Goal: Communication & Community: Answer question/provide support

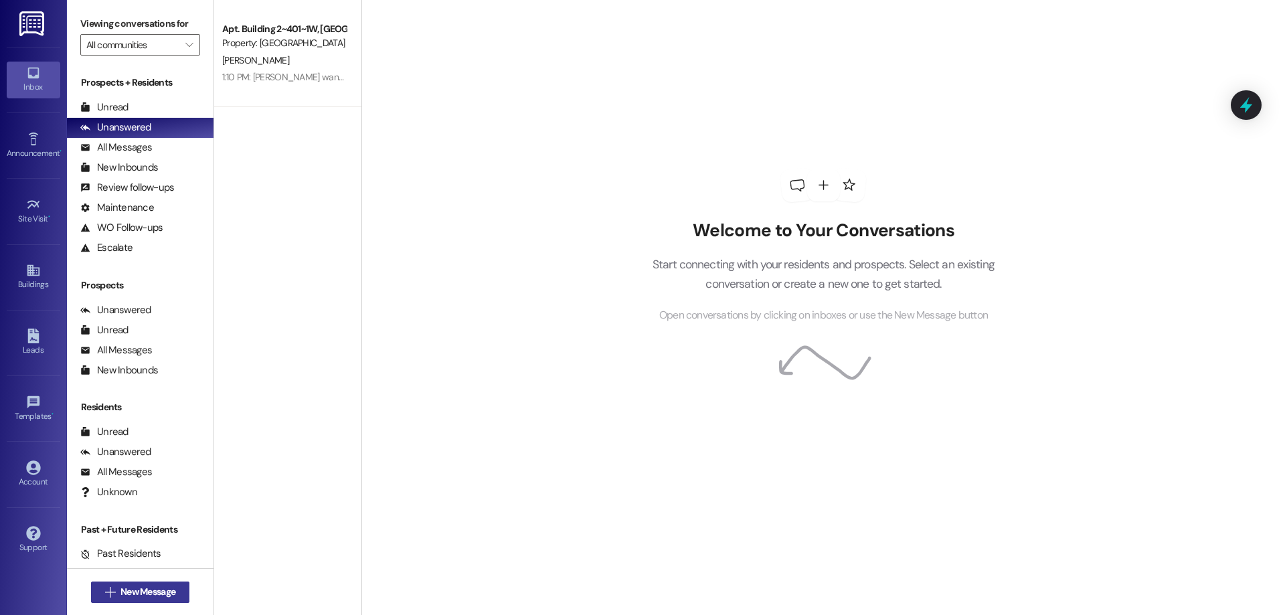
click at [127, 596] on span "New Message" at bounding box center [147, 592] width 55 height 14
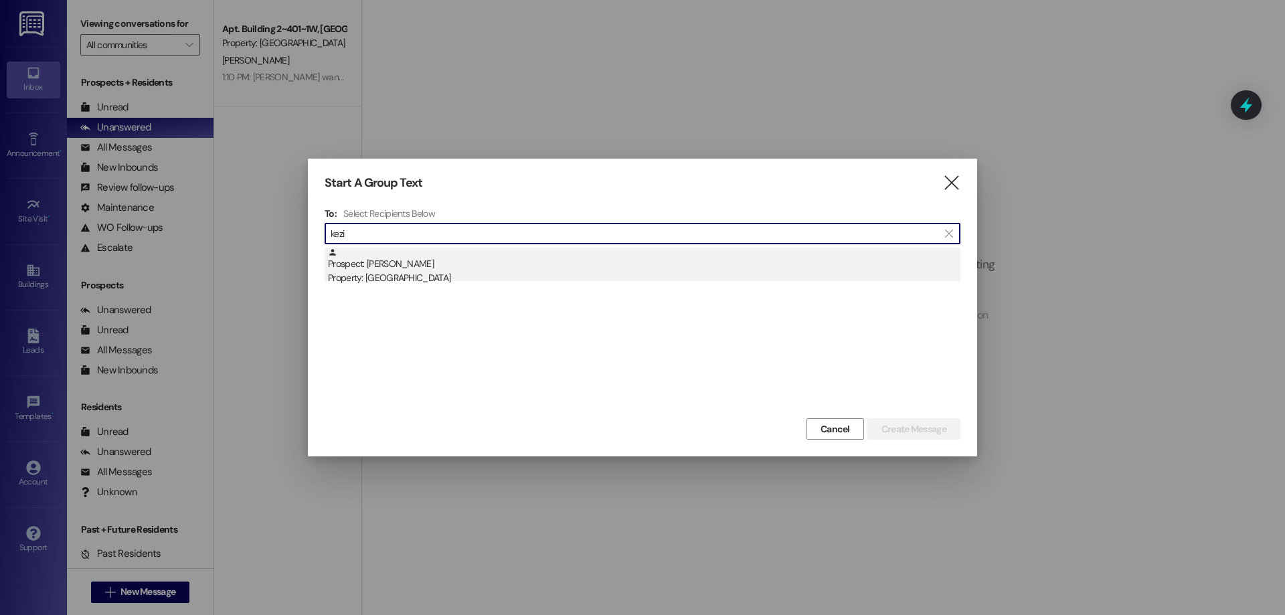
type input "kezi"
click at [637, 271] on div "Property: [GEOGRAPHIC_DATA]" at bounding box center [644, 278] width 633 height 14
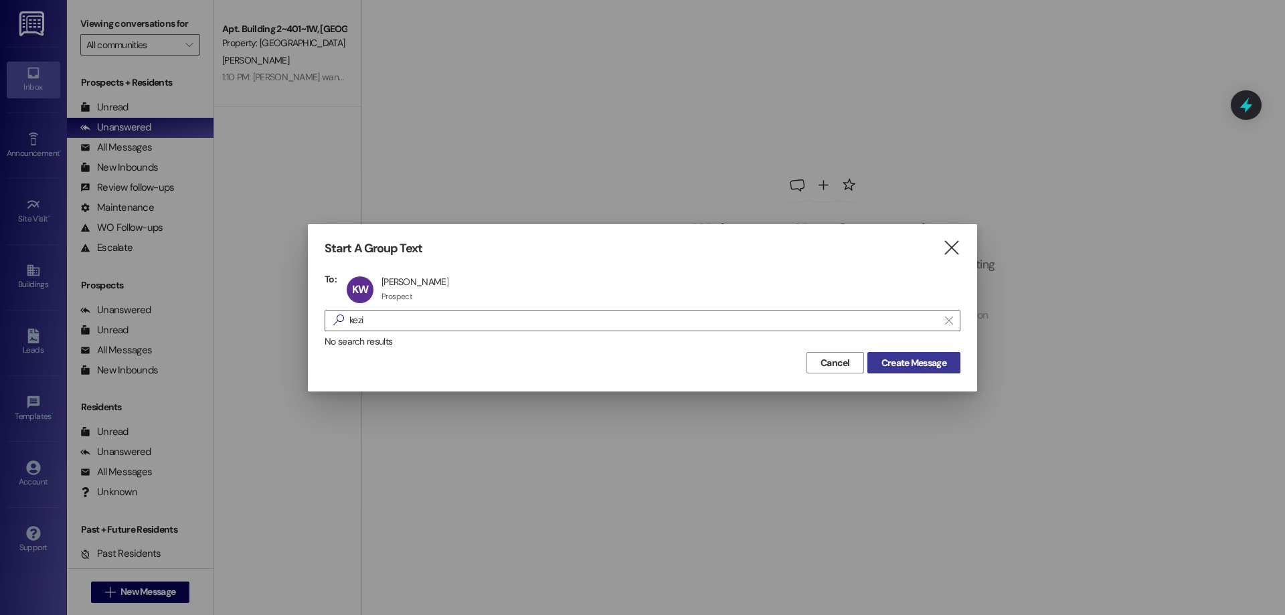
click at [926, 363] on span "Create Message" at bounding box center [914, 363] width 65 height 14
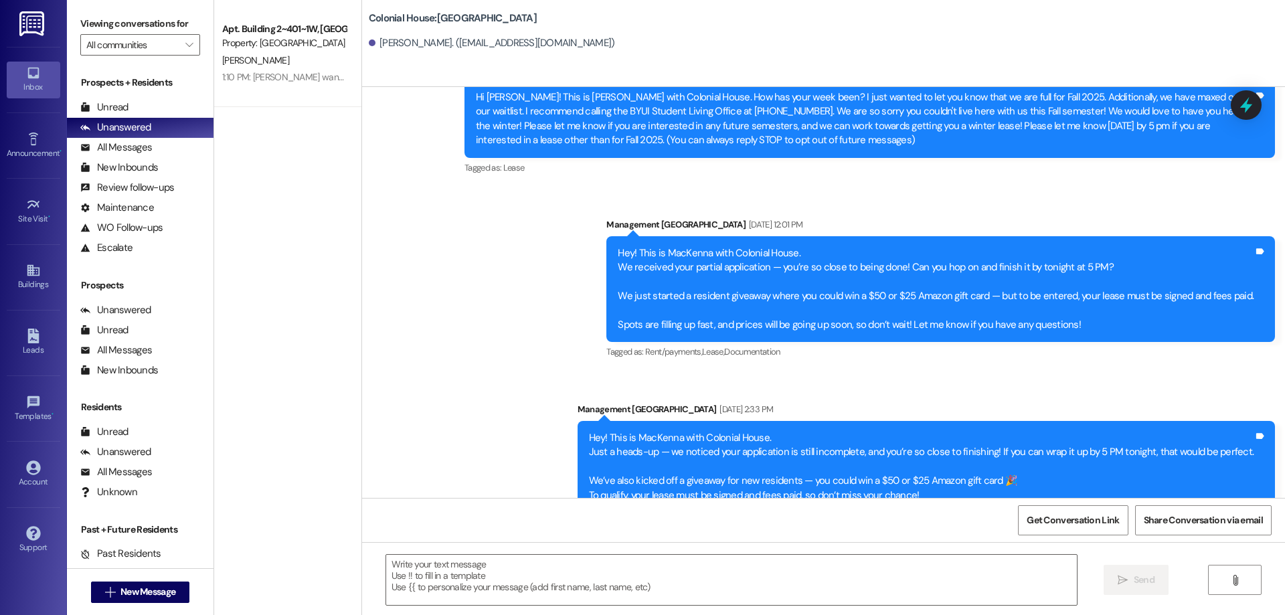
scroll to position [140, 0]
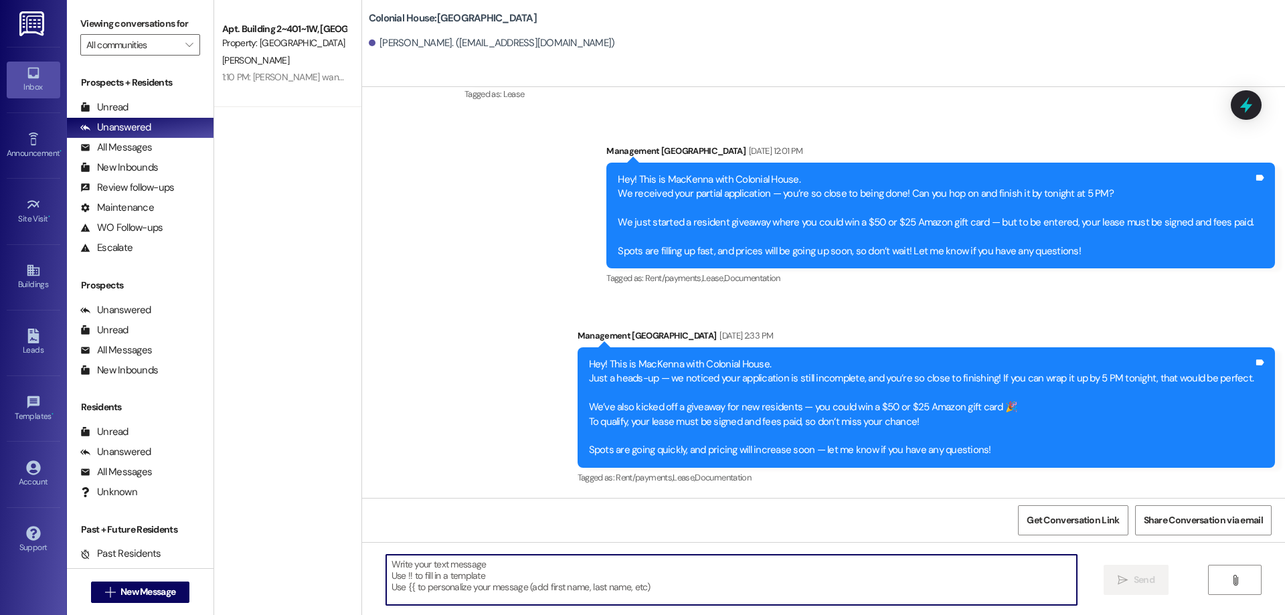
click at [638, 586] on textarea at bounding box center [731, 580] width 691 height 50
paste textarea "Hey! This is MacKenna with Colonial House.Just a heads-up — we noticed your app…"
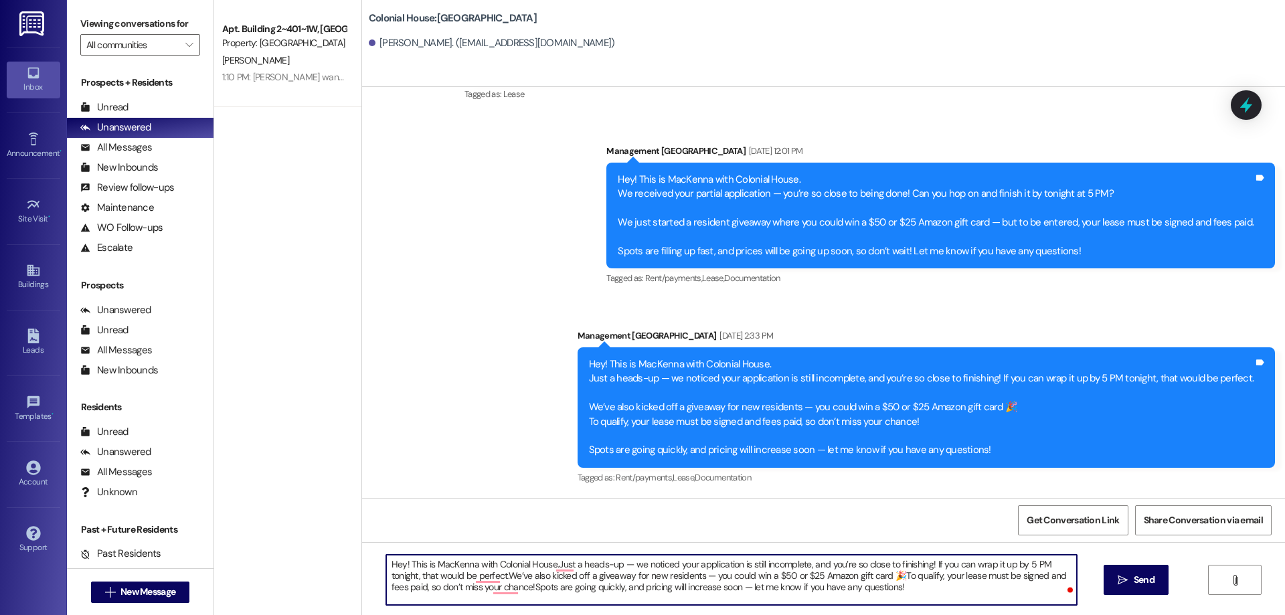
click at [395, 564] on textarea "Hey! This is MacKenna with Colonial House.Just a heads-up — we noticed your app…" at bounding box center [731, 580] width 691 height 50
click at [461, 564] on textarea "Hi [PERSON_NAME]! This is MacKenna with Colonial House.Just a heads-up — we not…" at bounding box center [731, 580] width 691 height 50
click at [549, 568] on textarea "Hi [PERSON_NAME]! This is [PERSON_NAME] with Colonial House.Just a heads-up — w…" at bounding box center [731, 580] width 691 height 50
drag, startPoint x: 548, startPoint y: 567, endPoint x: 627, endPoint y: 567, distance: 79.0
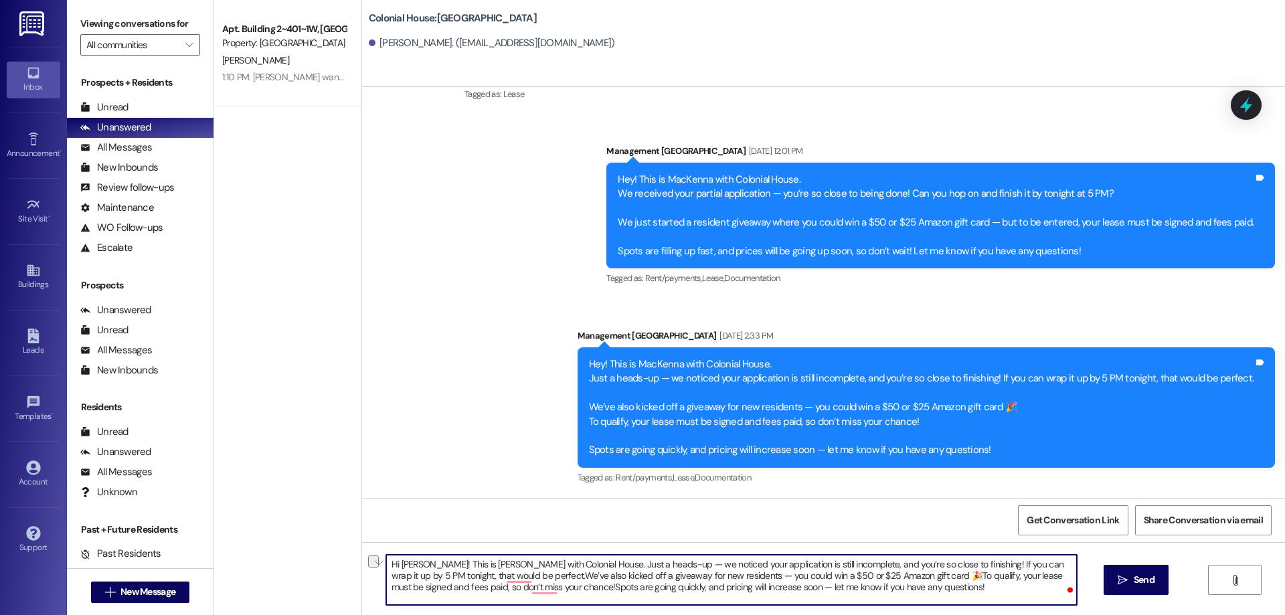
click at [627, 567] on textarea "Hi Kezia! This is Rachel with Colonial House. Just a heads-up — we noticed your…" at bounding box center [731, 580] width 691 height 50
click at [652, 567] on textarea "Hi Kezia! This is Rachel with Colonial House. How was your weekend? we noticed …" at bounding box center [731, 580] width 691 height 50
drag, startPoint x: 937, startPoint y: 593, endPoint x: 184, endPoint y: 525, distance: 756.0
click at [184, 525] on div "Viewing conversations for All communities  Prospects + Residents Unread (0) Un…" at bounding box center [676, 307] width 1218 height 615
type textarea "Hi Kezia! This is Rachel with Colonial House. How was your weekend? We noticed …"
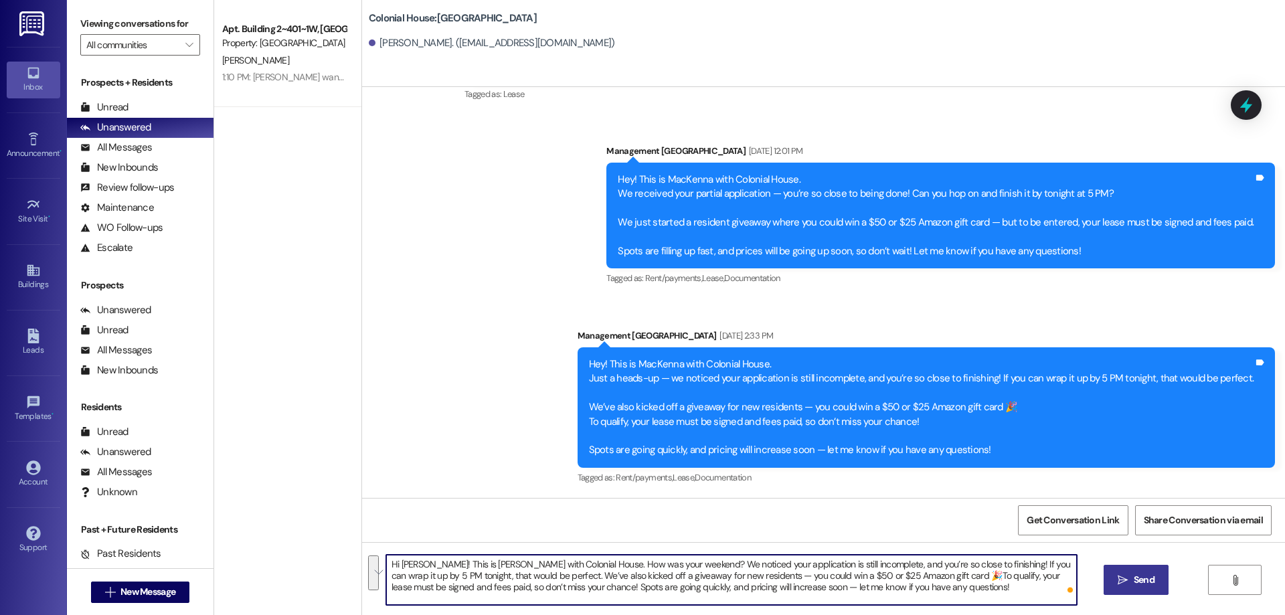
click at [1123, 578] on icon "" at bounding box center [1123, 580] width 10 height 11
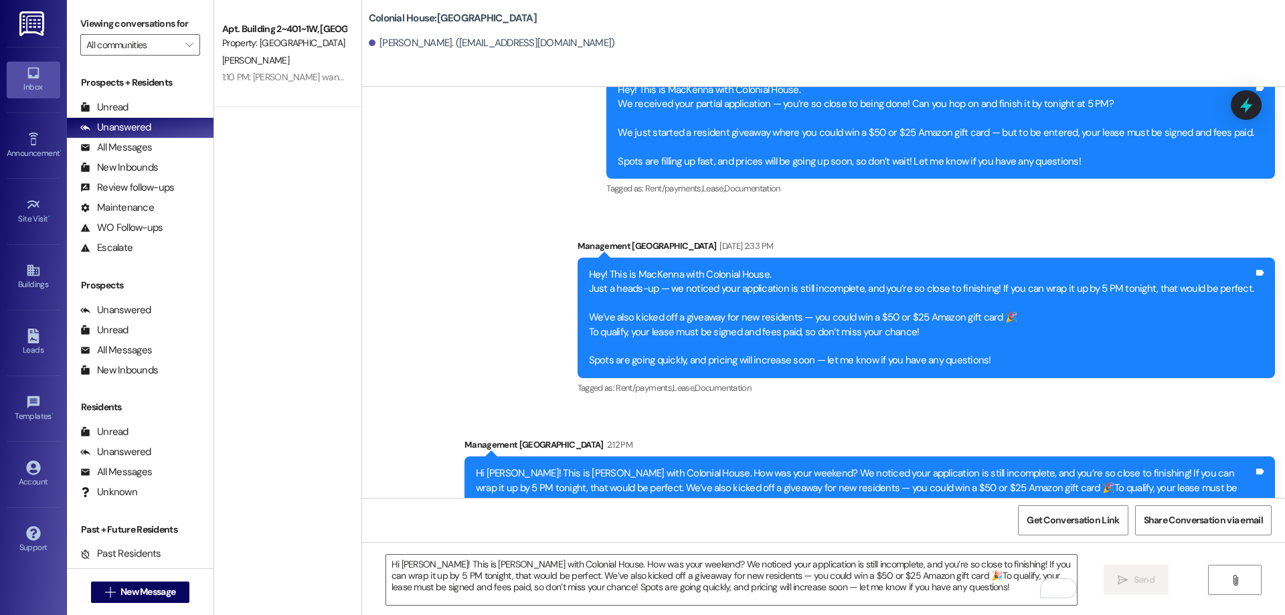
scroll to position [262, 0]
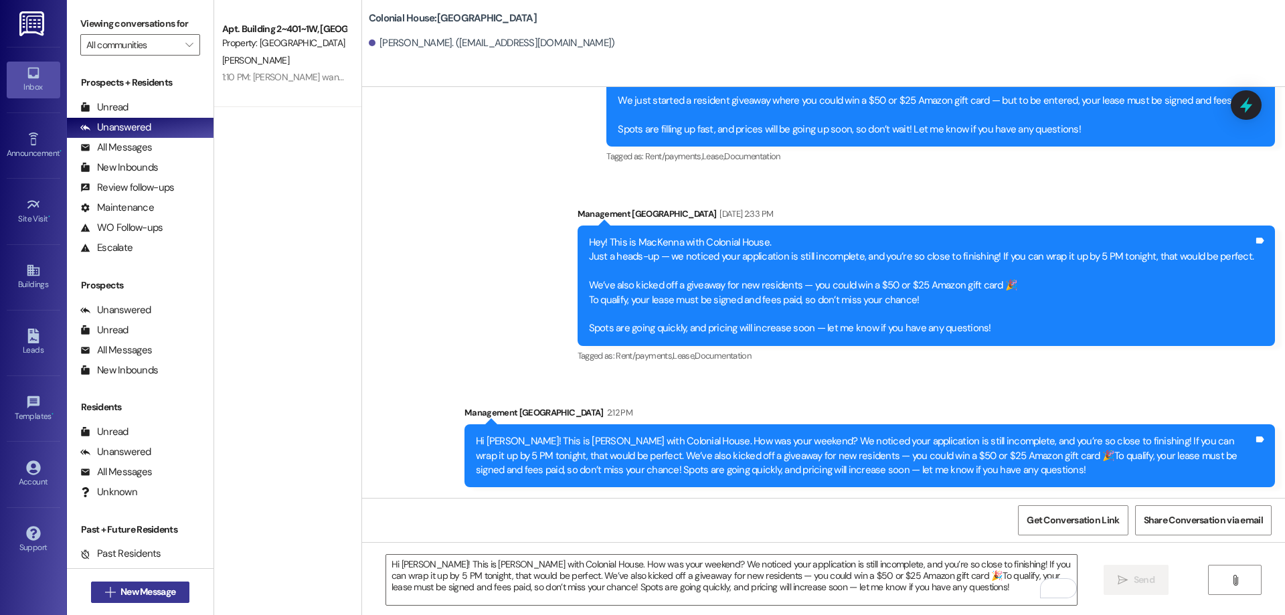
click at [102, 598] on span " New Message" at bounding box center [140, 592] width 76 height 14
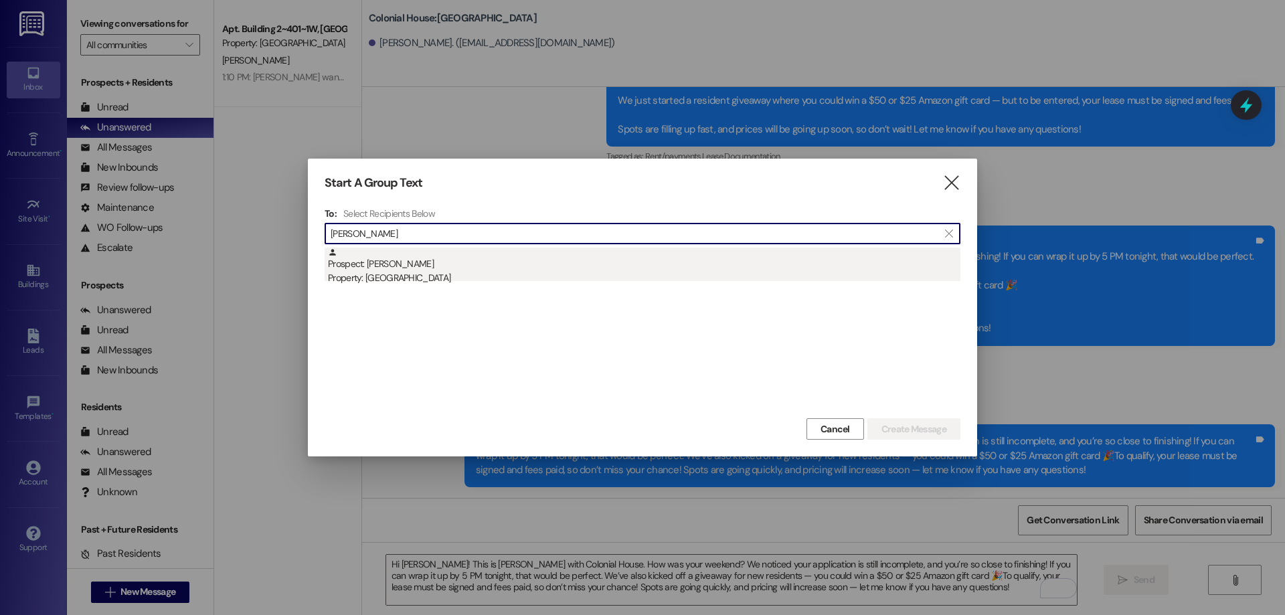
type input "megan wic"
click at [589, 264] on div "Prospect: megan wicks Property: Colonial House" at bounding box center [644, 267] width 633 height 38
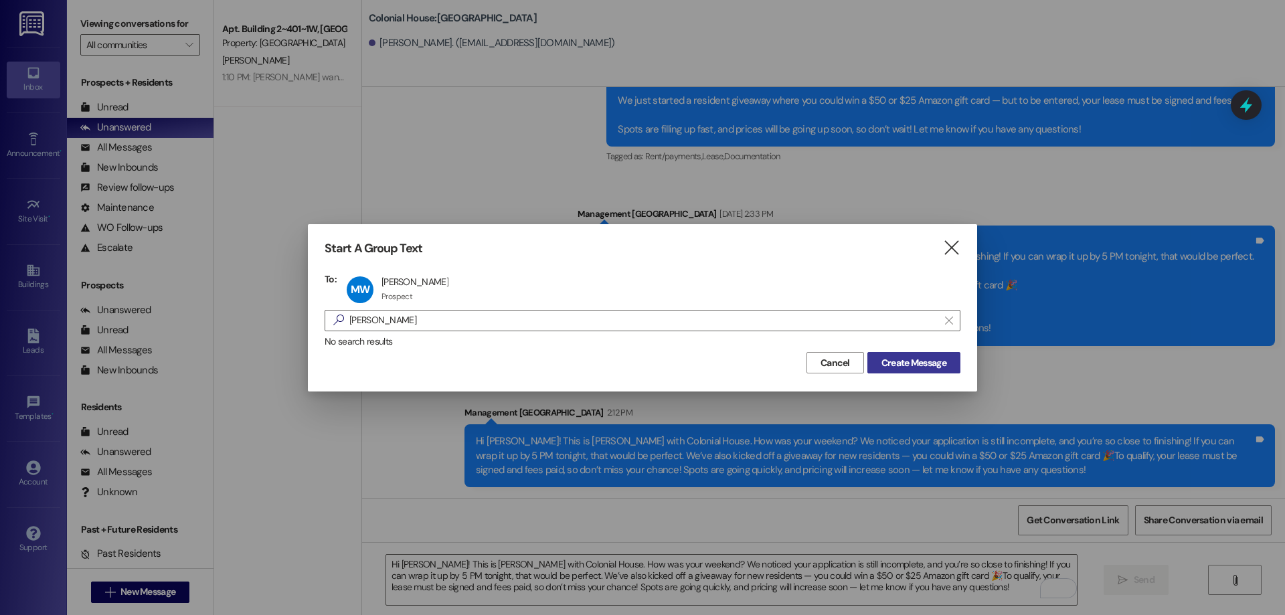
click at [923, 371] on button "Create Message" at bounding box center [913, 362] width 93 height 21
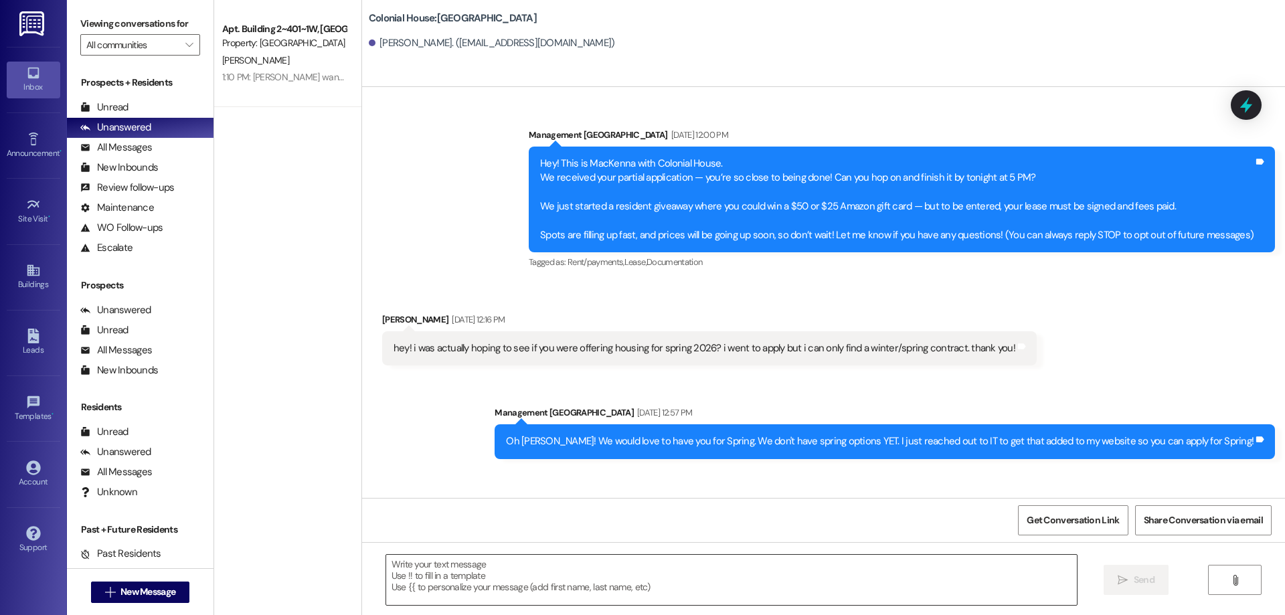
scroll to position [64, 0]
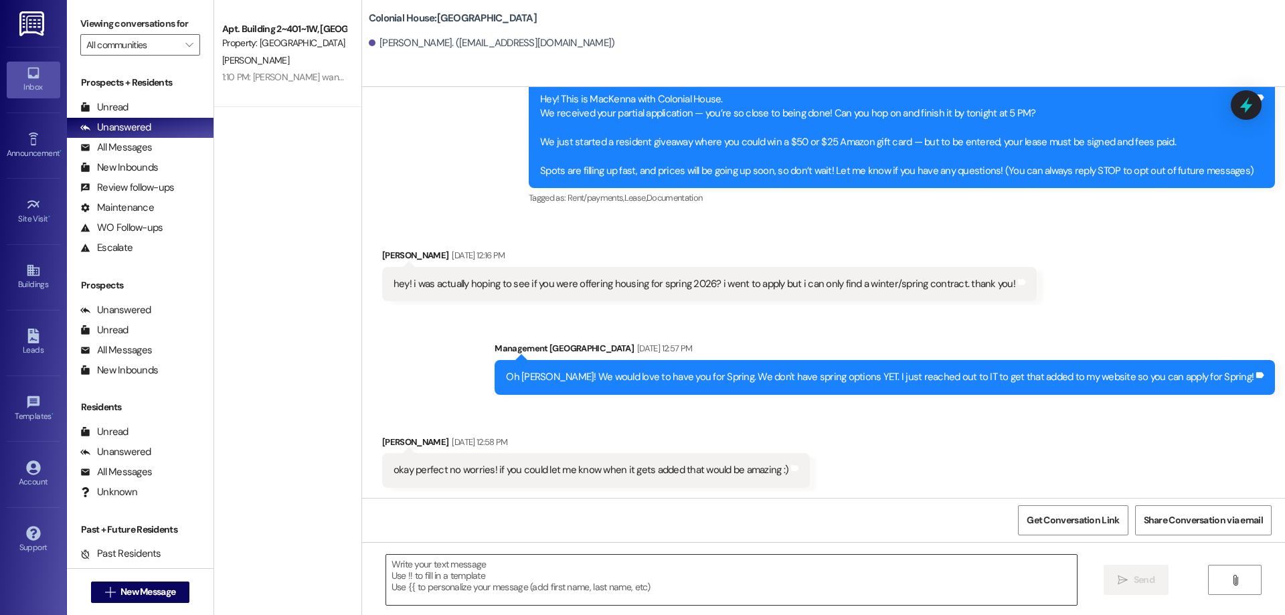
click at [616, 576] on textarea at bounding box center [731, 580] width 691 height 50
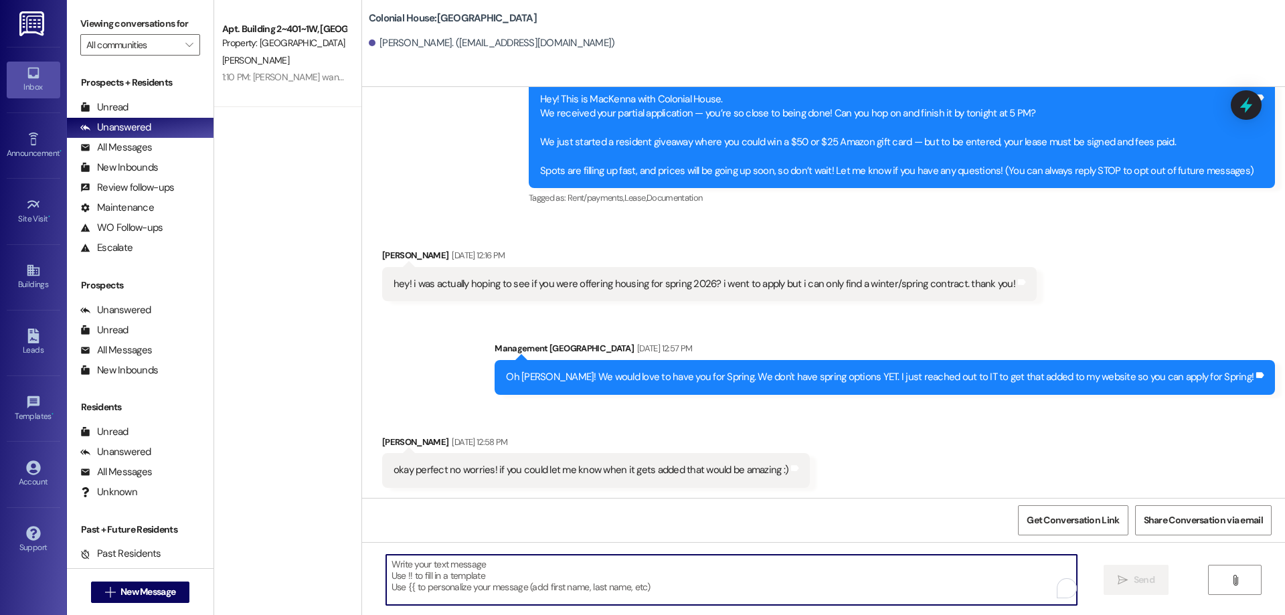
scroll to position [364, 0]
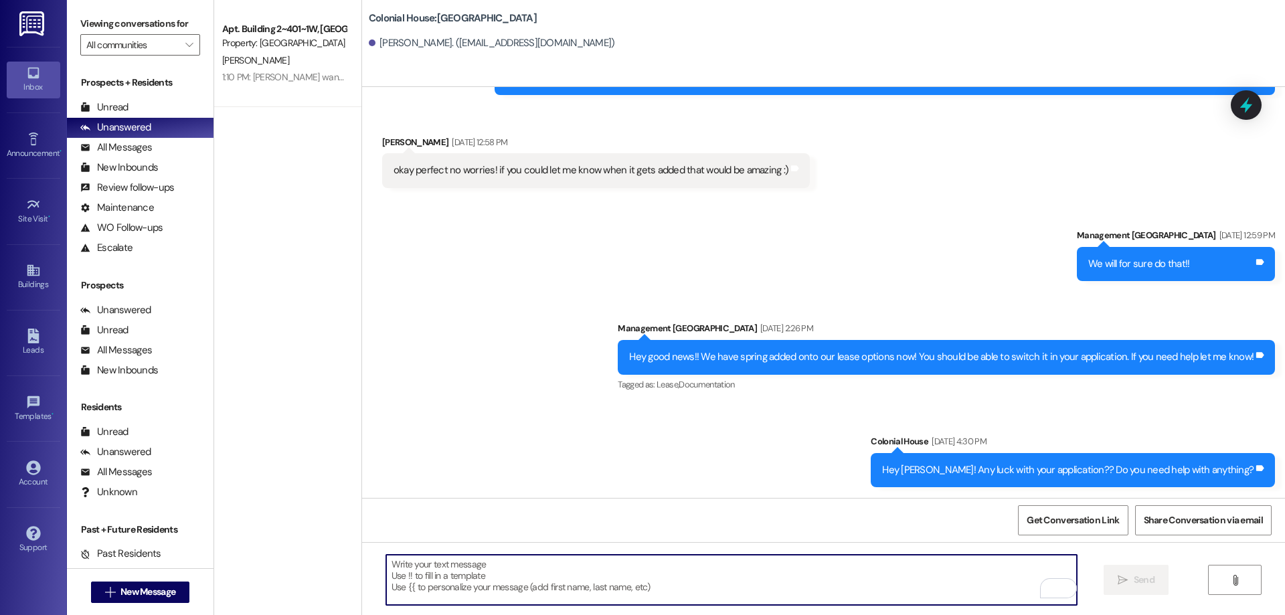
click at [637, 588] on textarea "To enrich screen reader interactions, please activate Accessibility in Grammarl…" at bounding box center [731, 580] width 691 height 50
click at [636, 584] on textarea "To enrich screen reader interactions, please activate Accessibility in Grammarl…" at bounding box center [731, 580] width 691 height 50
paste textarea "Hi Kezia! This is Rachel with Colonial House. How was your weekend? We noticed …"
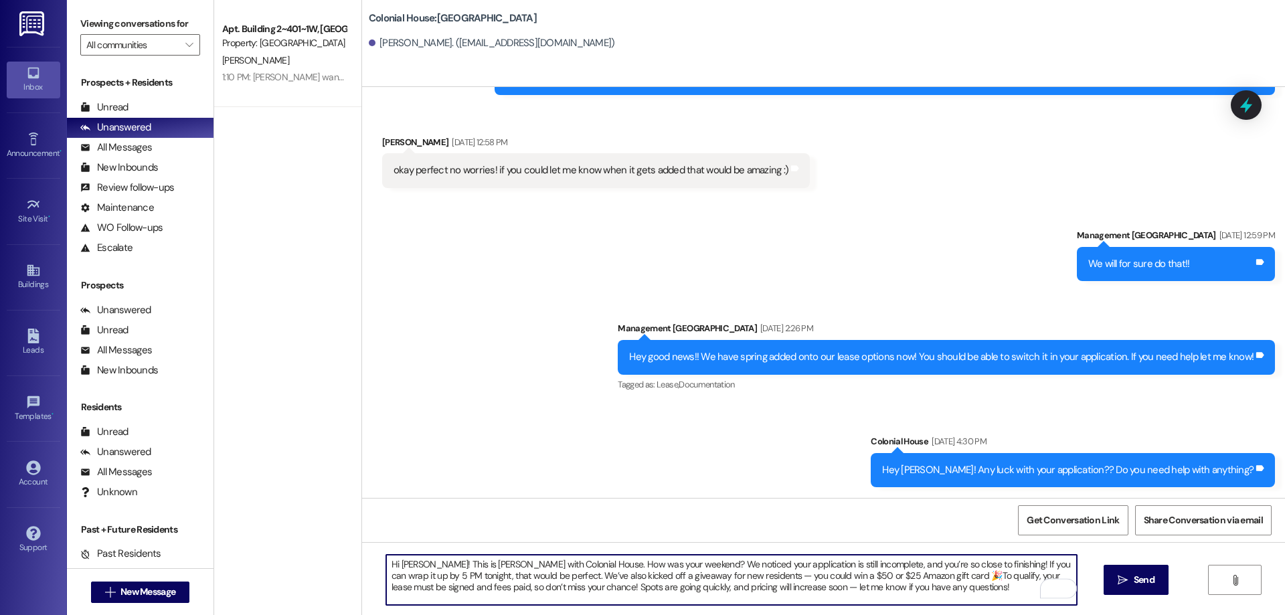
click at [401, 564] on textarea "Hi Kezia! This is Rachel with Colonial House. How was your weekend? We noticed …" at bounding box center [731, 580] width 691 height 50
type textarea "Hi Megan! This is Rachel with Colonial House. How was your weekend? We noticed …"
drag, startPoint x: 923, startPoint y: 595, endPoint x: 356, endPoint y: 546, distance: 569.1
click at [362, 546] on div "Hi Megan! This is Rachel with Colonial House. How was your weekend? We noticed …" at bounding box center [823, 592] width 923 height 100
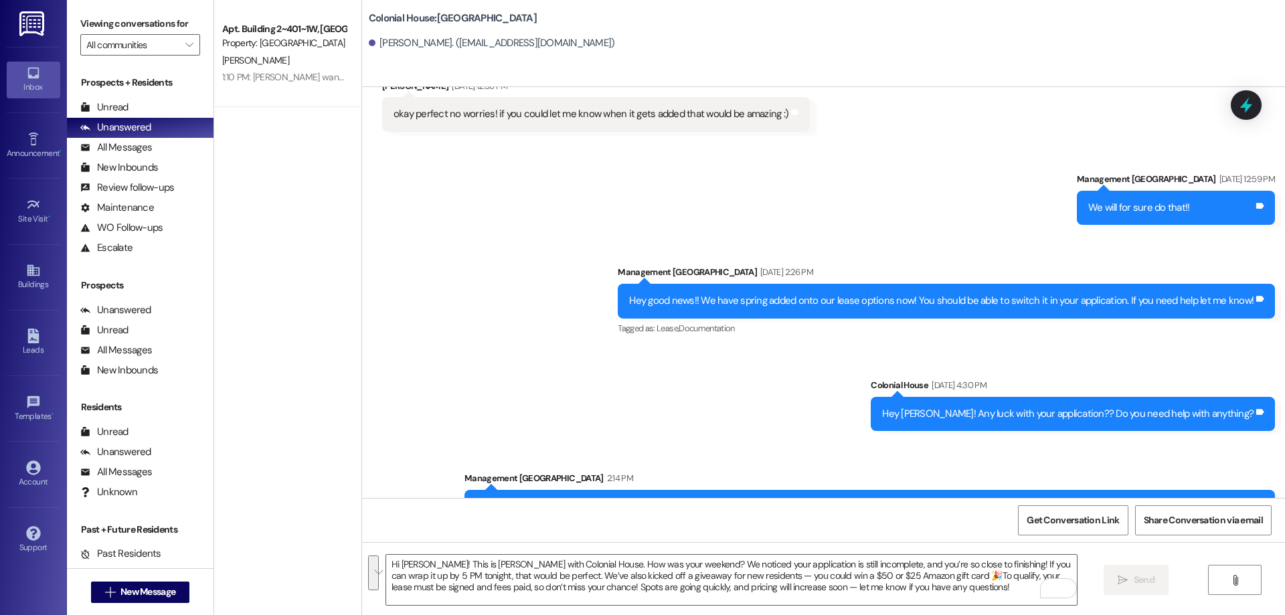
scroll to position [487, 0]
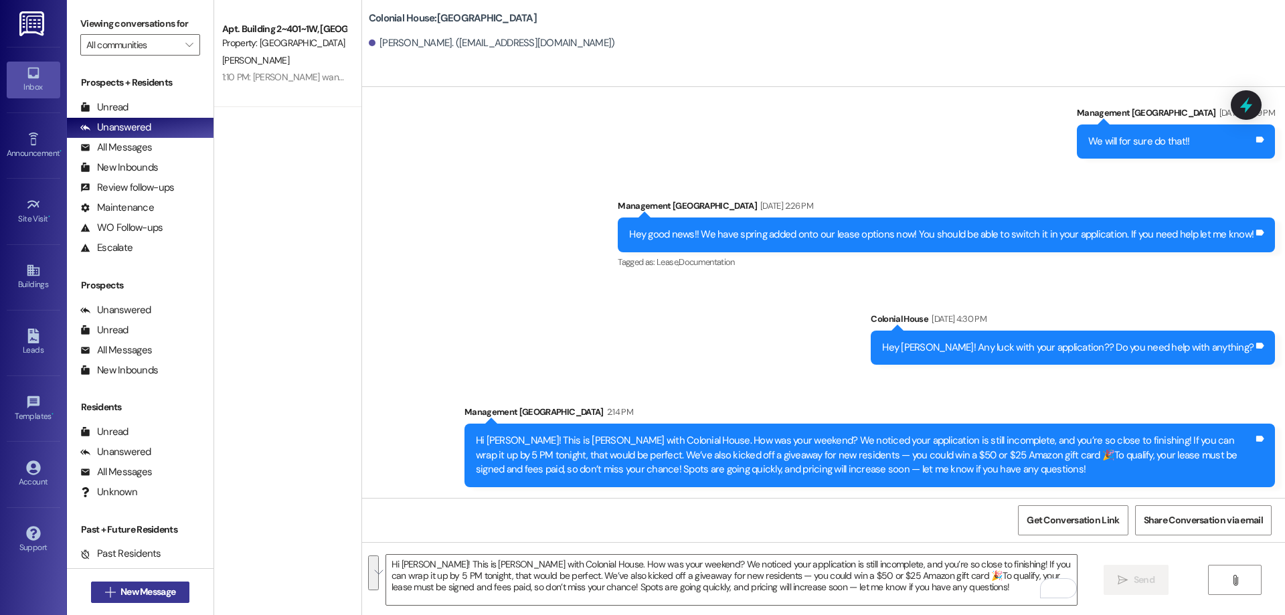
click at [164, 591] on span "New Message" at bounding box center [147, 592] width 55 height 14
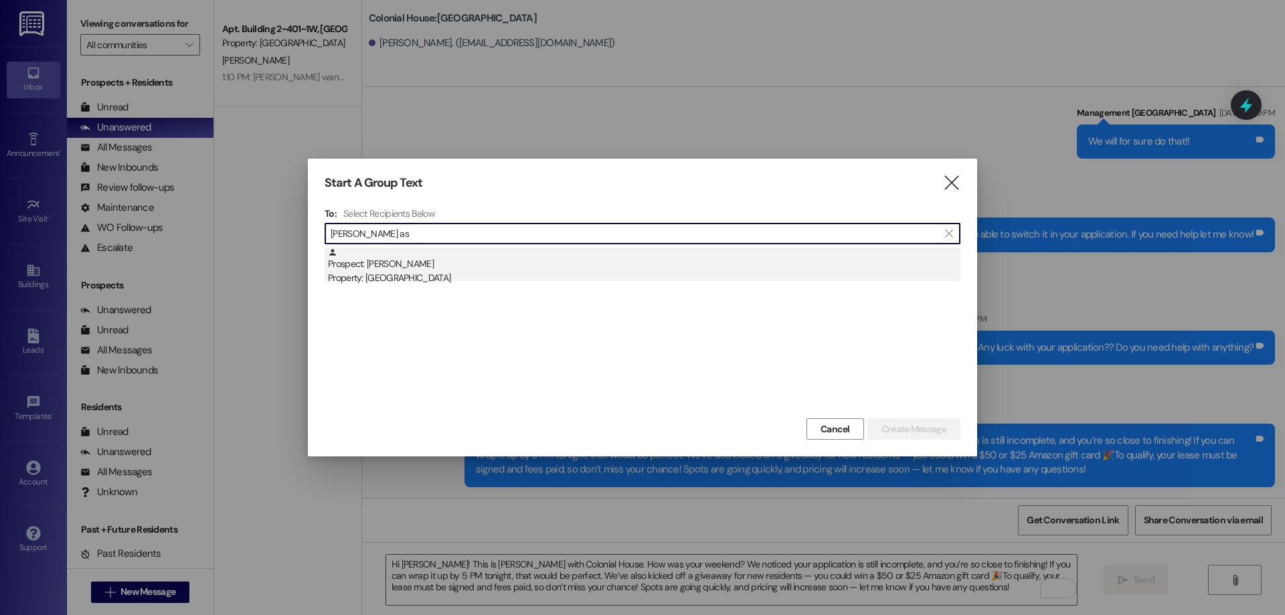
type input "dylan as"
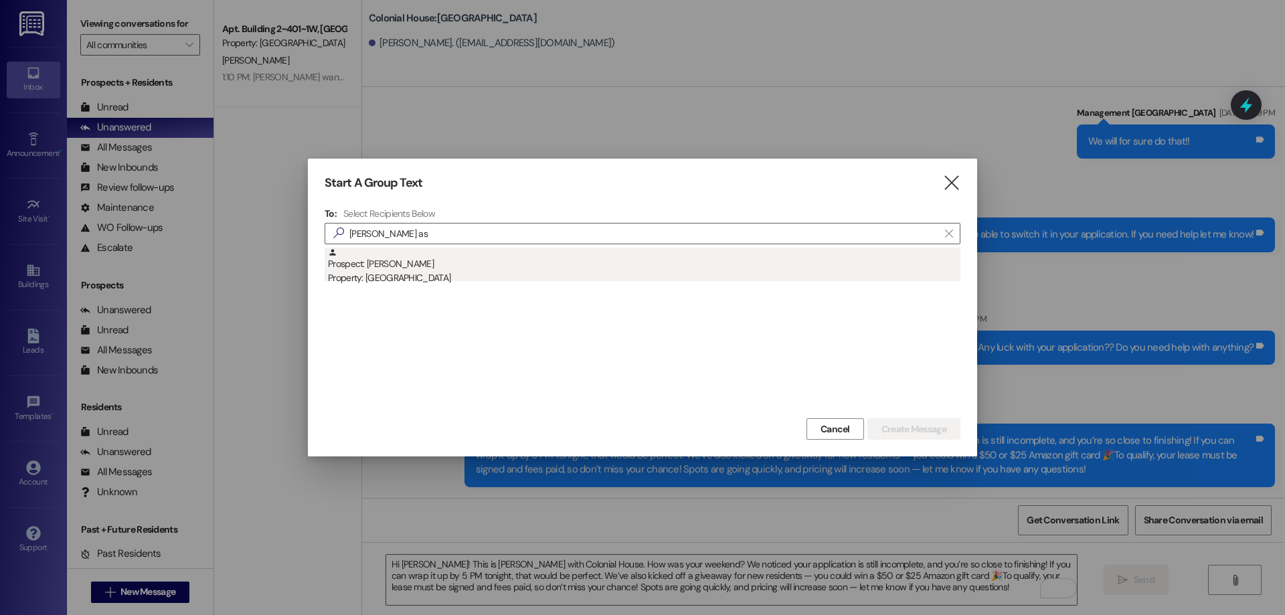
click at [537, 271] on div "Property: [GEOGRAPHIC_DATA]" at bounding box center [644, 278] width 633 height 14
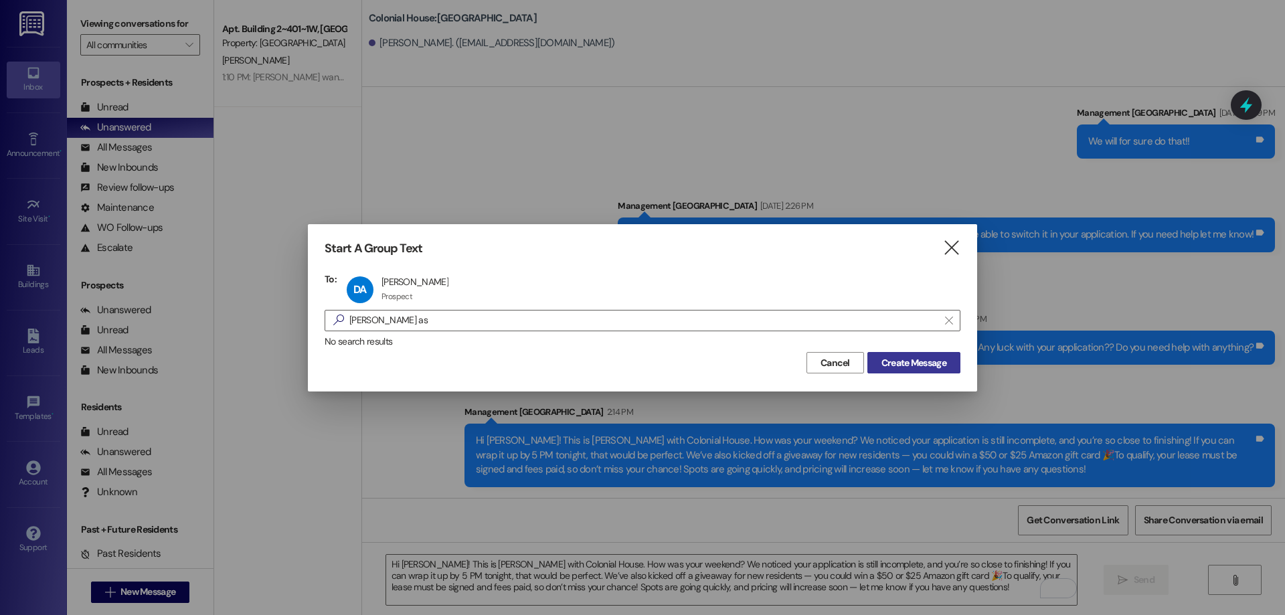
click at [918, 365] on span "Create Message" at bounding box center [914, 363] width 65 height 14
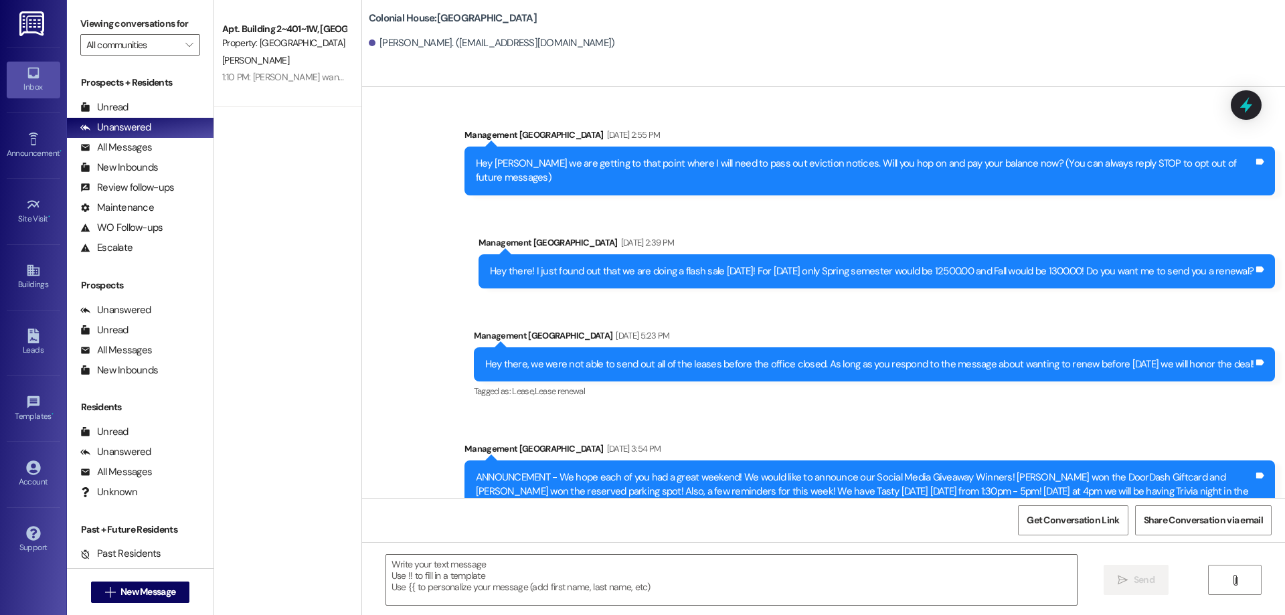
scroll to position [20014, 0]
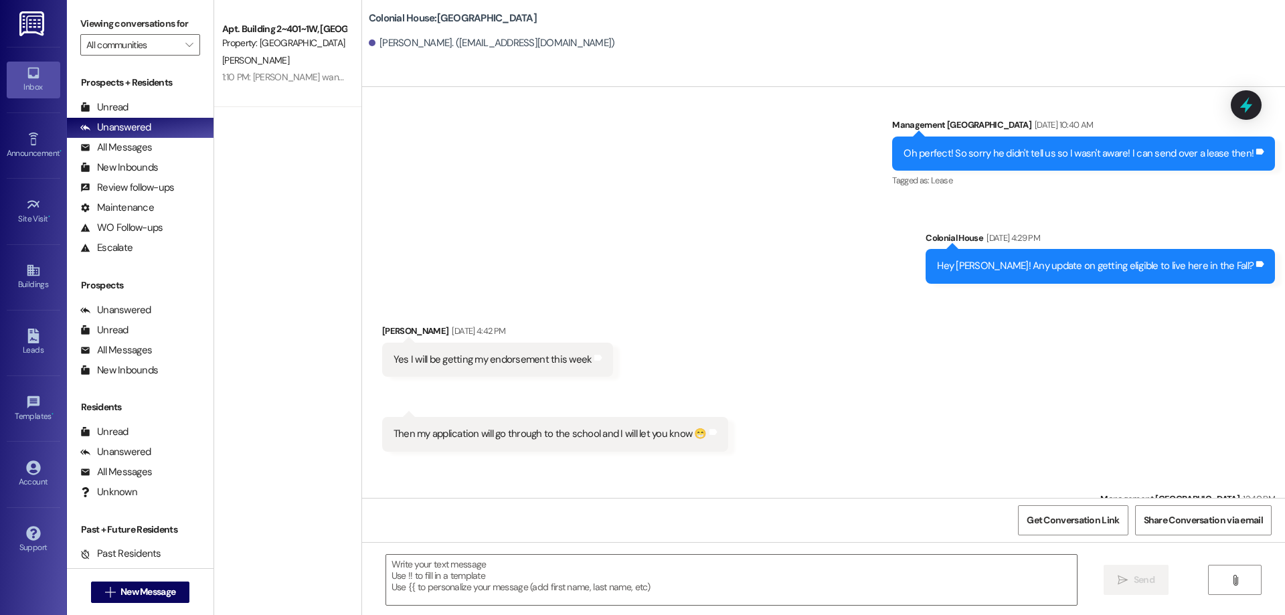
drag, startPoint x: 1136, startPoint y: 469, endPoint x: 1222, endPoint y: 468, distance: 86.4
click at [1222, 511] on div "Okay sounds good! Tags and notes" at bounding box center [1187, 528] width 175 height 34
copy div "Okay sounds good!"
click at [171, 592] on span "New Message" at bounding box center [147, 592] width 55 height 14
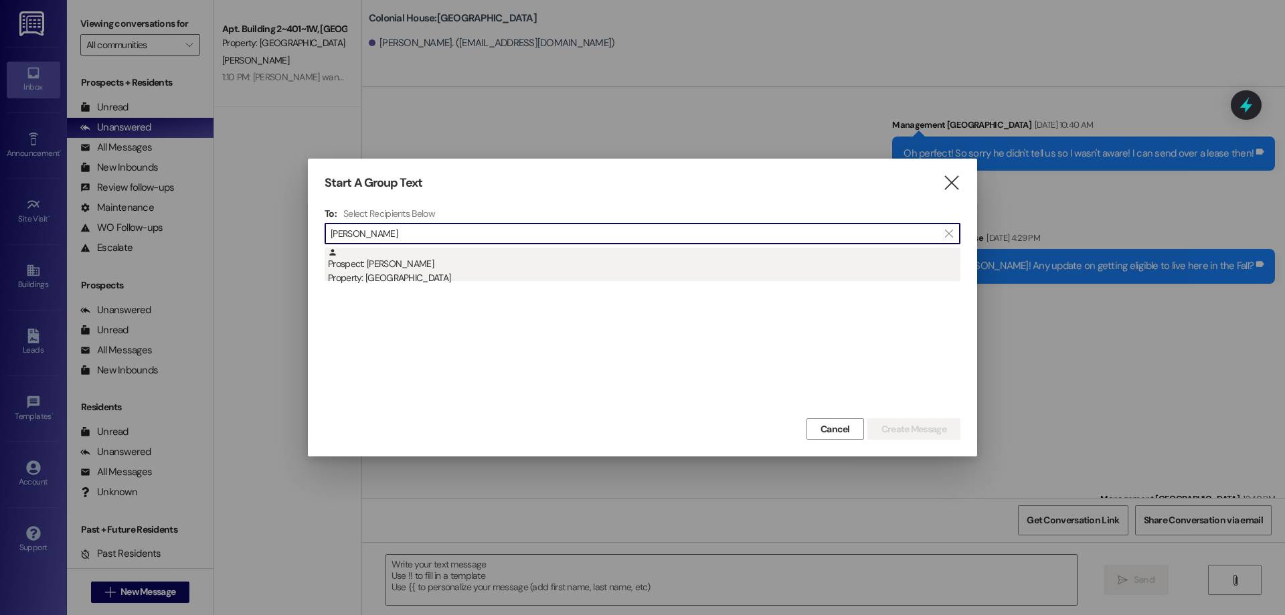
type input "megan wi"
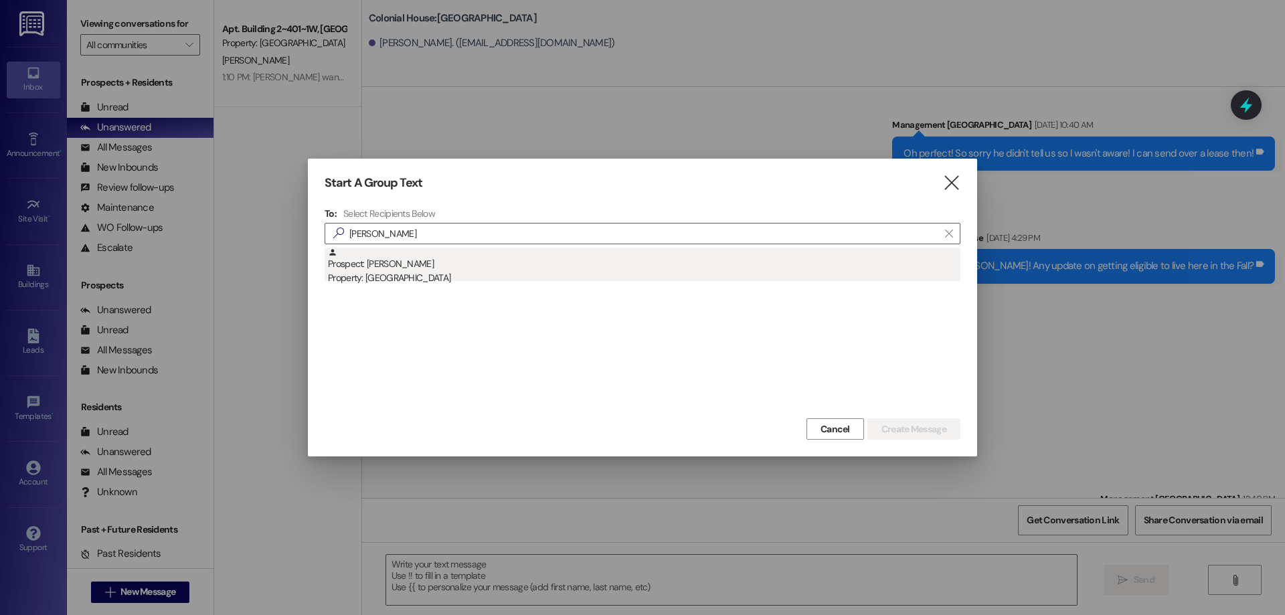
click at [577, 274] on div "Property: [GEOGRAPHIC_DATA]" at bounding box center [644, 278] width 633 height 14
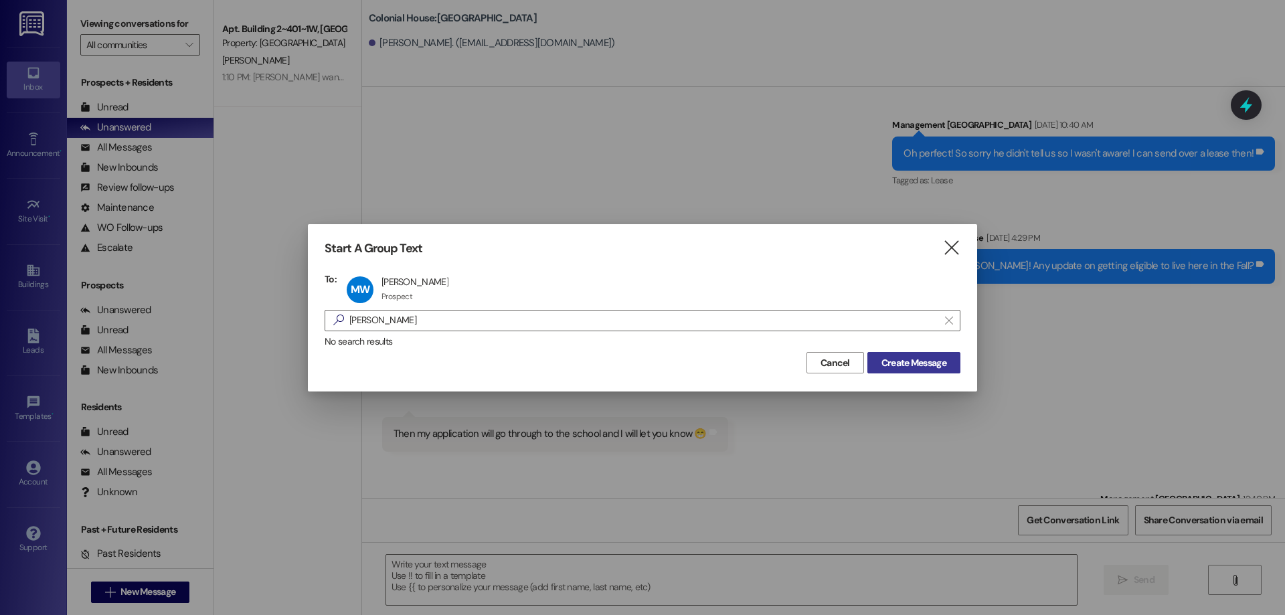
click at [954, 368] on button "Create Message" at bounding box center [913, 362] width 93 height 21
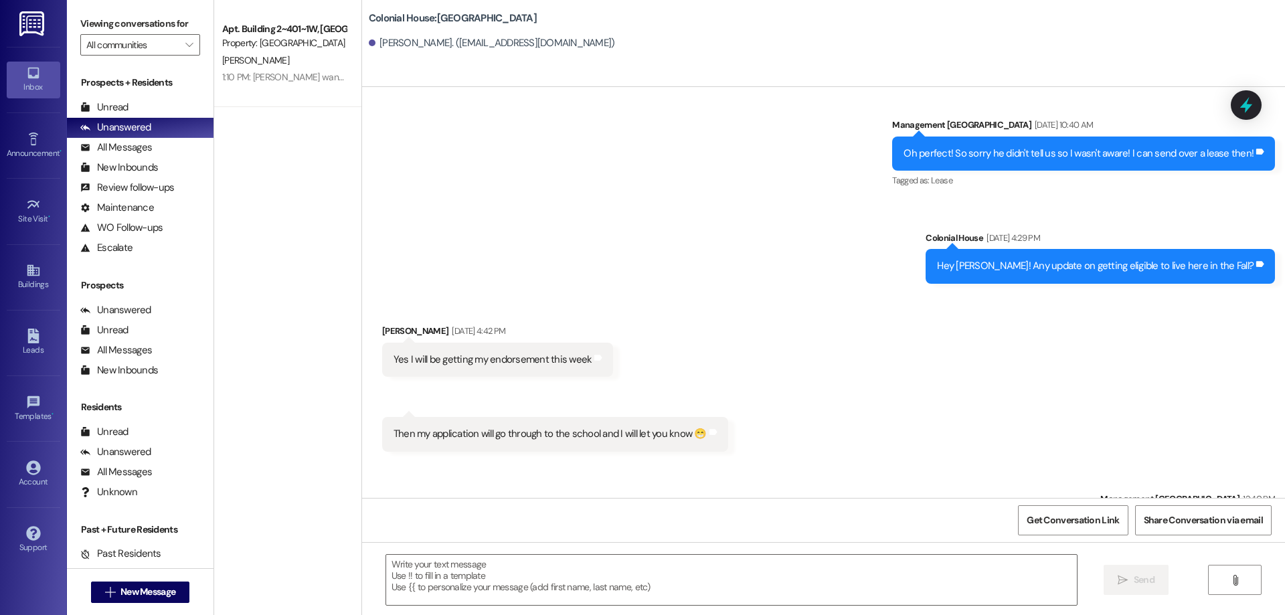
scroll to position [506, 0]
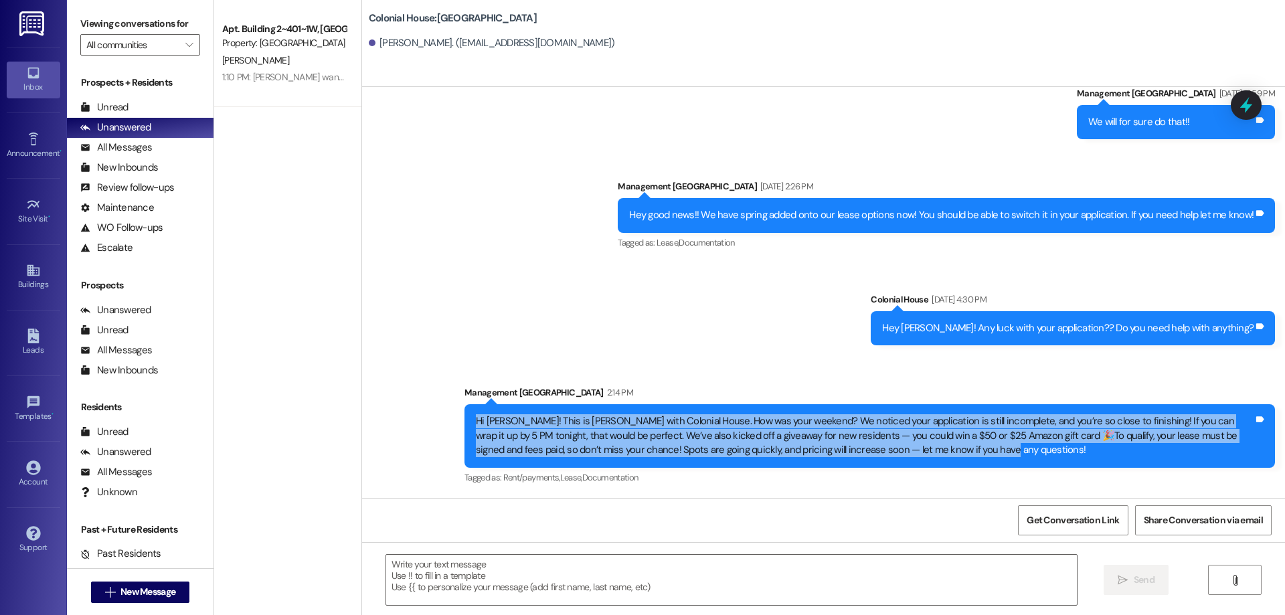
drag, startPoint x: 466, startPoint y: 418, endPoint x: 994, endPoint y: 453, distance: 529.2
click at [994, 453] on div "Hi Megan! This is Rachel with Colonial House. How was your weekend? We noticed …" at bounding box center [865, 435] width 778 height 43
copy div "Hi Megan! This is Rachel with Colonial House. How was your weekend? We noticed …"
click at [147, 588] on span "New Message" at bounding box center [147, 592] width 55 height 14
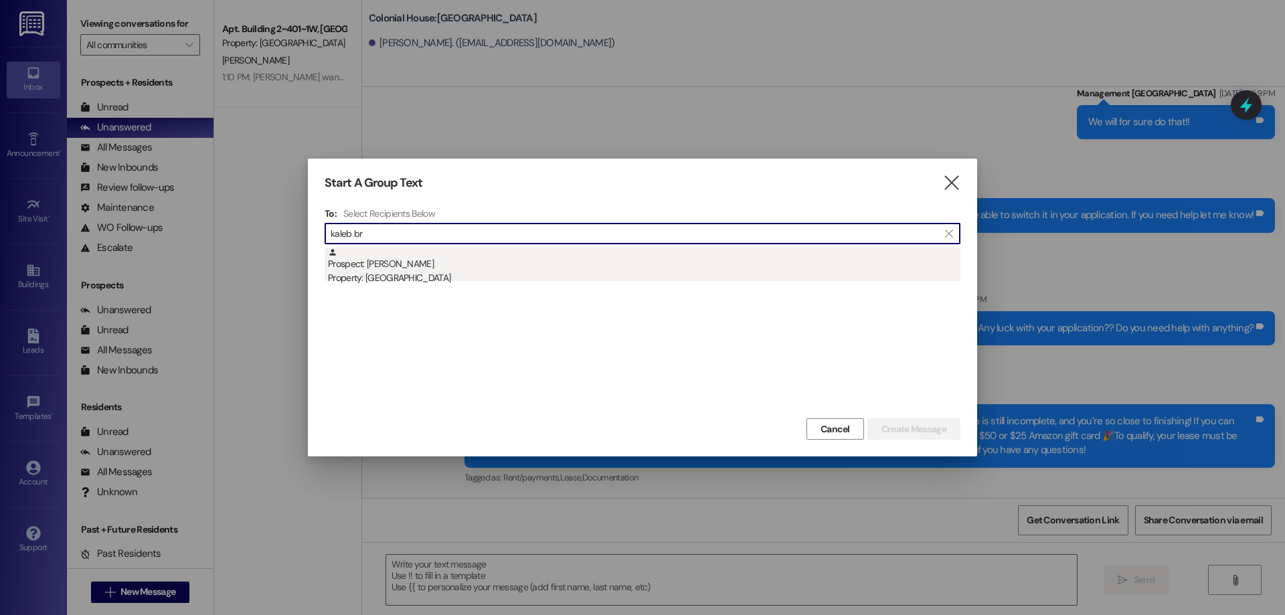
type input "kaleb br"
click at [420, 281] on div "Property: [GEOGRAPHIC_DATA]" at bounding box center [644, 278] width 633 height 14
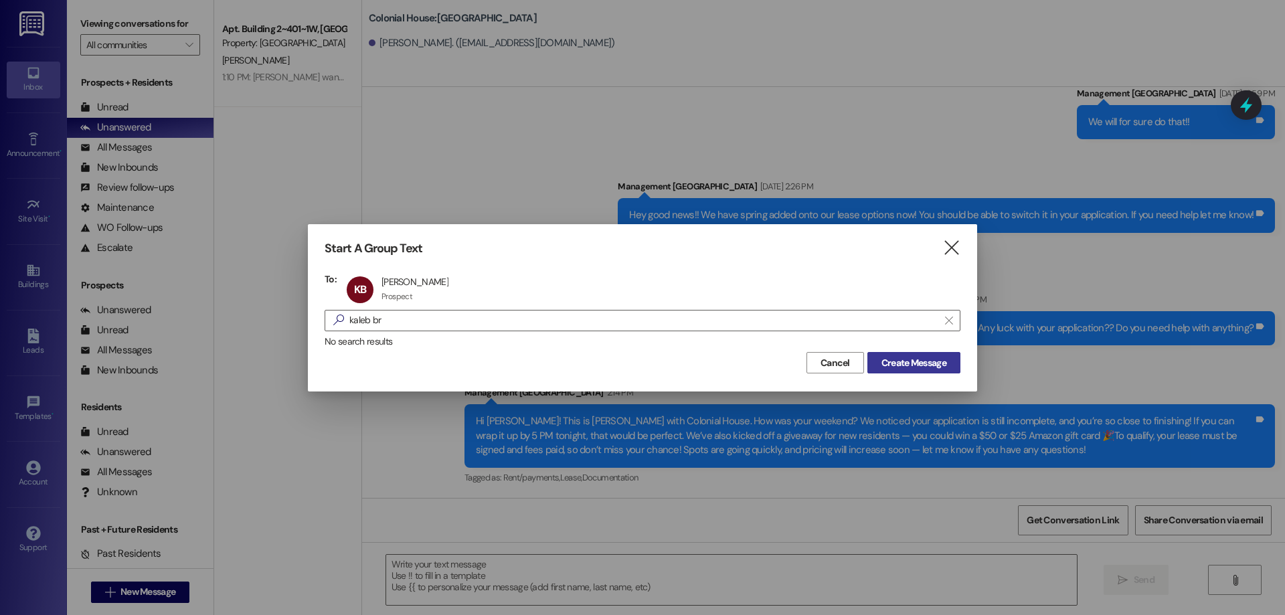
click at [894, 360] on span "Create Message" at bounding box center [914, 363] width 65 height 14
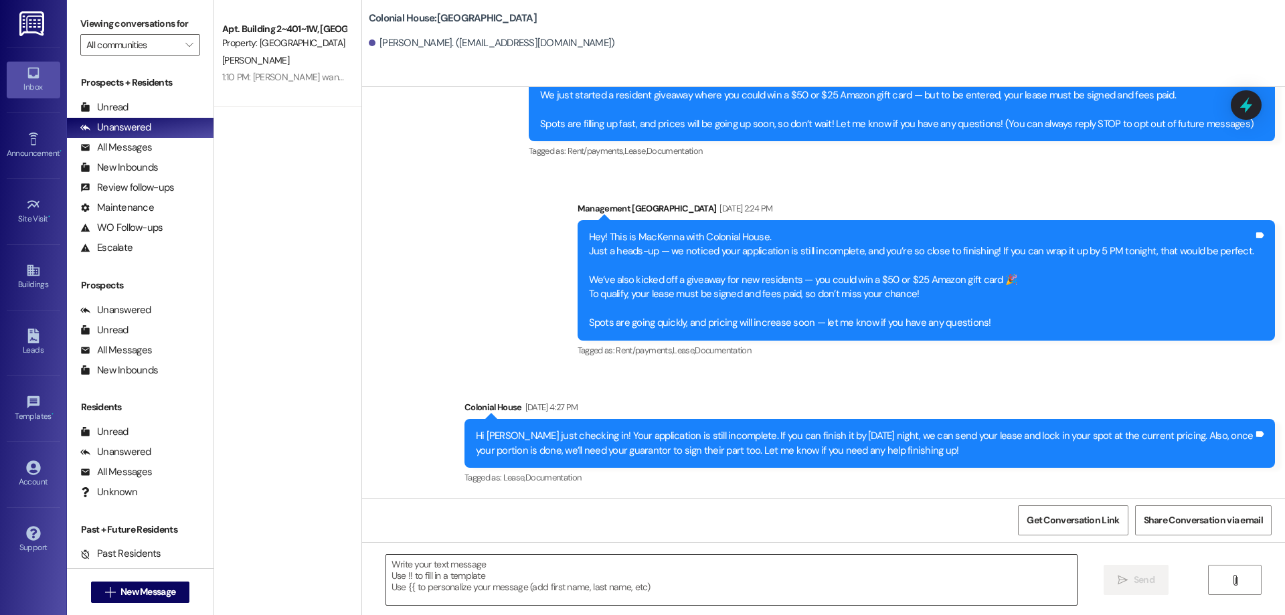
click at [578, 590] on textarea at bounding box center [731, 580] width 691 height 50
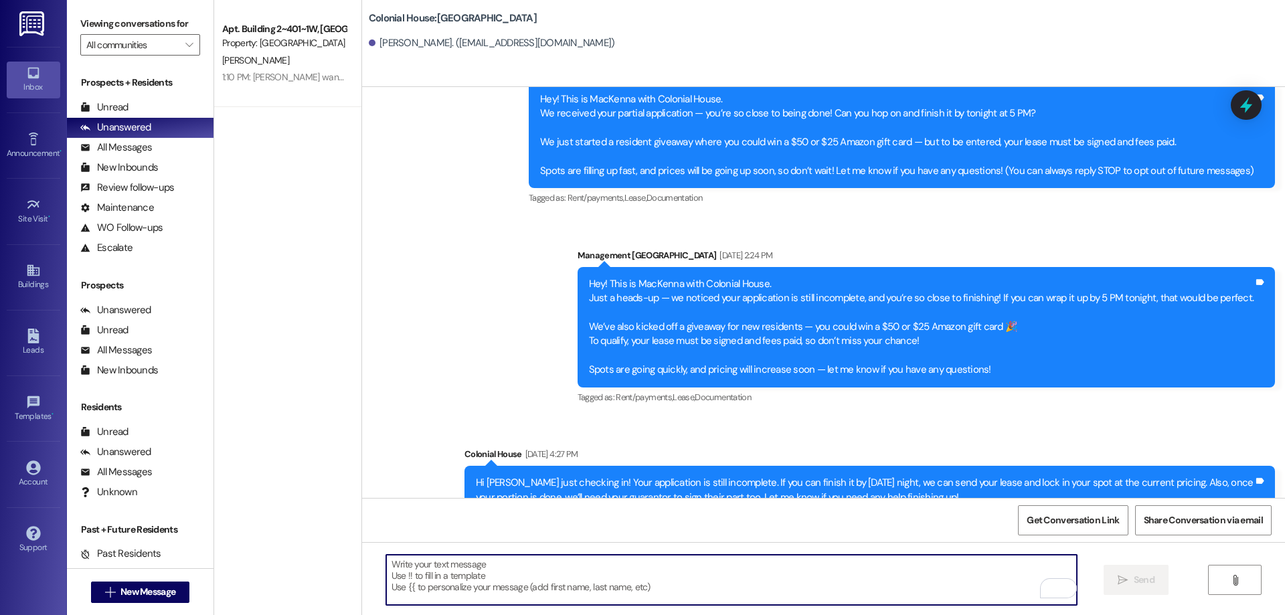
scroll to position [111, 0]
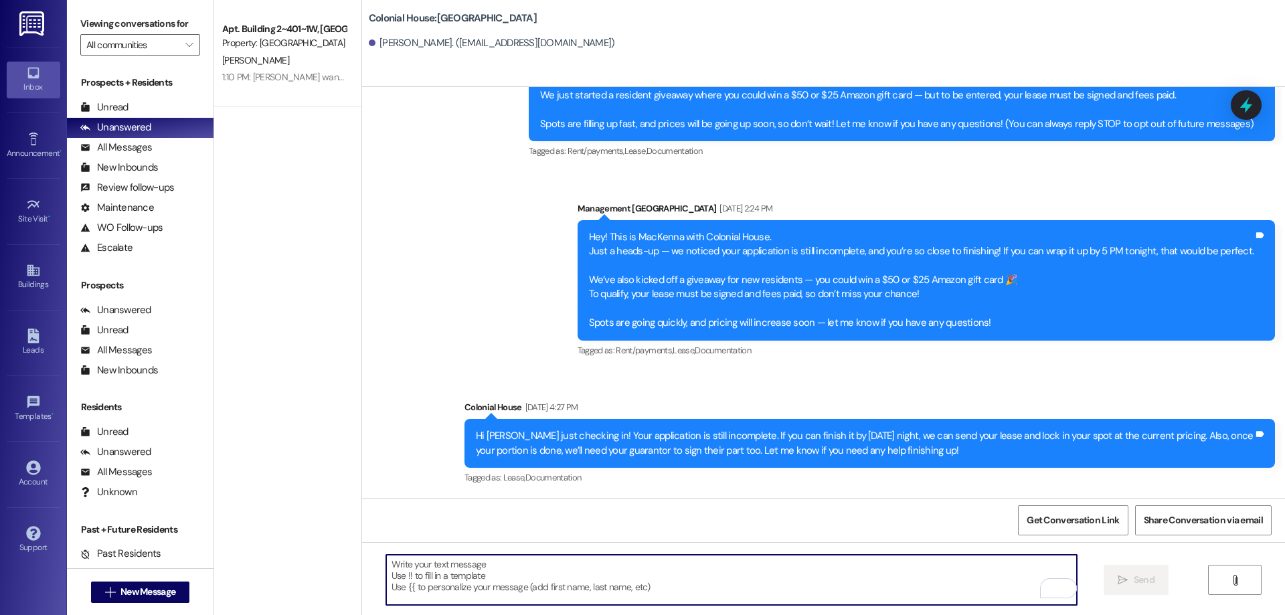
paste textarea "Hi Megan! This is Rachel with Colonial House. How was your weekend? We noticed …"
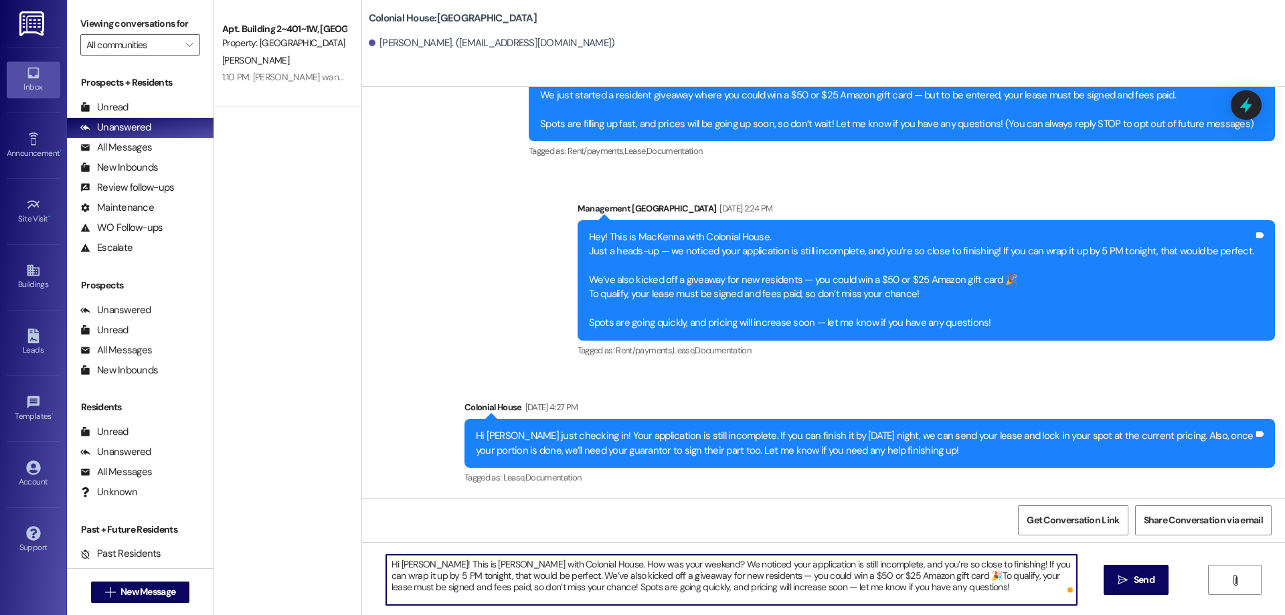
click at [407, 560] on textarea "Hi Megan! This is Rachel with Colonial House. How was your weekend? We noticed …" at bounding box center [731, 580] width 691 height 50
click at [949, 593] on textarea "Hi Kaleb! This is Rachel with Colonial House. How was your weekend? We noticed …" at bounding box center [731, 580] width 691 height 50
click at [741, 590] on textarea "Hi Kaleb! This is Rachel with Colonial House. How was your weekend? We noticed …" at bounding box center [731, 580] width 691 height 50
drag, startPoint x: 926, startPoint y: 594, endPoint x: 371, endPoint y: 557, distance: 555.4
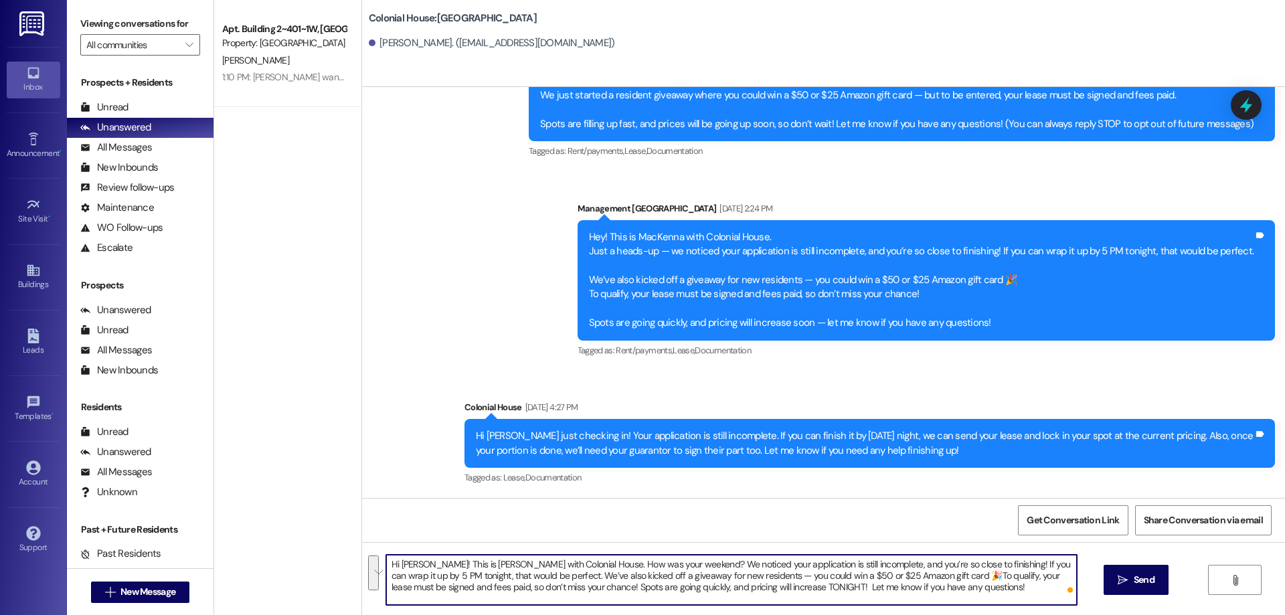
click at [379, 557] on div "Hi Kaleb! This is Rachel with Colonial House. How was your weekend? We noticed …" at bounding box center [725, 580] width 692 height 52
type textarea "Hi Kaleb! This is Rachel with Colonial House. How was your weekend? We noticed …"
click at [1134, 578] on span "Send" at bounding box center [1144, 580] width 21 height 14
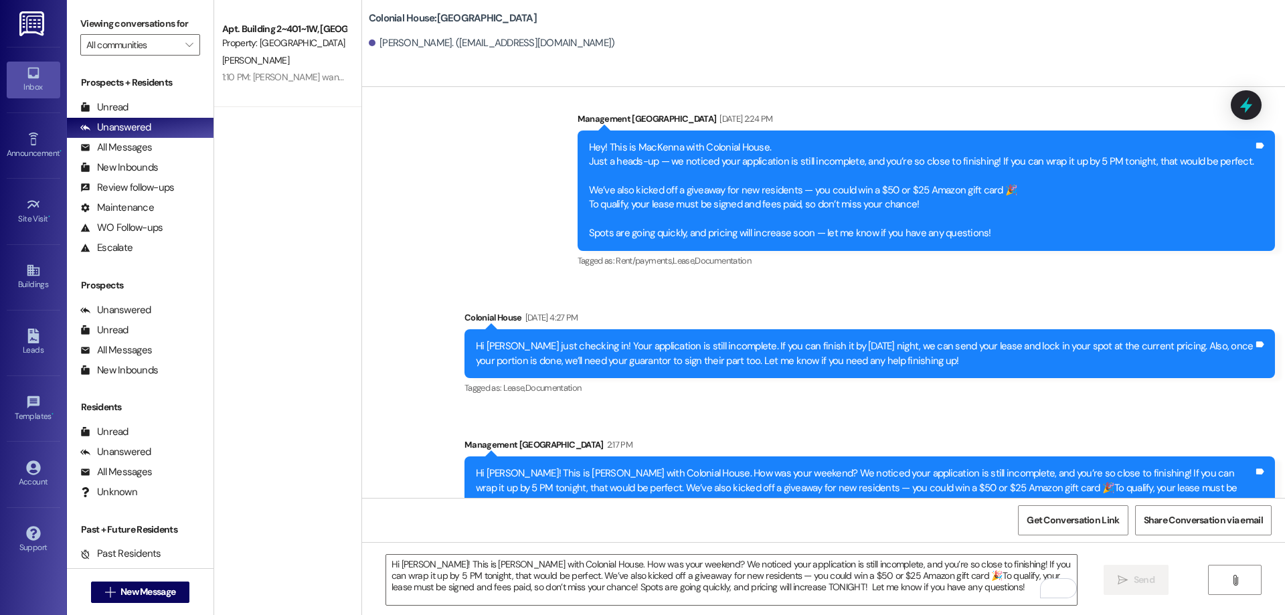
scroll to position [234, 0]
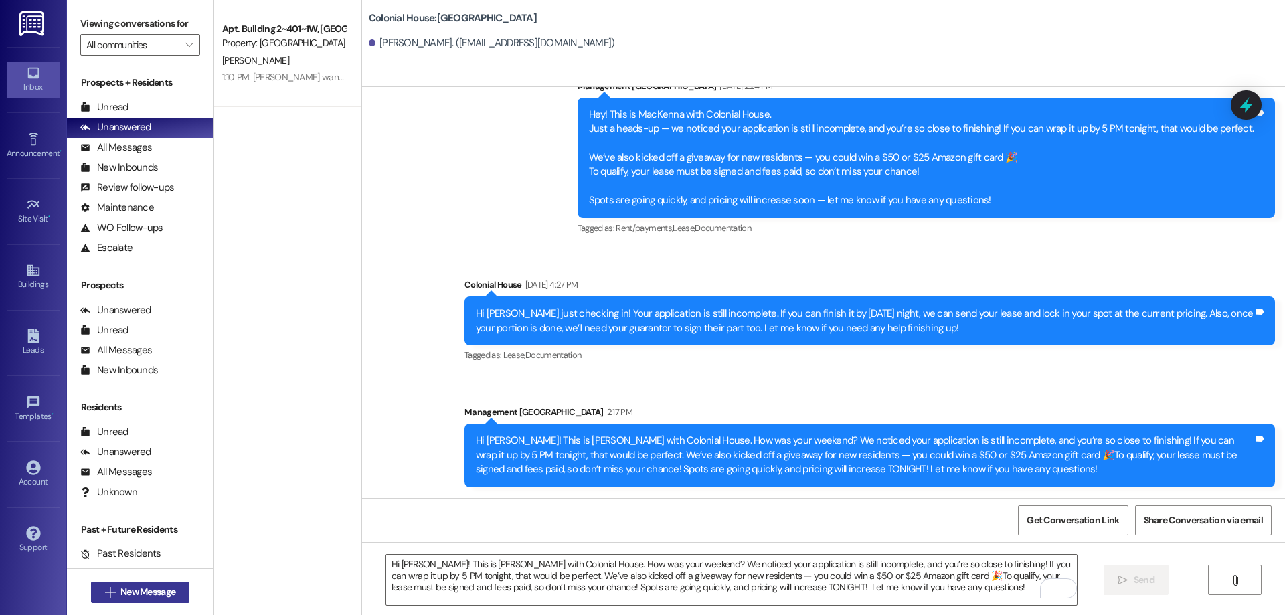
click at [155, 585] on span "New Message" at bounding box center [147, 592] width 55 height 14
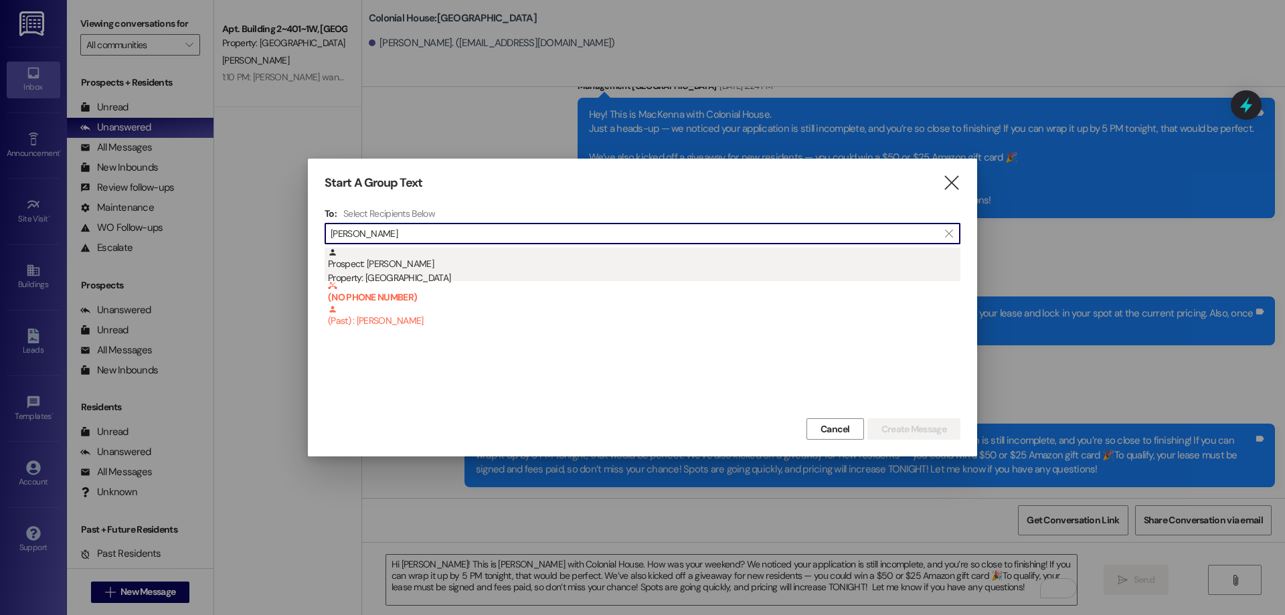
type input "elias"
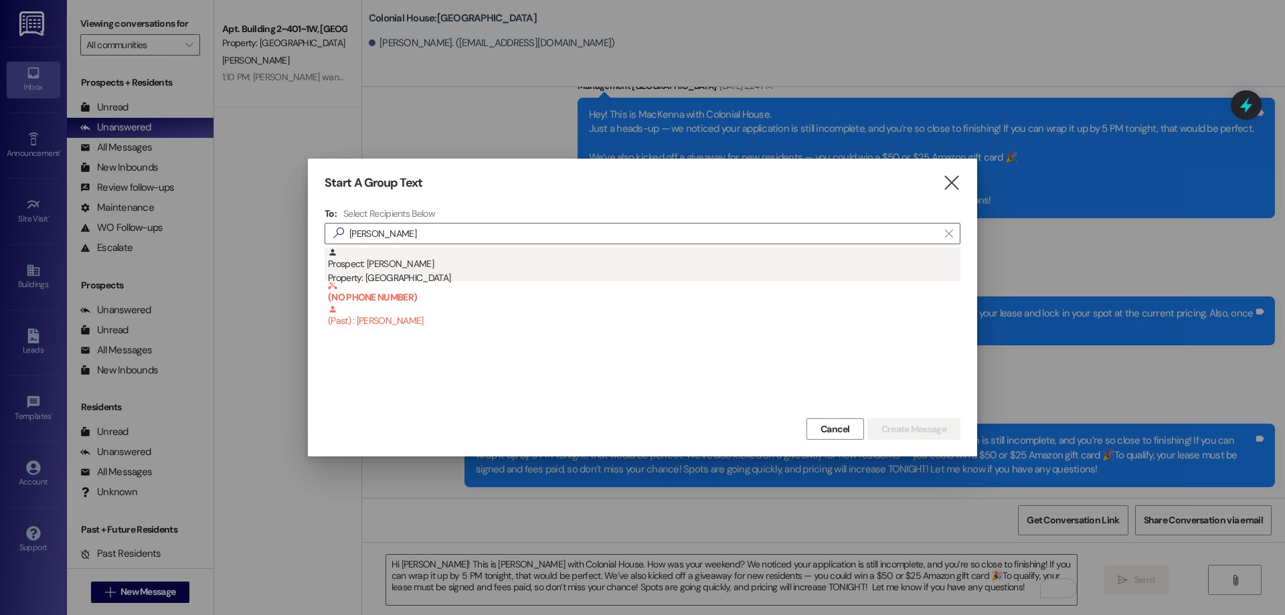
click at [432, 276] on div "Property: [GEOGRAPHIC_DATA]" at bounding box center [644, 278] width 633 height 14
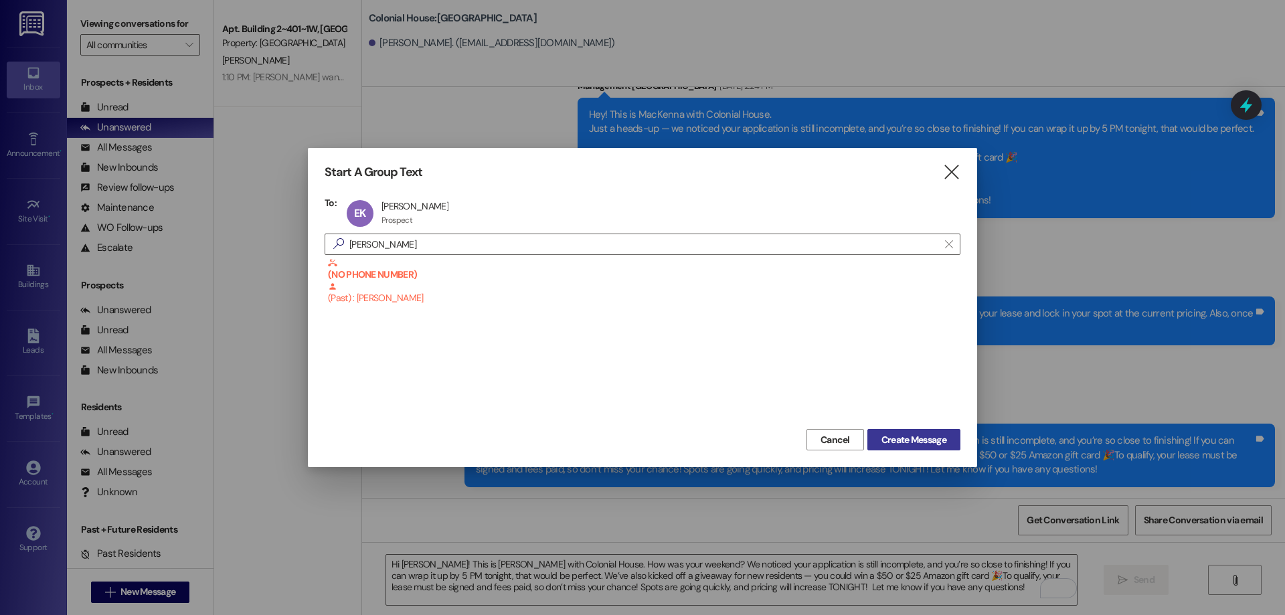
click at [919, 435] on span "Create Message" at bounding box center [914, 440] width 65 height 14
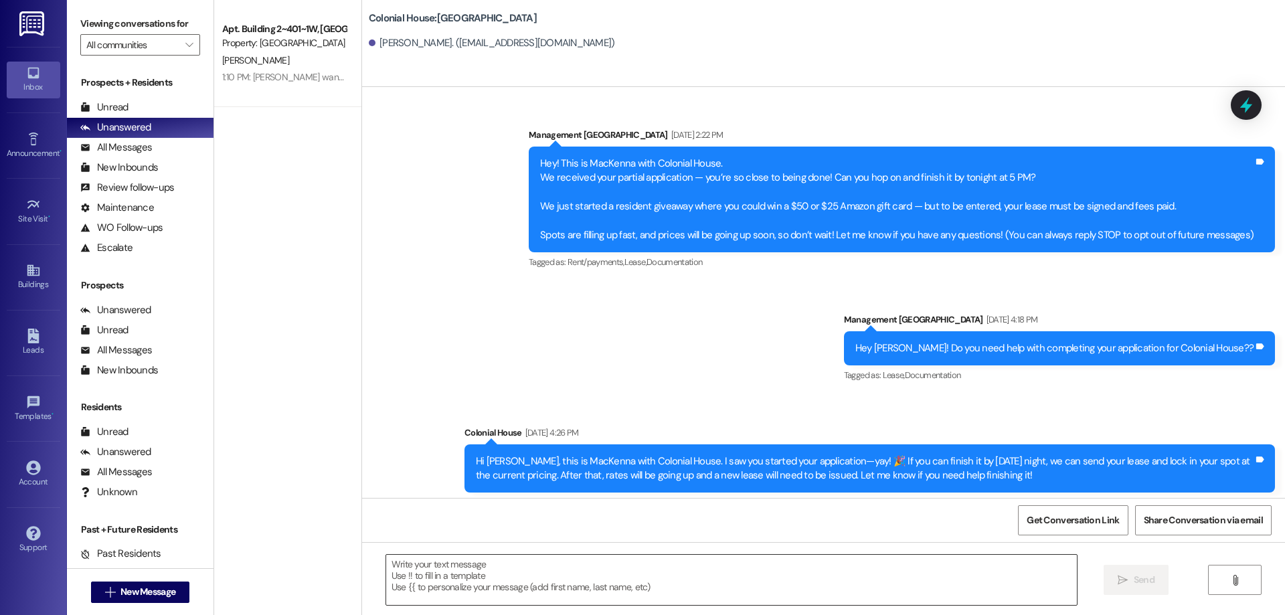
click at [491, 582] on textarea at bounding box center [731, 580] width 691 height 50
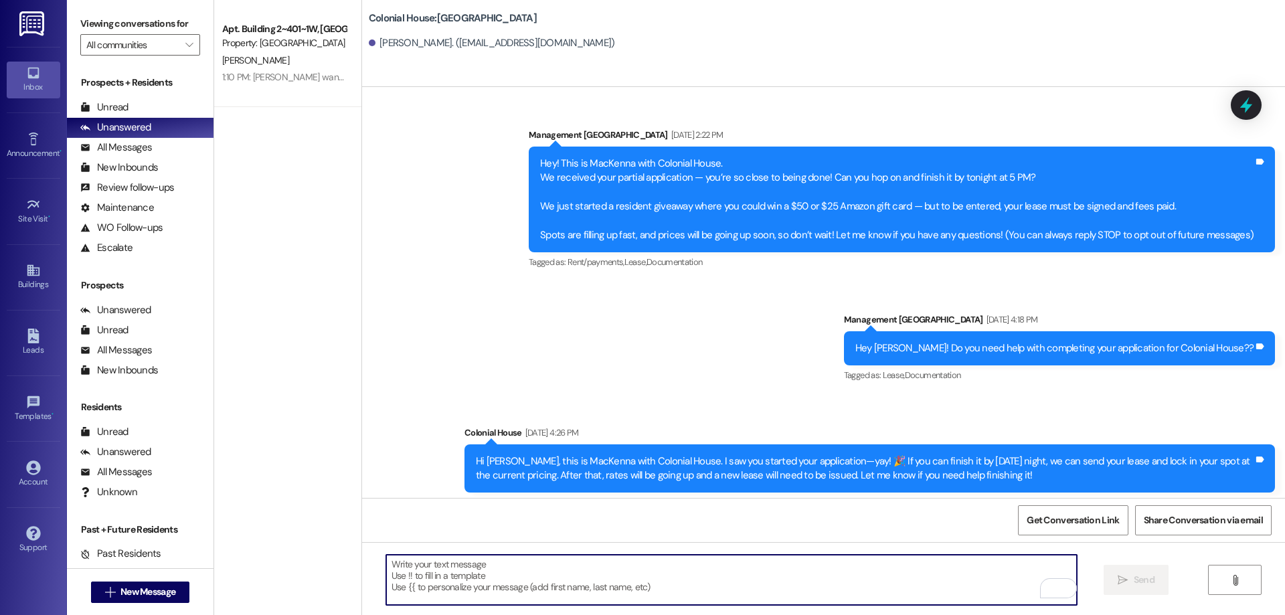
paste textarea "Hi Kaleb! This is Rachel with Colonial House. How was your weekend? We noticed …"
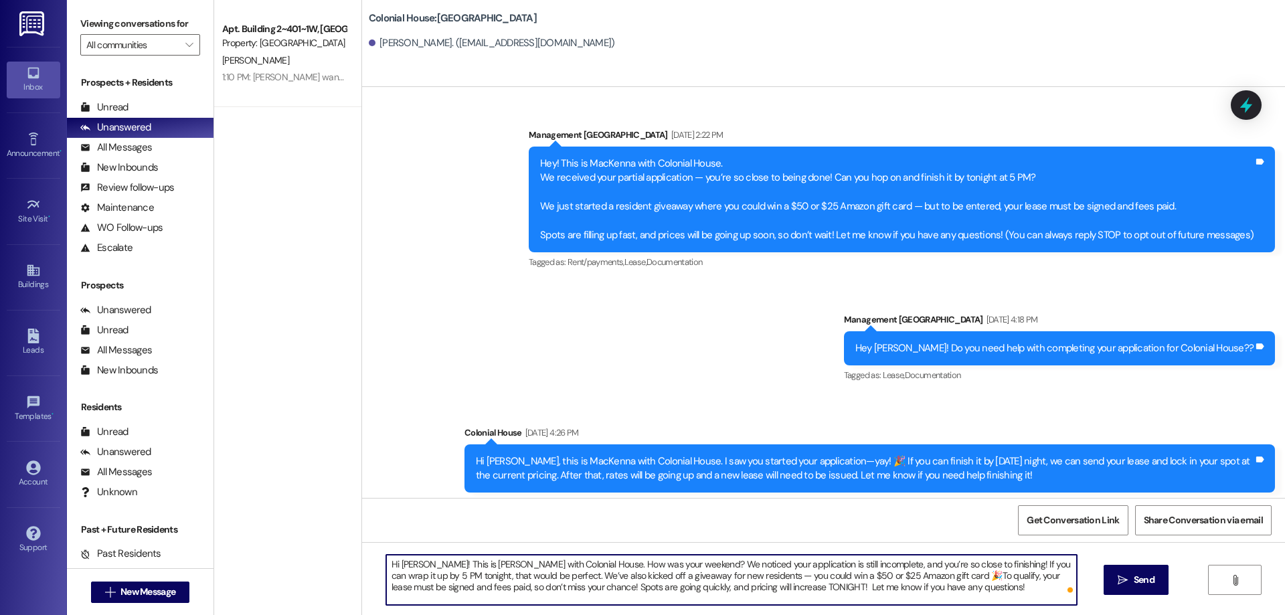
click at [392, 568] on textarea "Hi Kaleb! This is Rachel with Colonial House. How was your weekend? We noticed …" at bounding box center [731, 580] width 691 height 50
type textarea "Hi Elias! This is Rachel with Colonial House. How was your weekend? We noticed …"
drag, startPoint x: 946, startPoint y: 598, endPoint x: 207, endPoint y: 513, distance: 743.7
click at [214, 513] on div "Apt. Building 2~401~1W, Building 2 Colonial House Property: Colonial House R. T…" at bounding box center [749, 307] width 1071 height 615
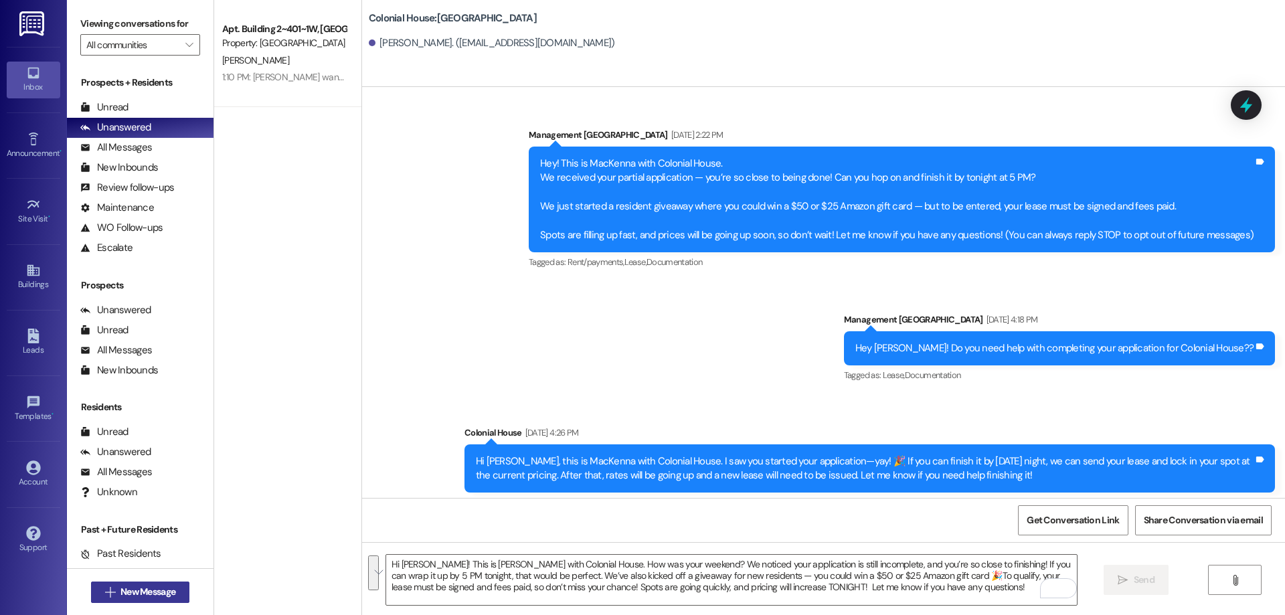
click at [118, 592] on span "New Message" at bounding box center [148, 592] width 60 height 14
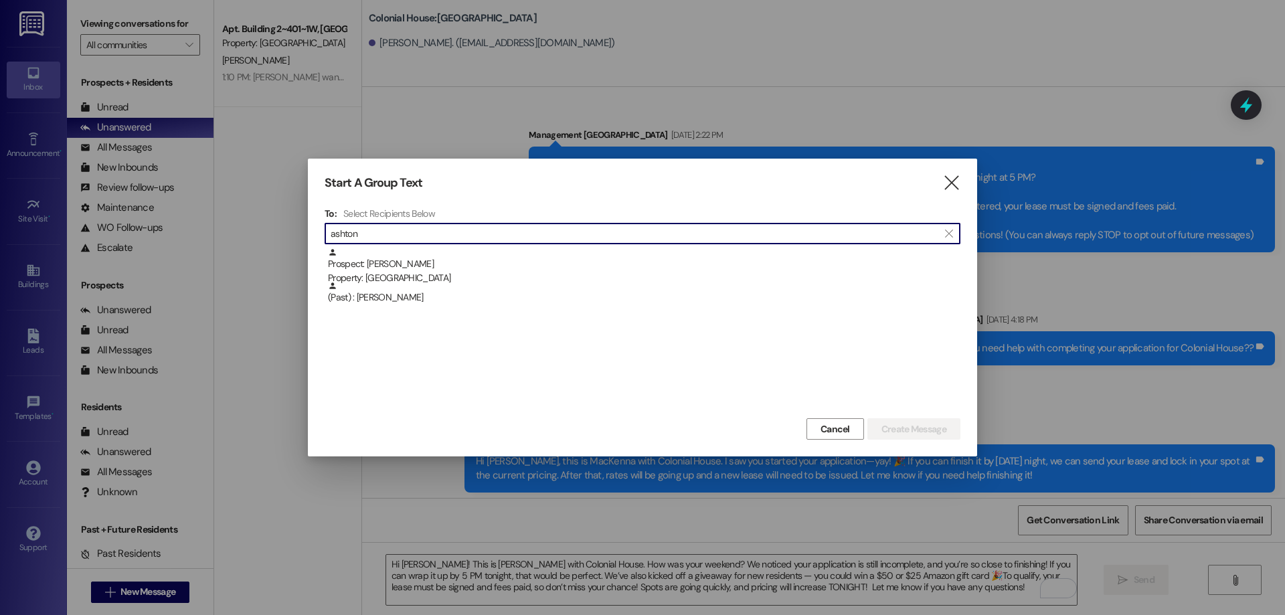
type input "ashton"
click at [513, 236] on input "ashton" at bounding box center [635, 233] width 608 height 19
click at [910, 195] on div "Start A Group Text  To: Select Recipients Below  ashton  Prospect: Ashton Hu…" at bounding box center [642, 308] width 669 height 298
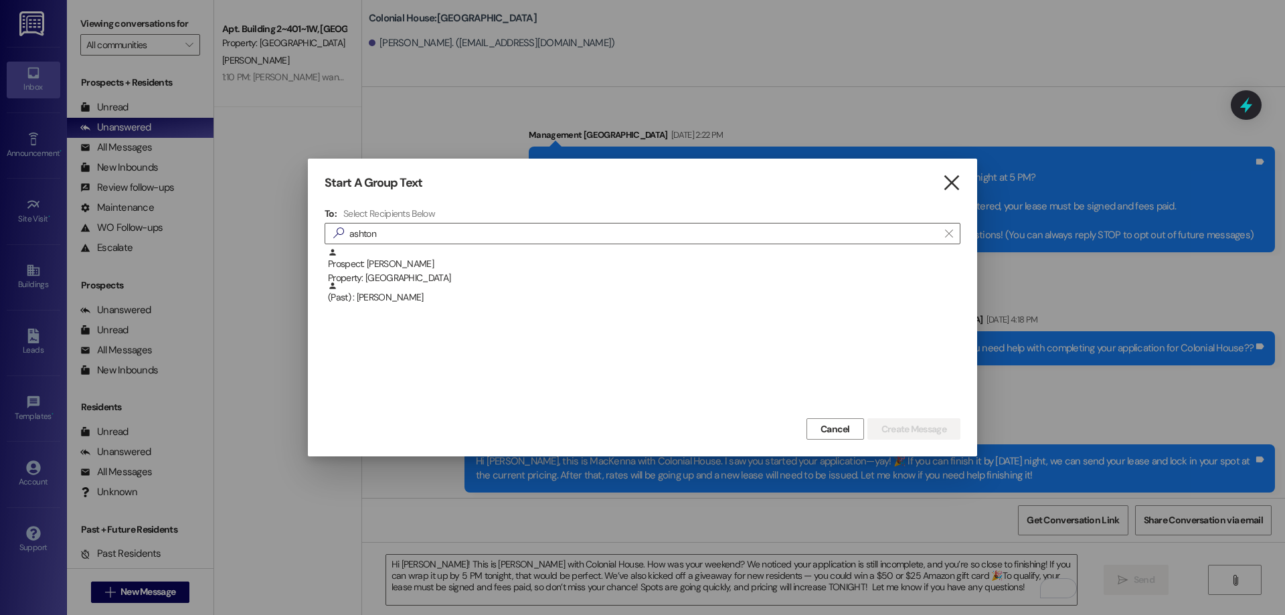
click at [947, 184] on icon "" at bounding box center [951, 183] width 18 height 14
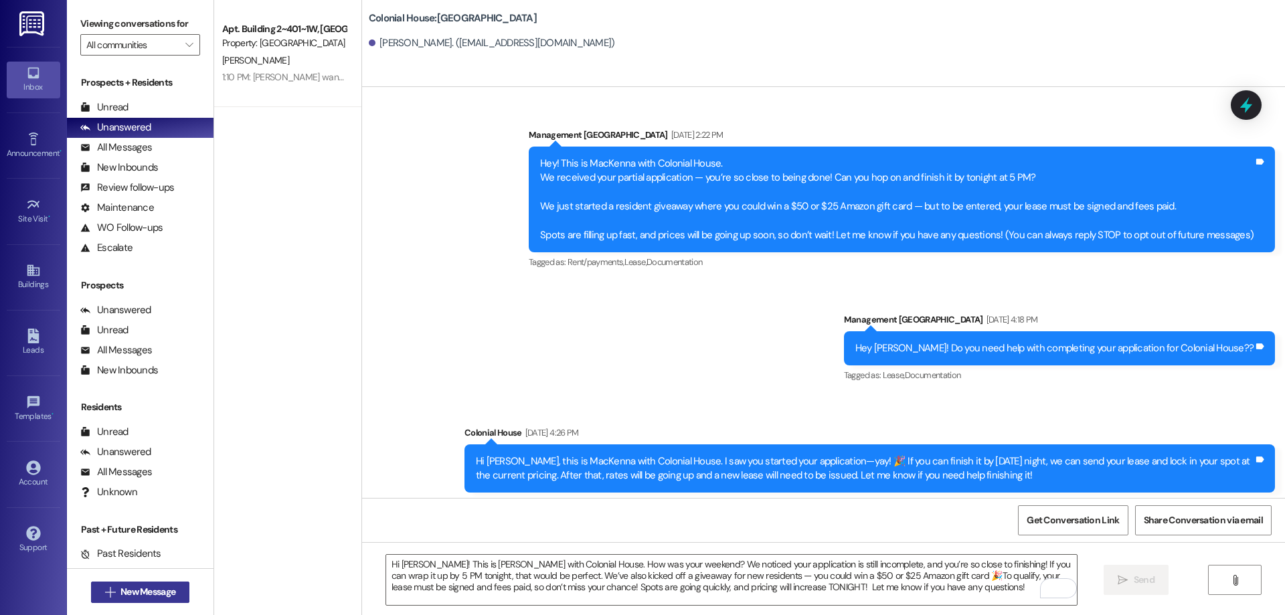
click at [135, 583] on button " New Message" at bounding box center [140, 592] width 99 height 21
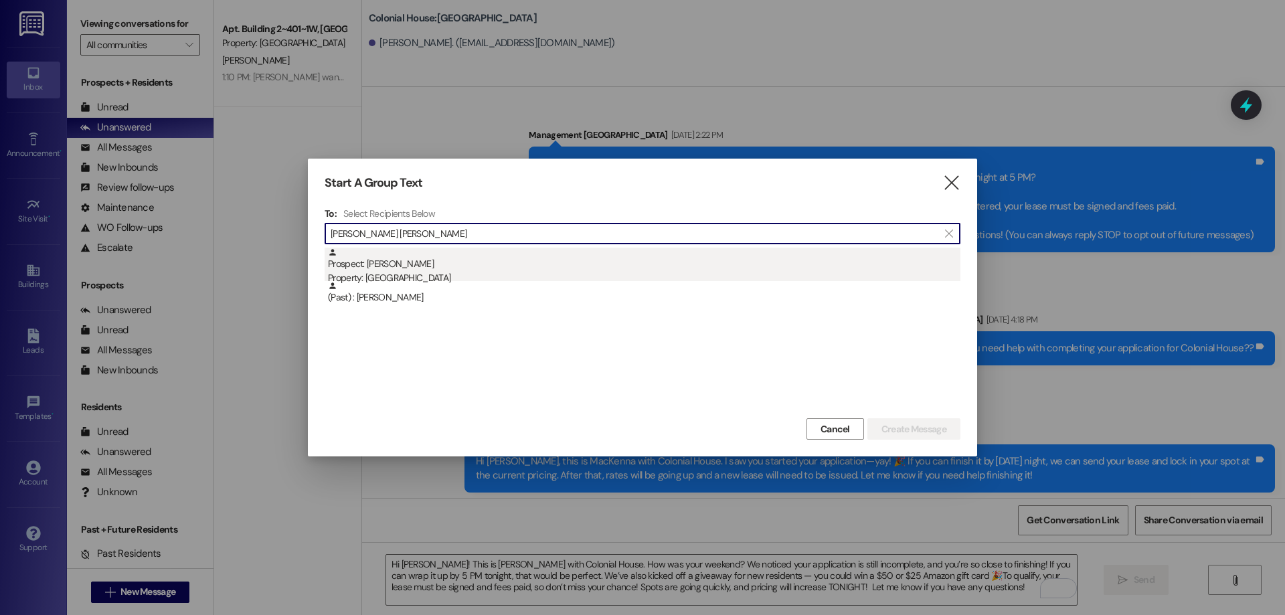
type input "megan kl"
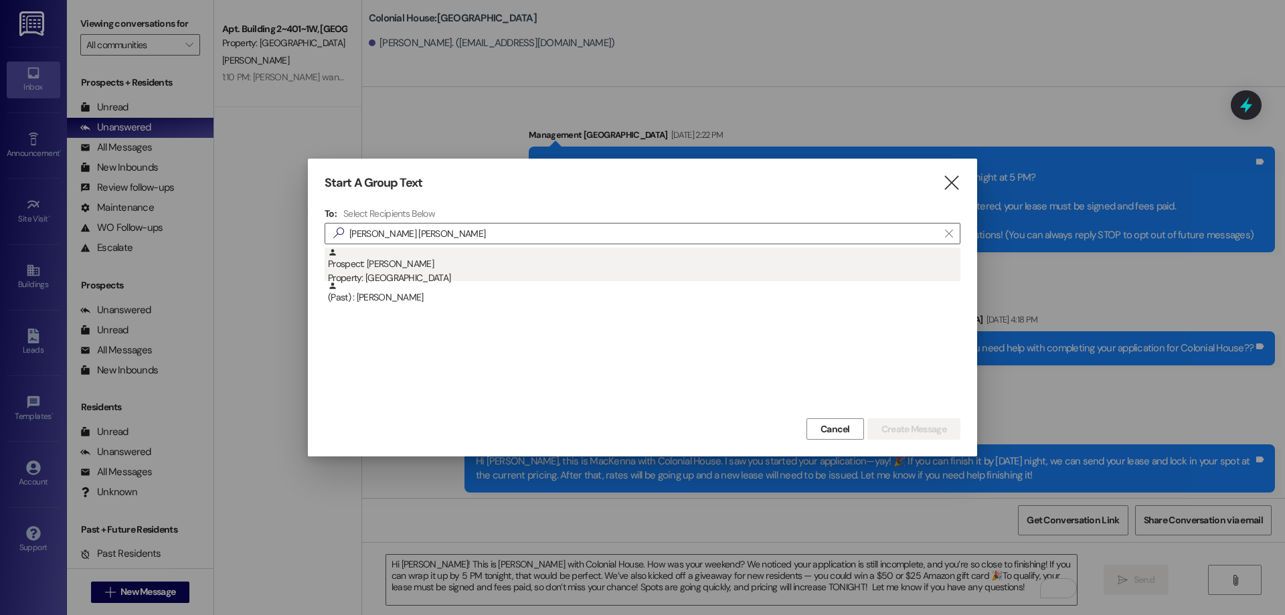
click at [434, 263] on div "Prospect: Megan Kloepfer Property: Colonial House" at bounding box center [644, 267] width 633 height 38
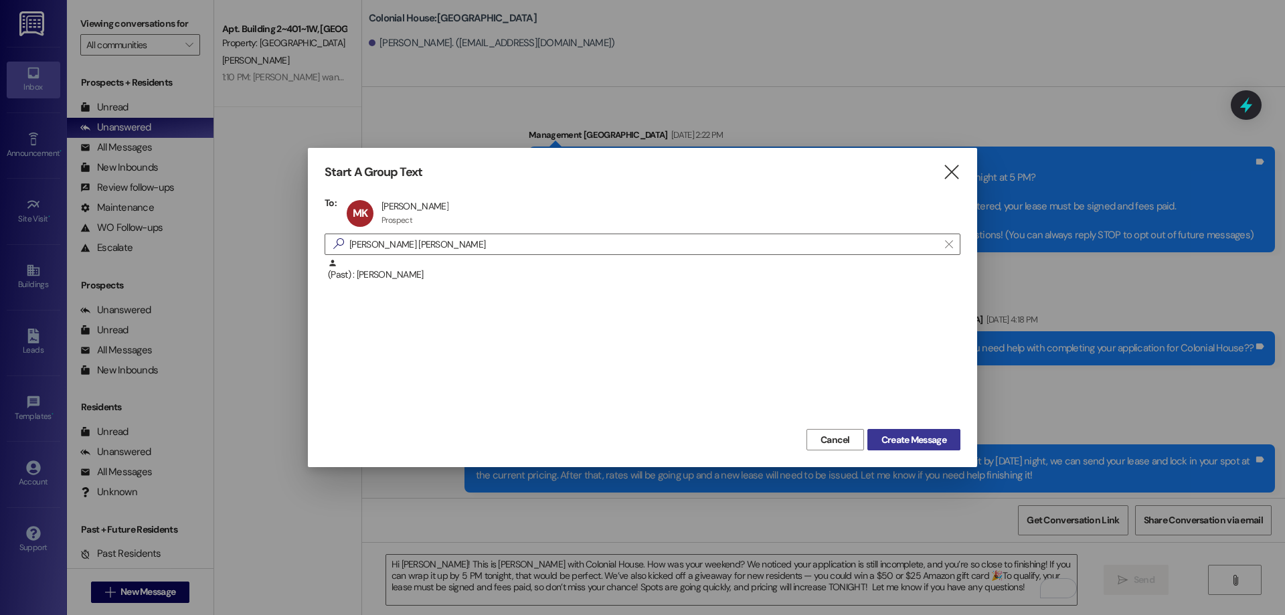
click at [925, 444] on span "Create Message" at bounding box center [914, 440] width 65 height 14
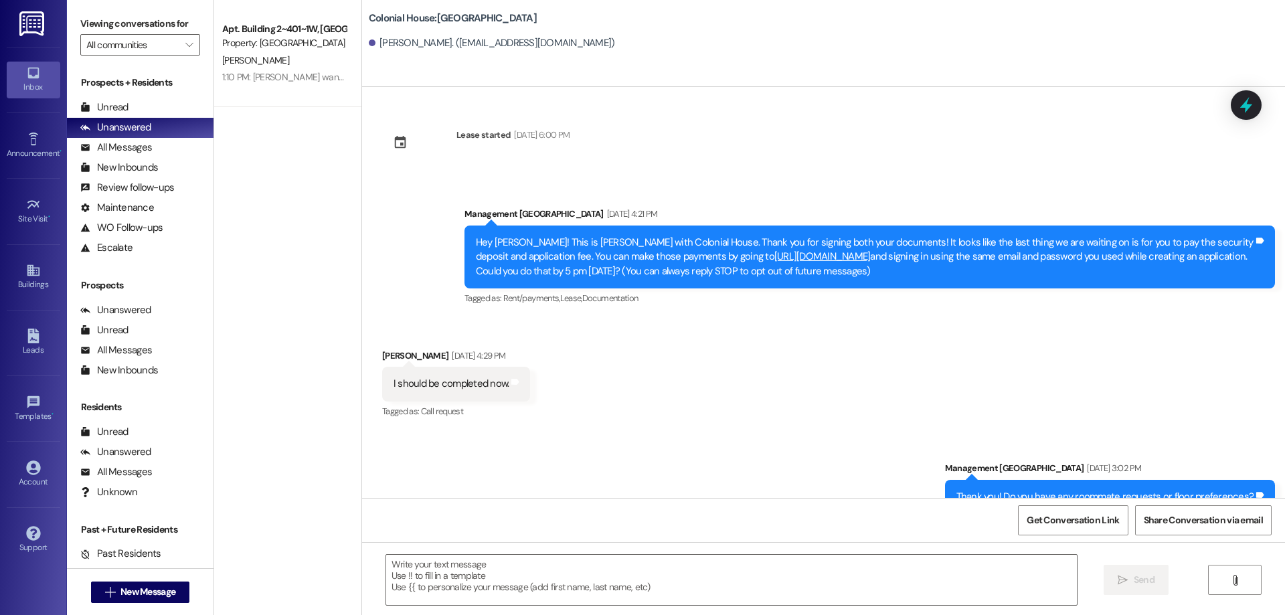
scroll to position [7443, 0]
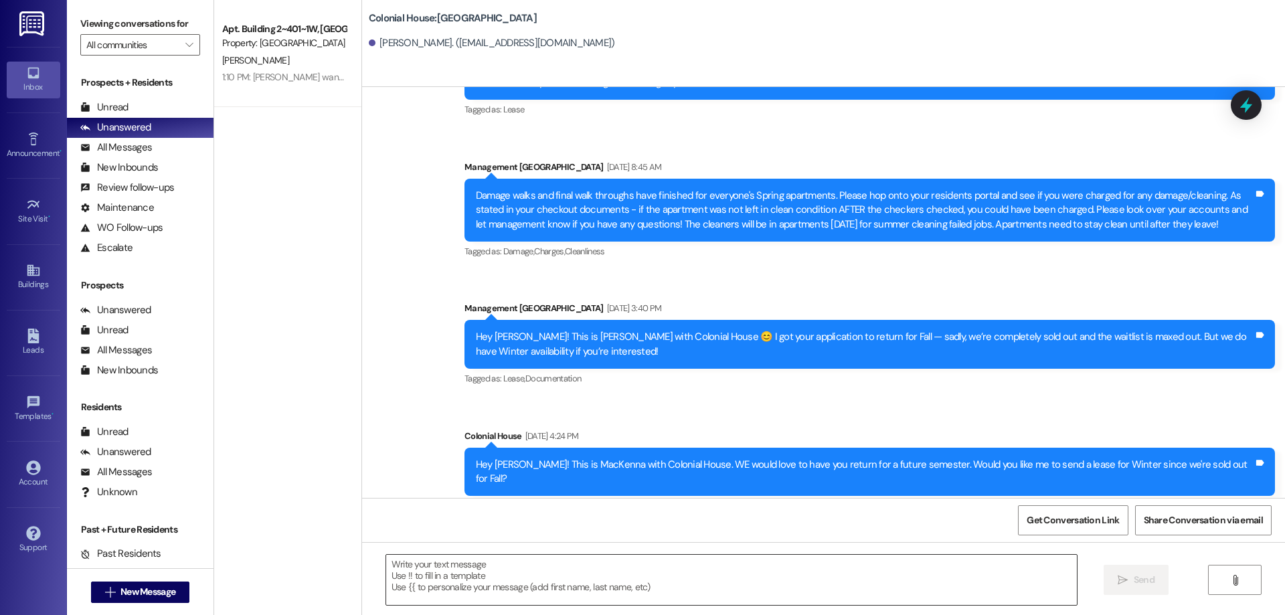
click at [749, 568] on textarea at bounding box center [731, 580] width 691 height 50
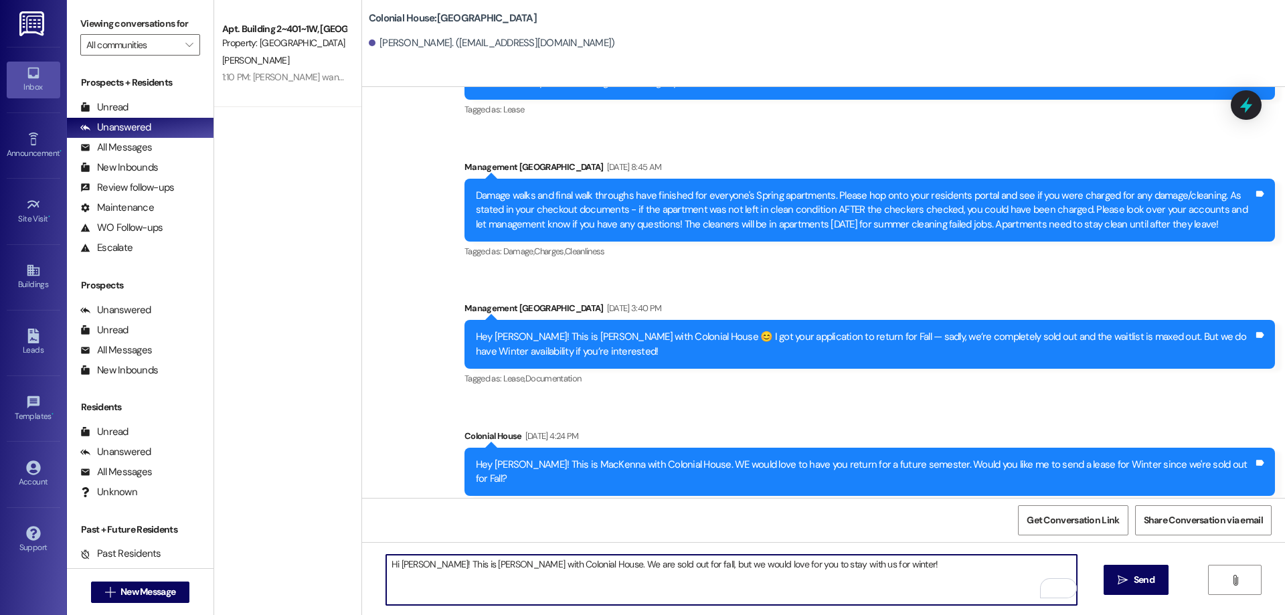
click at [933, 573] on textarea "Hi Megan! This is Rachel with Colonial House. We are sold out for fall, but we …" at bounding box center [731, 580] width 691 height 50
click at [890, 576] on textarea "Hi Megan! This is Rachel with Colonial House. We are sold out for fall, but we …" at bounding box center [731, 580] width 691 height 50
click at [1006, 560] on textarea "Hi Megan! This is Rachel with Colonial House. We are sold out for fall, but we …" at bounding box center [731, 580] width 691 height 50
type textarea "Hi Megan! This is Rachel with Colonial House. We are sold out for fall, but we …"
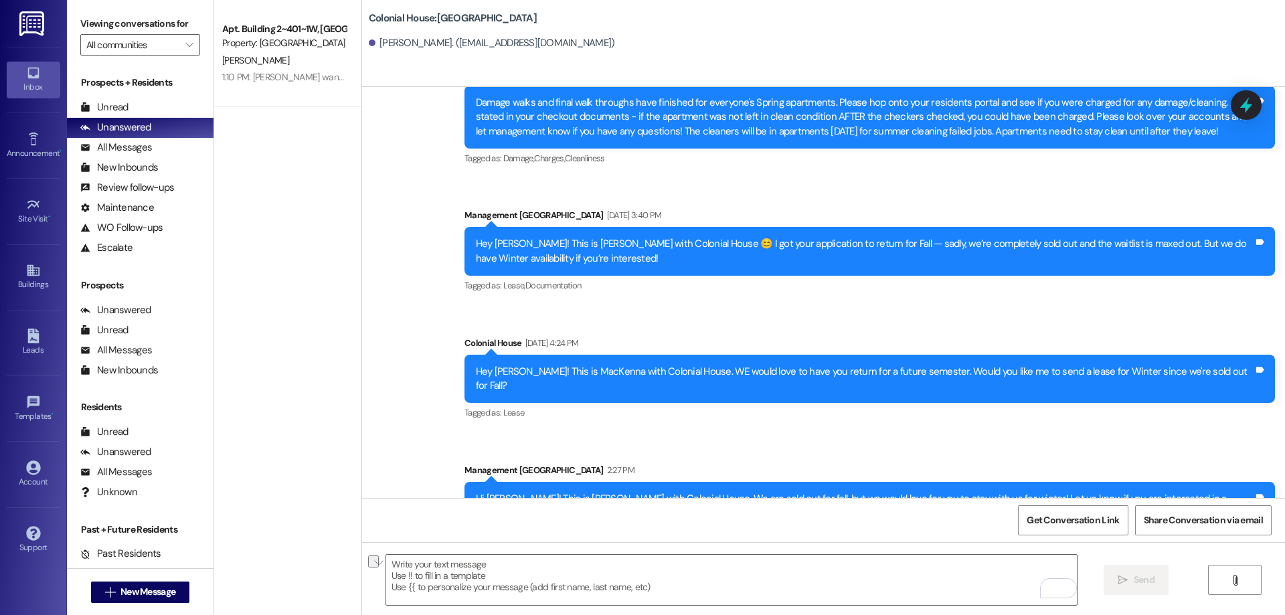
scroll to position [7313, 0]
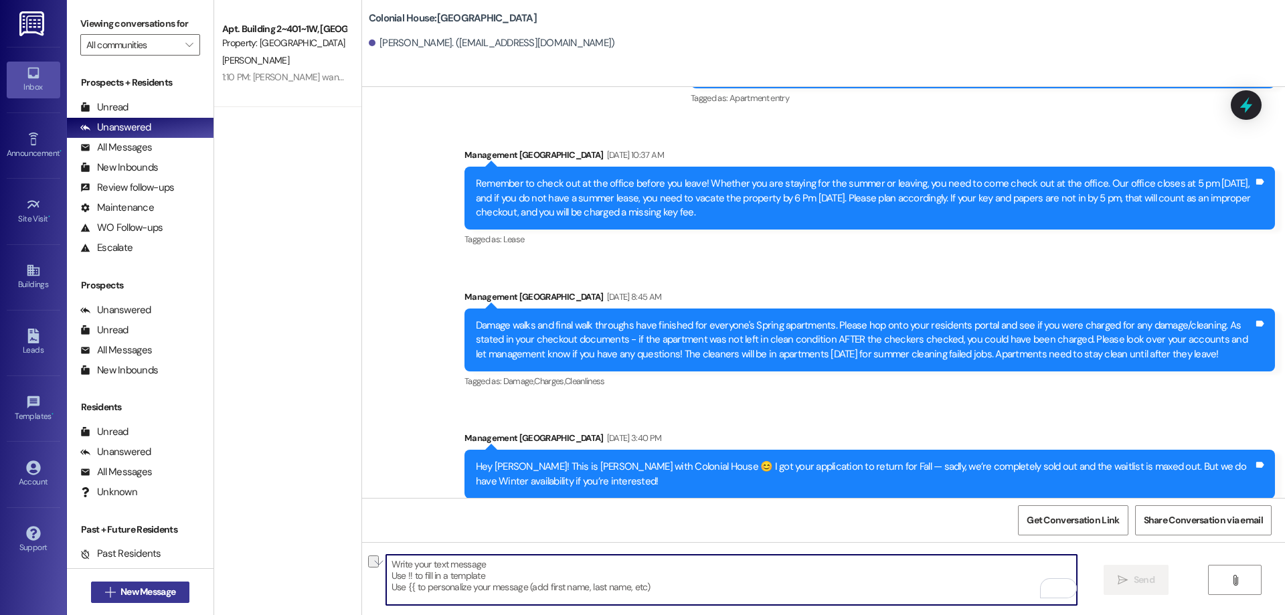
click at [143, 598] on span "New Message" at bounding box center [147, 592] width 55 height 14
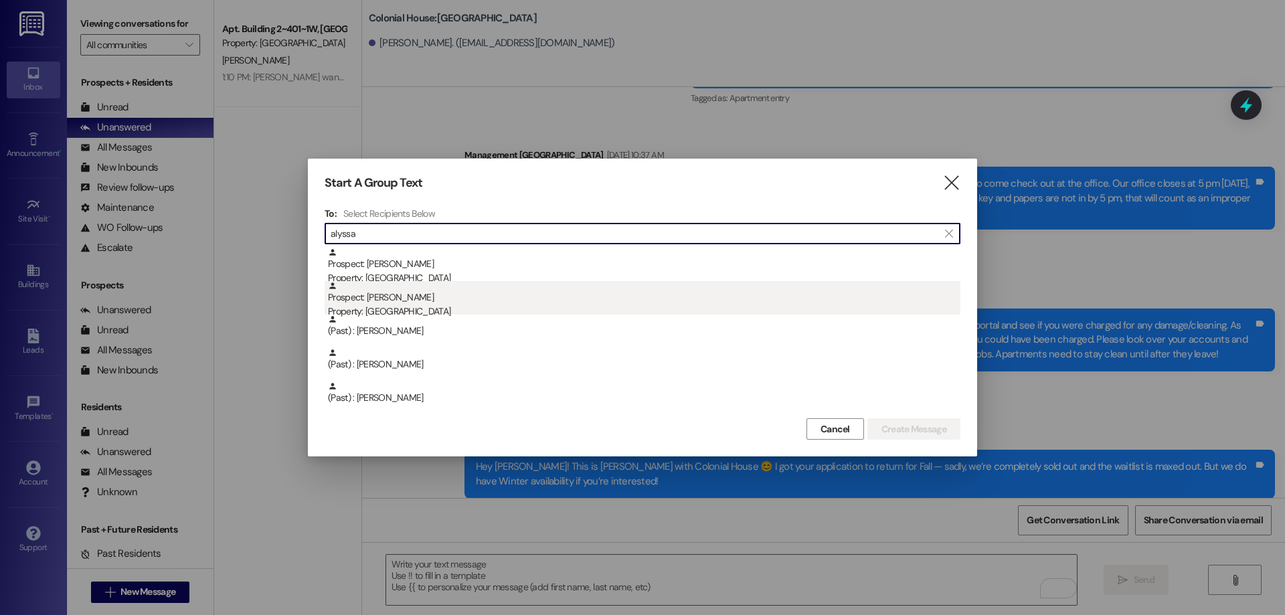
type input "alyssa"
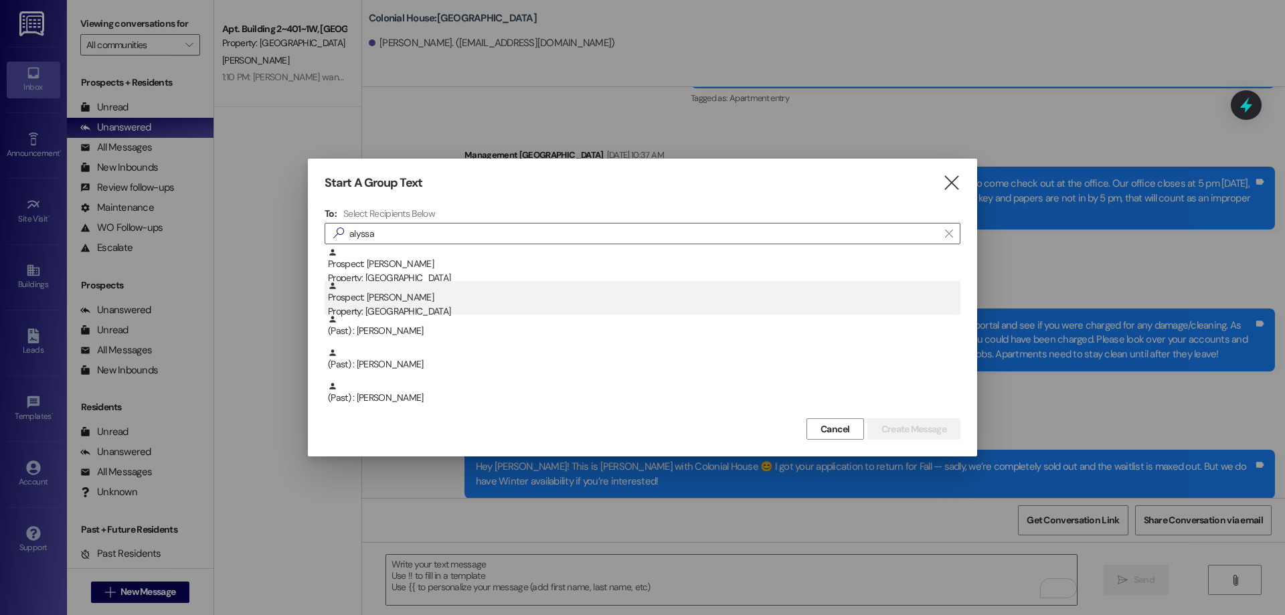
click at [448, 299] on div "Prospect: Alyssa Moeller Property: Colonial House" at bounding box center [644, 300] width 633 height 38
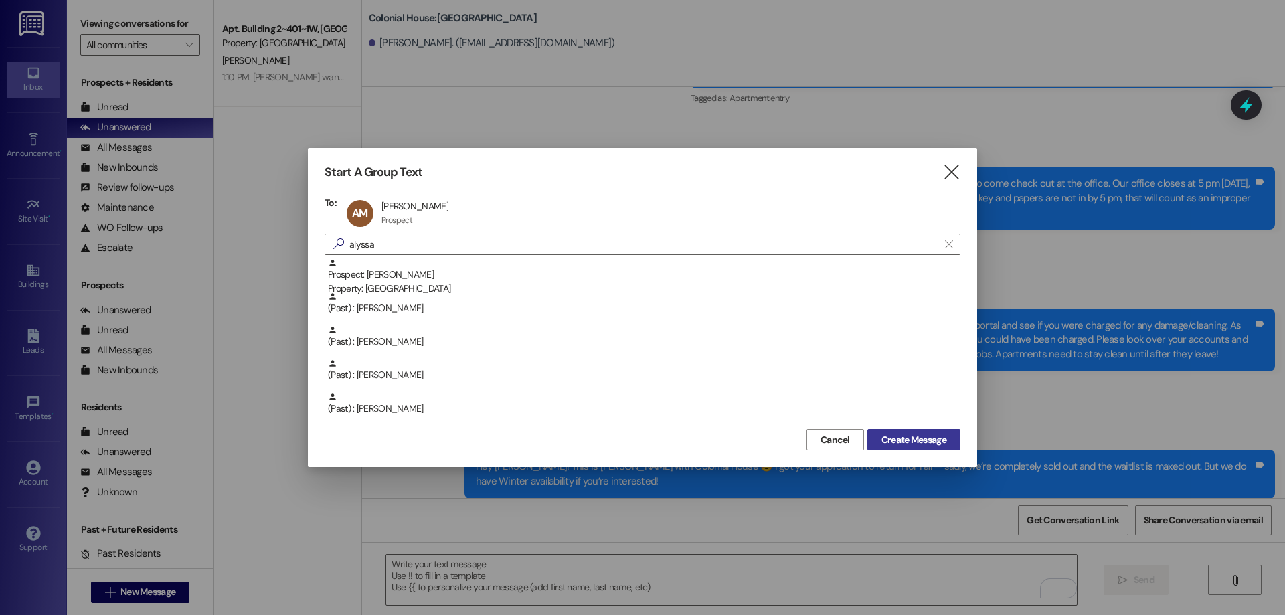
click at [932, 438] on span "Create Message" at bounding box center [914, 440] width 65 height 14
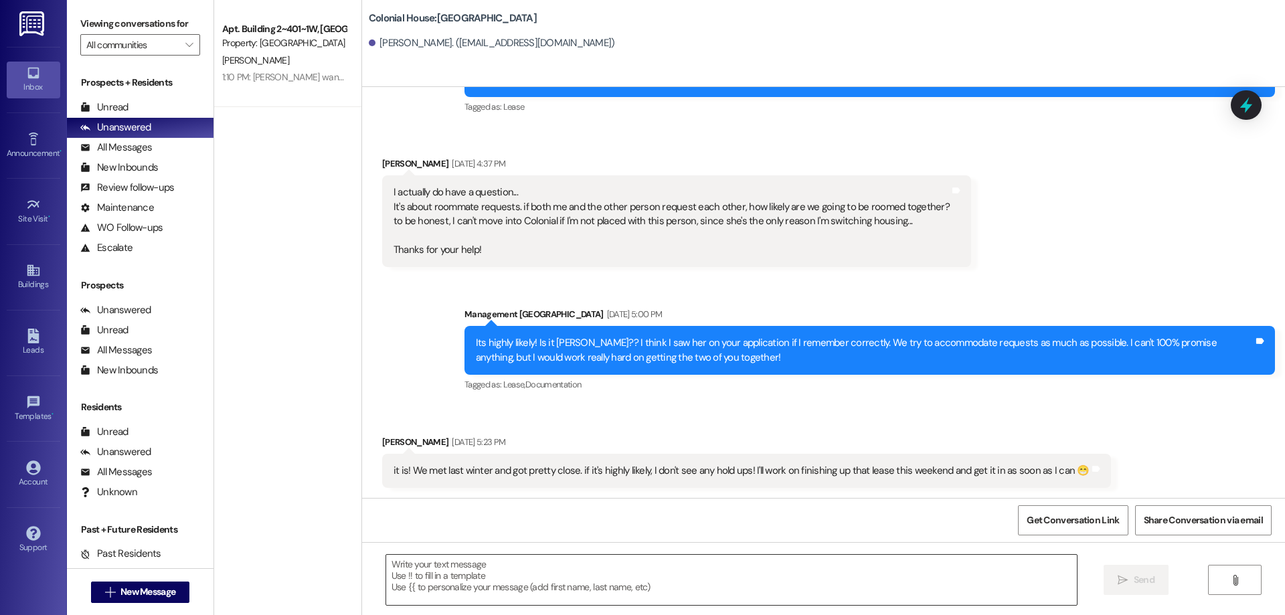
click at [659, 592] on textarea at bounding box center [731, 580] width 691 height 50
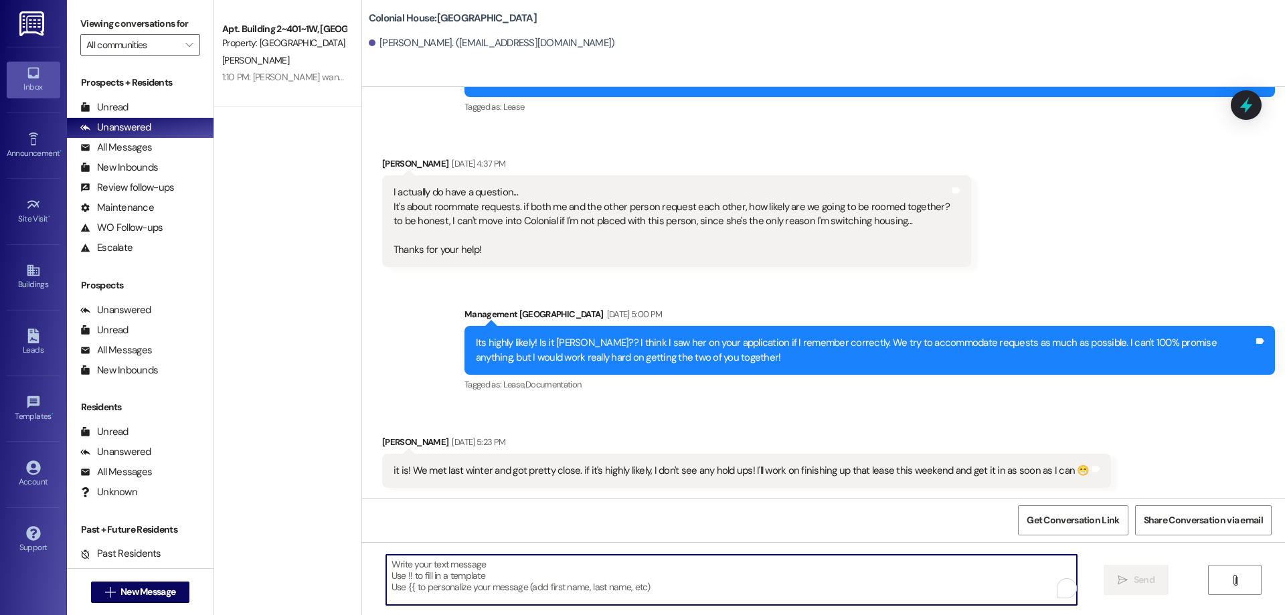
scroll to position [523, 0]
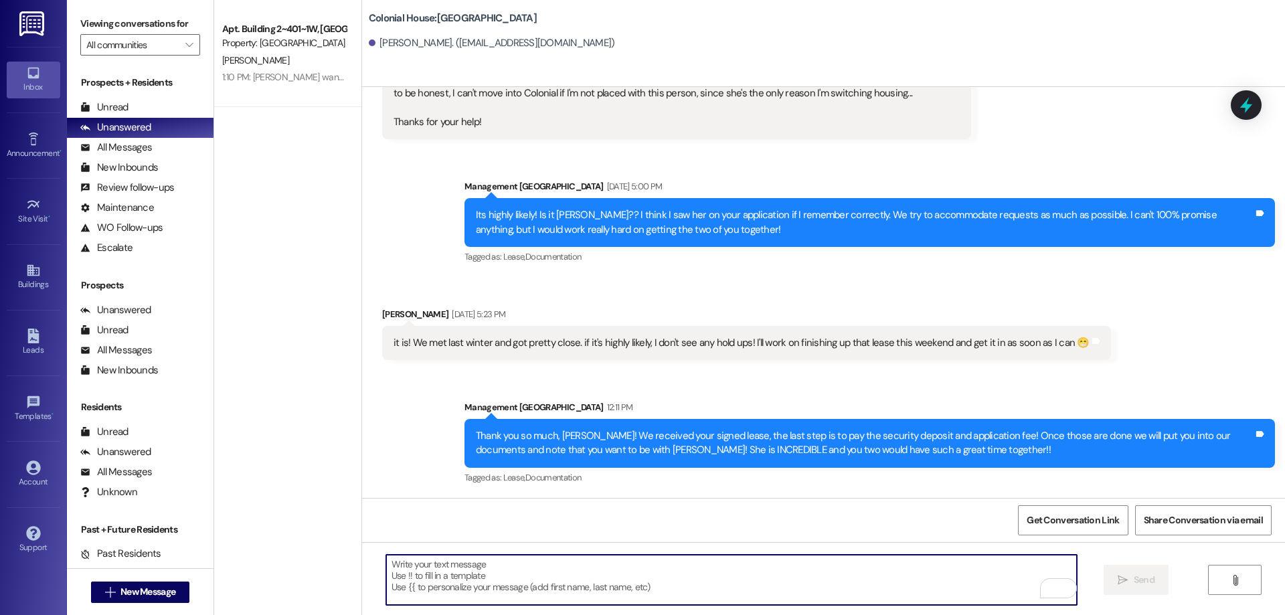
paste textarea "Hey _____, thank you for completing your lease! The last step is to pay the app…"
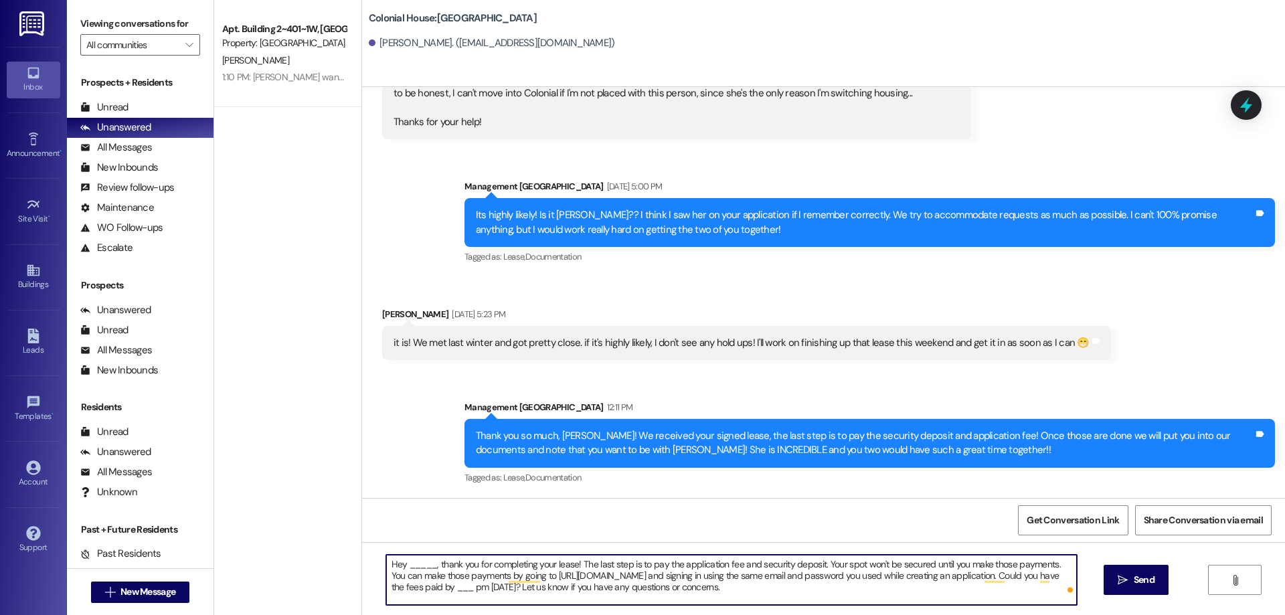
click at [410, 564] on textarea "Hey _____, thank you for completing your lease! The last step is to pay the app…" at bounding box center [731, 580] width 691 height 50
click at [558, 585] on textarea "Hey Alyssa, thank you for completing your lease! The last step is to pay the ap…" at bounding box center [731, 580] width 691 height 50
drag, startPoint x: 876, startPoint y: 592, endPoint x: 242, endPoint y: 560, distance: 635.3
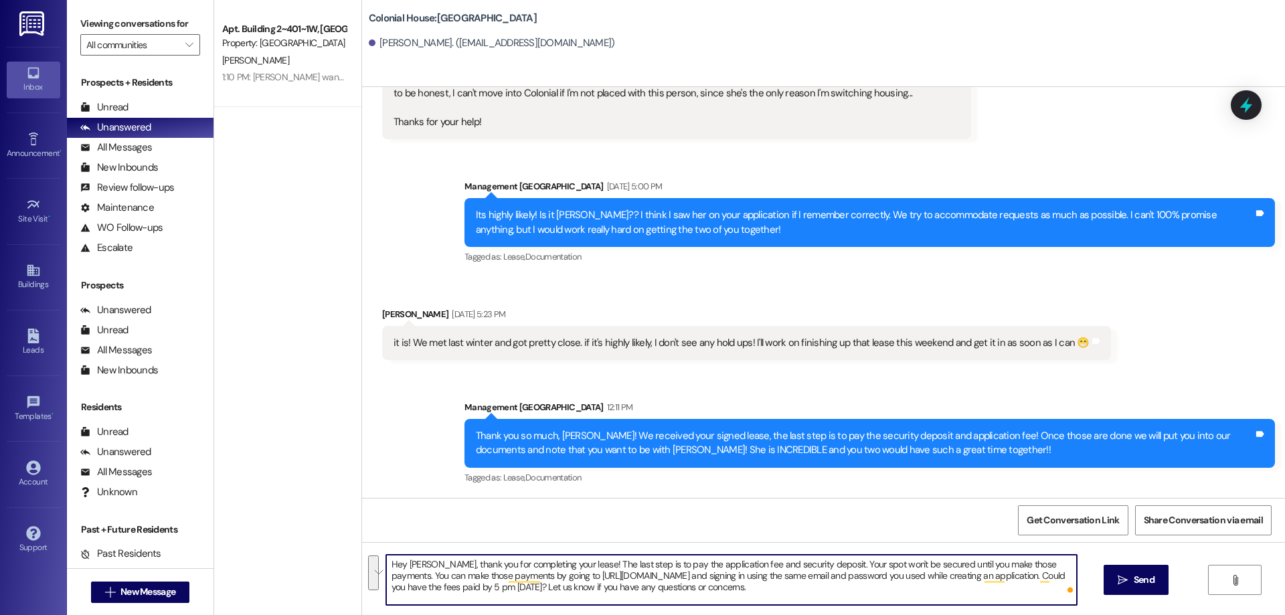
click at [242, 560] on div "Apt. Building 2~401~1W, Building 2 Colonial House Property: Colonial House R. T…" at bounding box center [749, 307] width 1071 height 615
type textarea "Hey Alyssa, thank you for completing your lease! The last step is to pay the ap…"
click at [1137, 573] on button " Send" at bounding box center [1136, 580] width 65 height 30
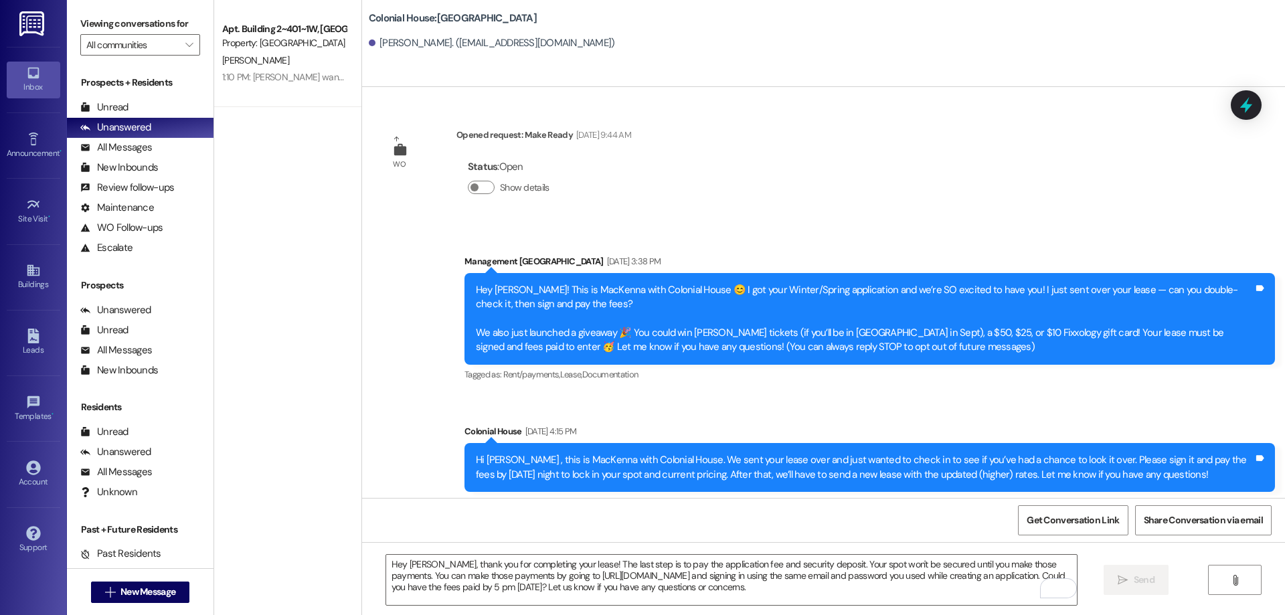
scroll to position [645, 0]
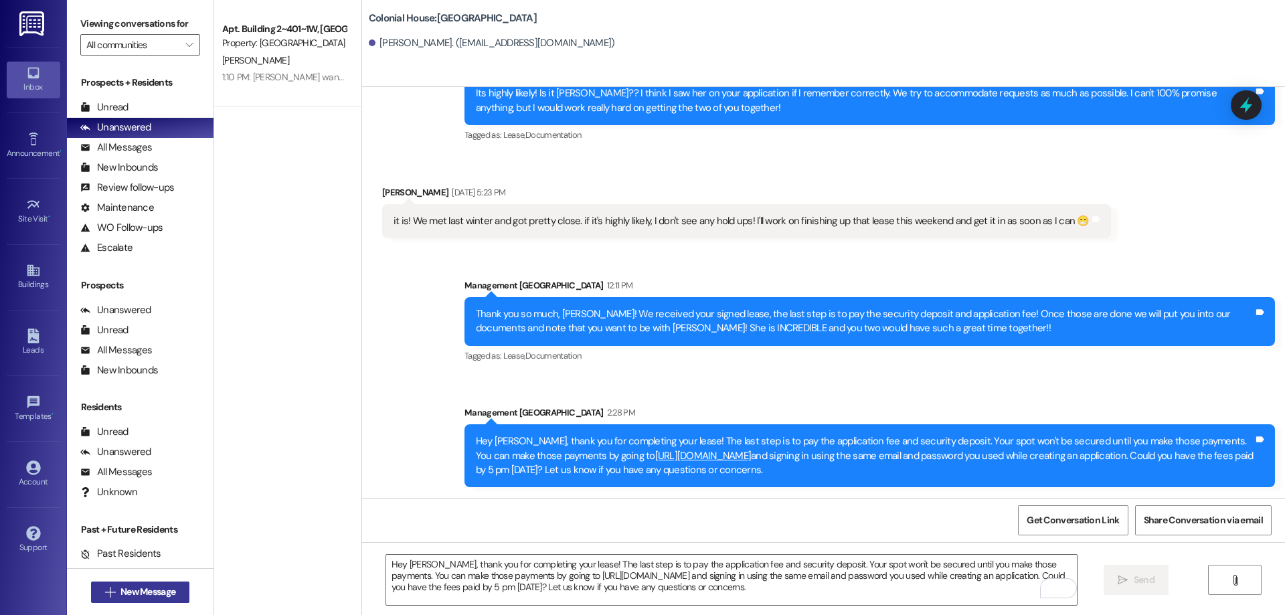
click at [159, 585] on span "New Message" at bounding box center [147, 592] width 55 height 14
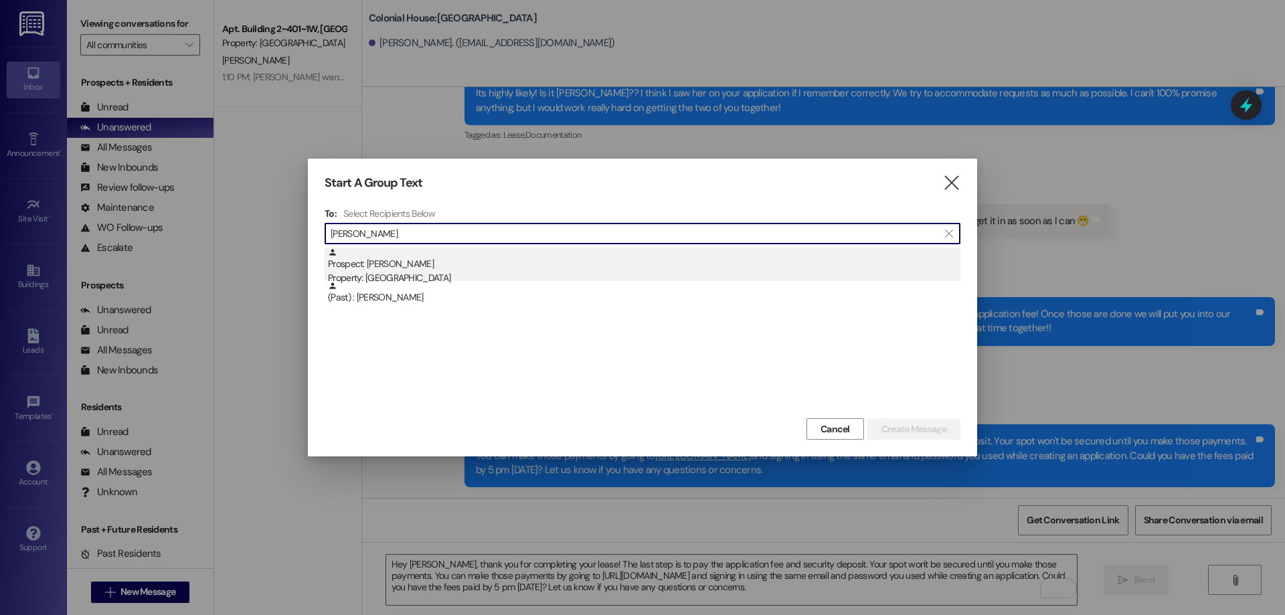
type input "clay lan"
click at [415, 273] on div "Property: [GEOGRAPHIC_DATA]" at bounding box center [644, 278] width 633 height 14
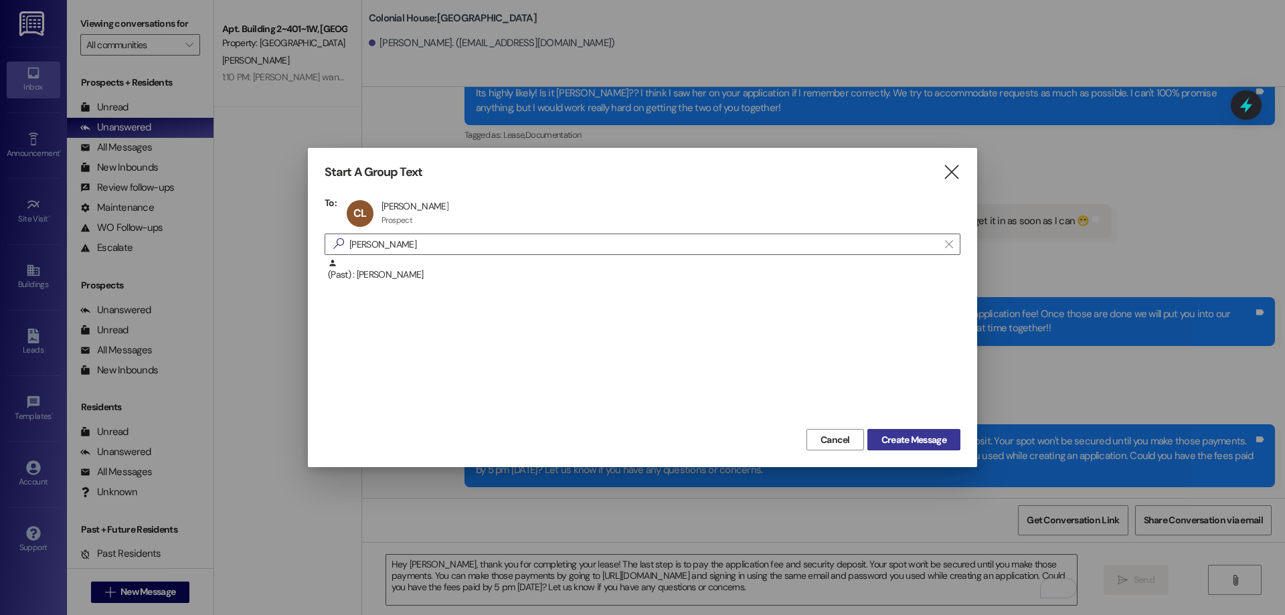
click at [940, 439] on span "Create Message" at bounding box center [914, 440] width 65 height 14
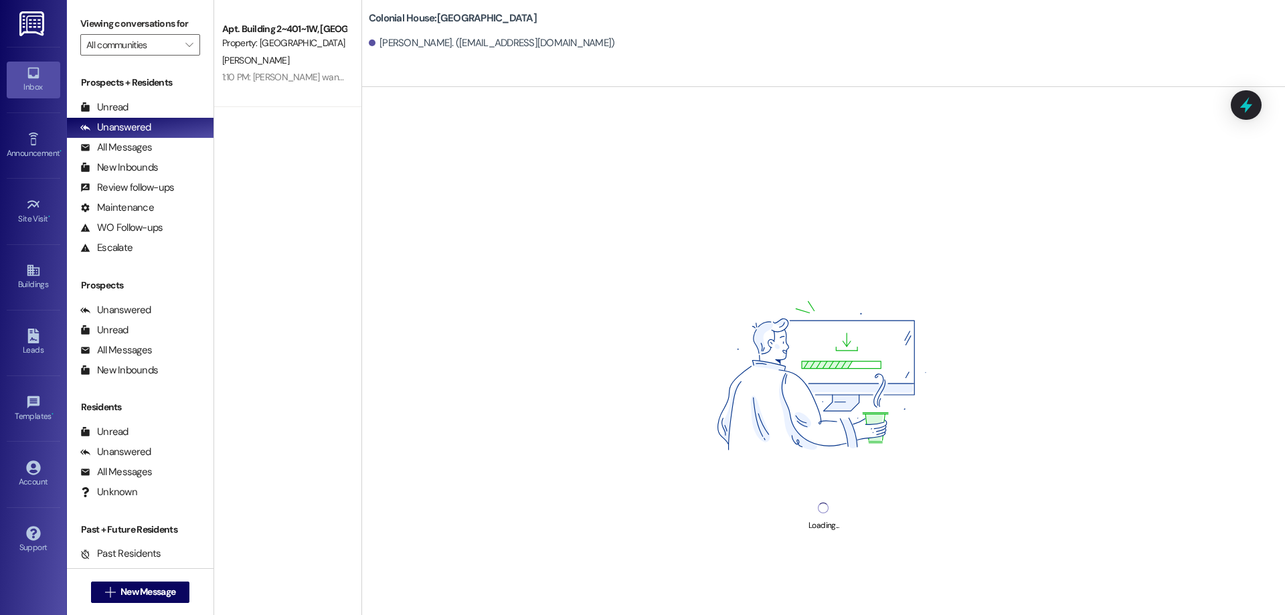
click at [610, 576] on div "Loading..." at bounding box center [823, 394] width 923 height 615
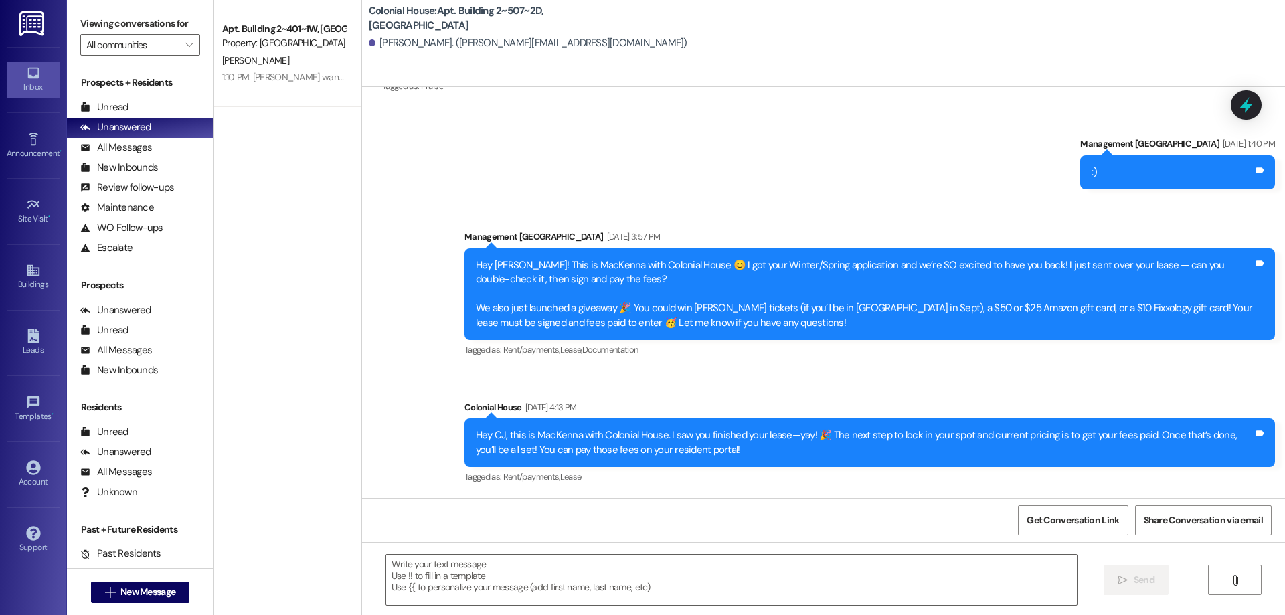
scroll to position [15098, 0]
click at [560, 579] on textarea at bounding box center [731, 580] width 691 height 50
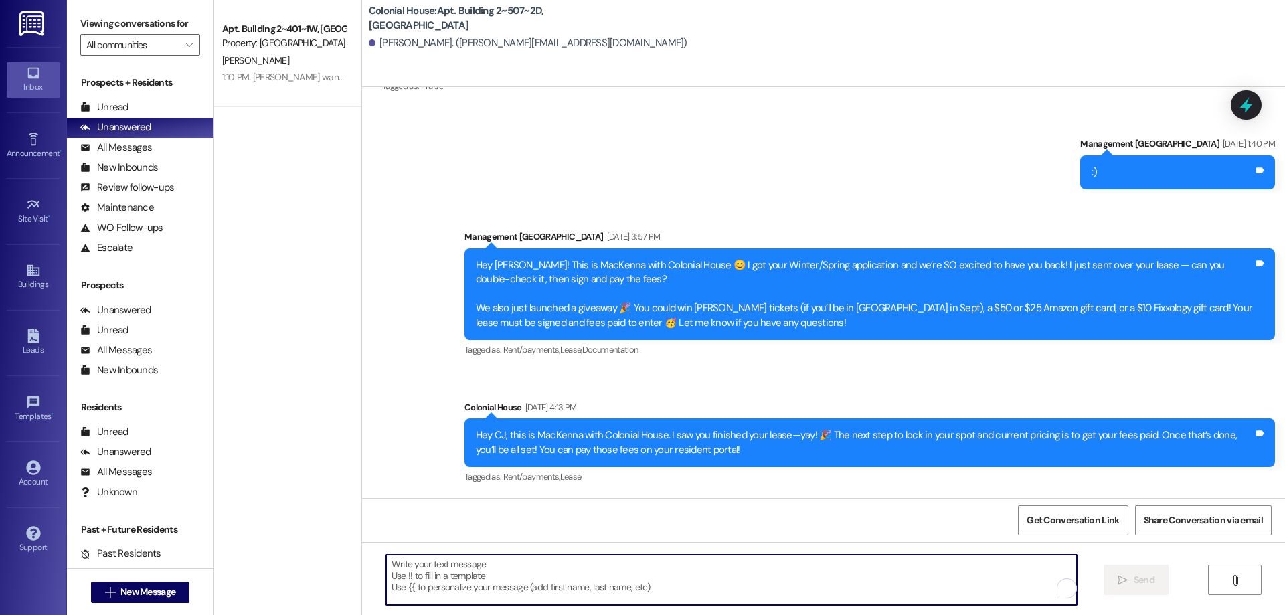
paste textarea "Hey Alyssa, thank you for completing your lease! The last step is to pay the ap…"
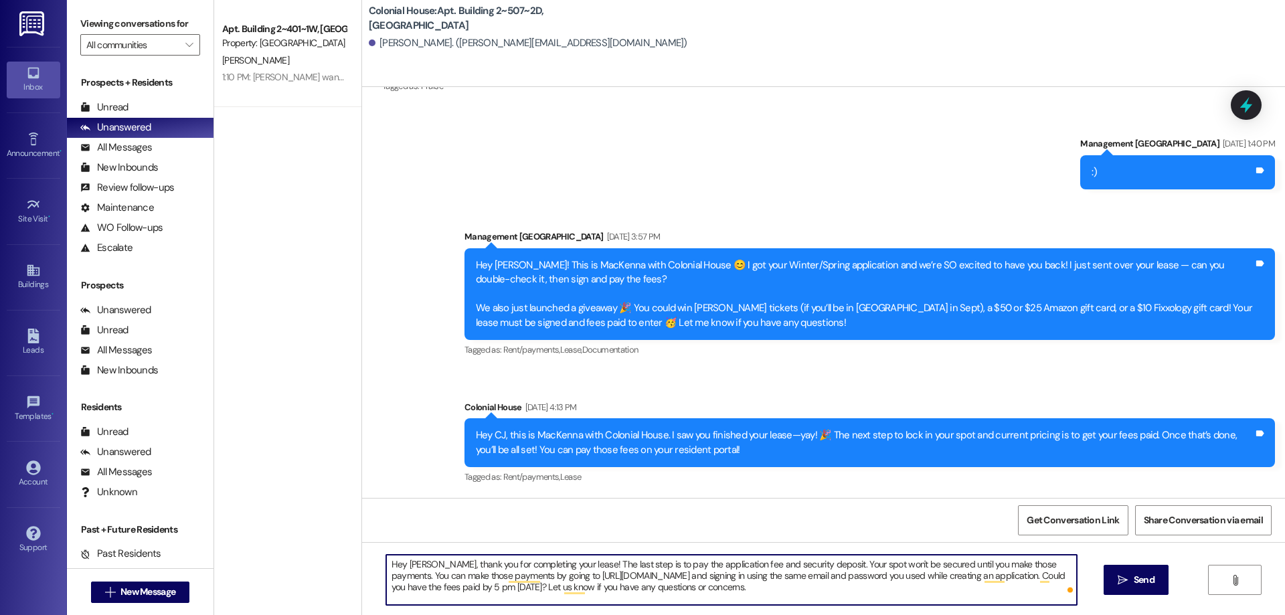
click at [408, 564] on textarea "Hey Alyssa, thank you for completing your lease! The last step is to pay the ap…" at bounding box center [731, 580] width 691 height 50
type textarea "Hey CJ, thank you for completing your lease! The last step is to pay the applic…"
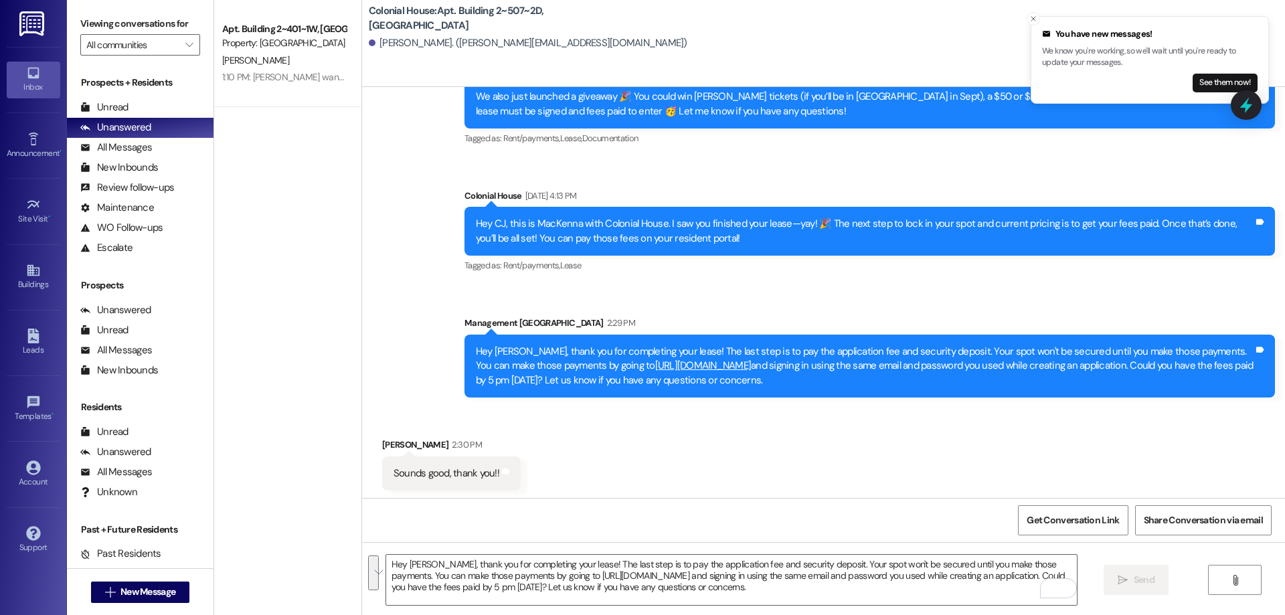
scroll to position [15312, 0]
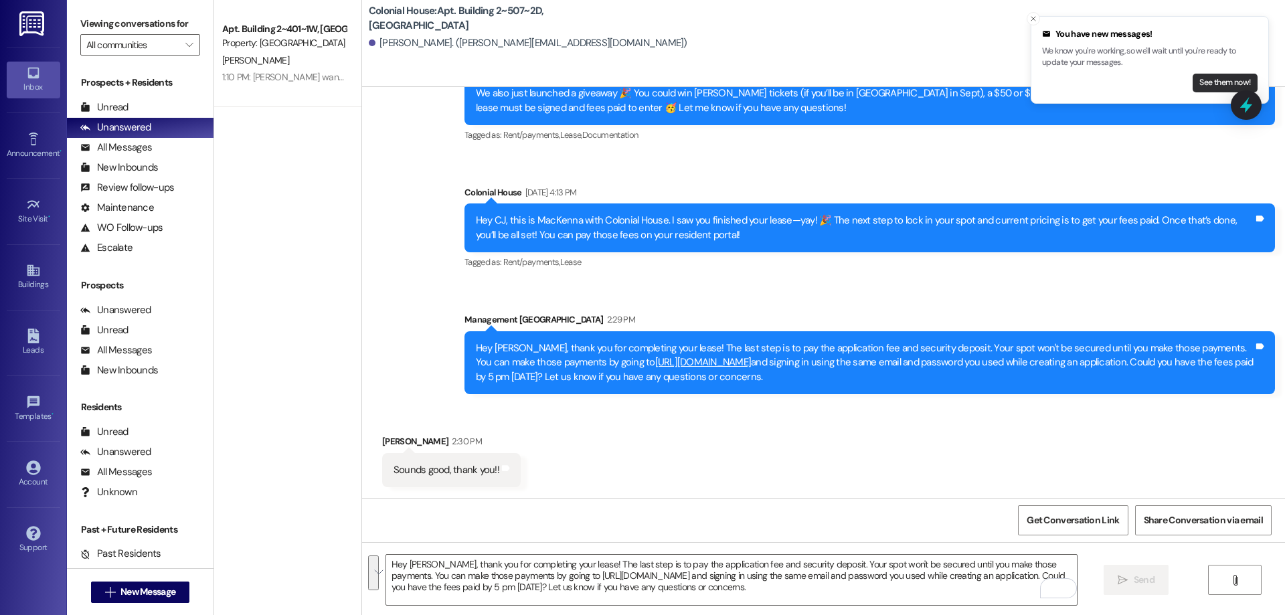
click at [1228, 79] on button "See them now!" at bounding box center [1225, 83] width 65 height 19
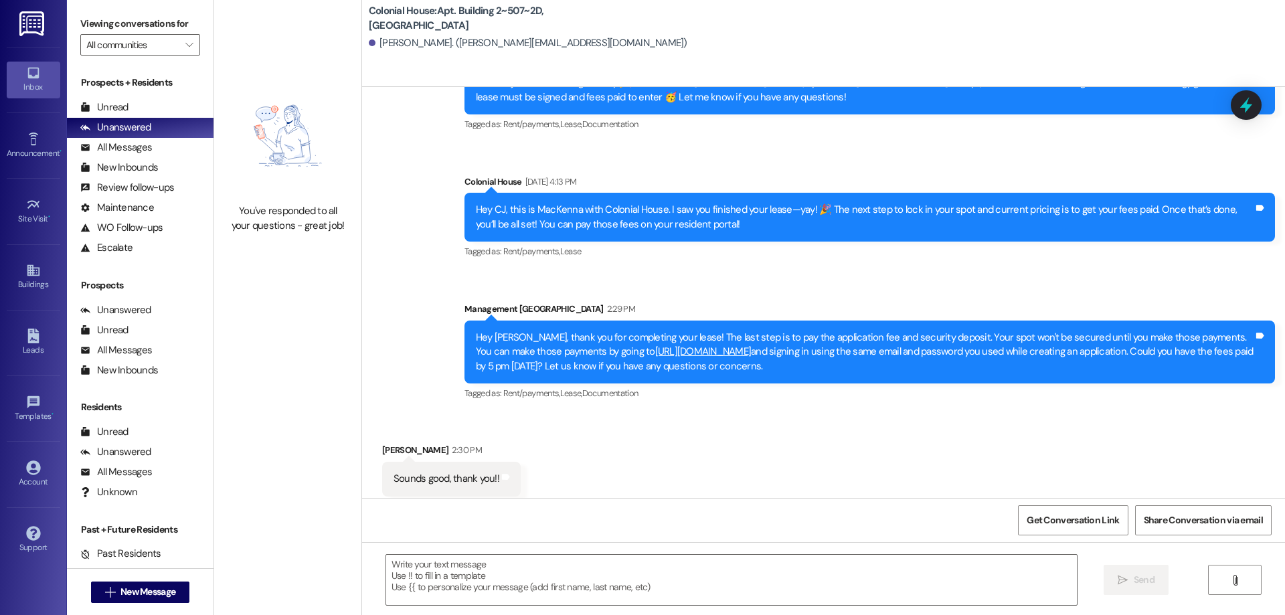
scroll to position [15352, 0]
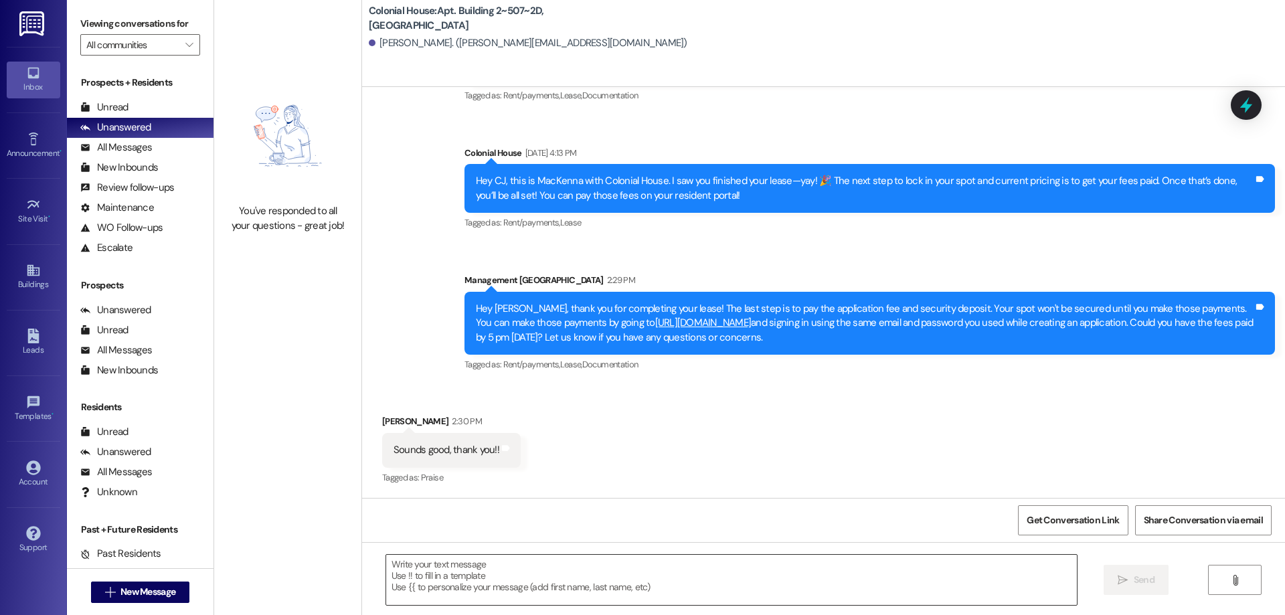
click at [580, 594] on textarea at bounding box center [731, 580] width 691 height 50
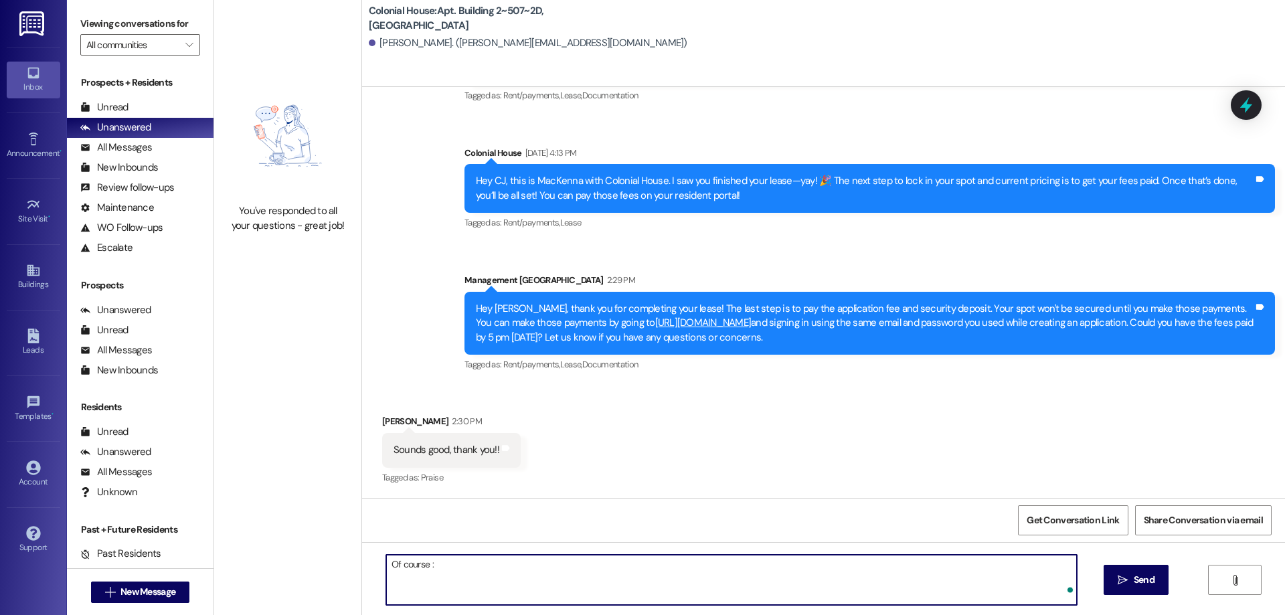
type textarea "Of course :)"
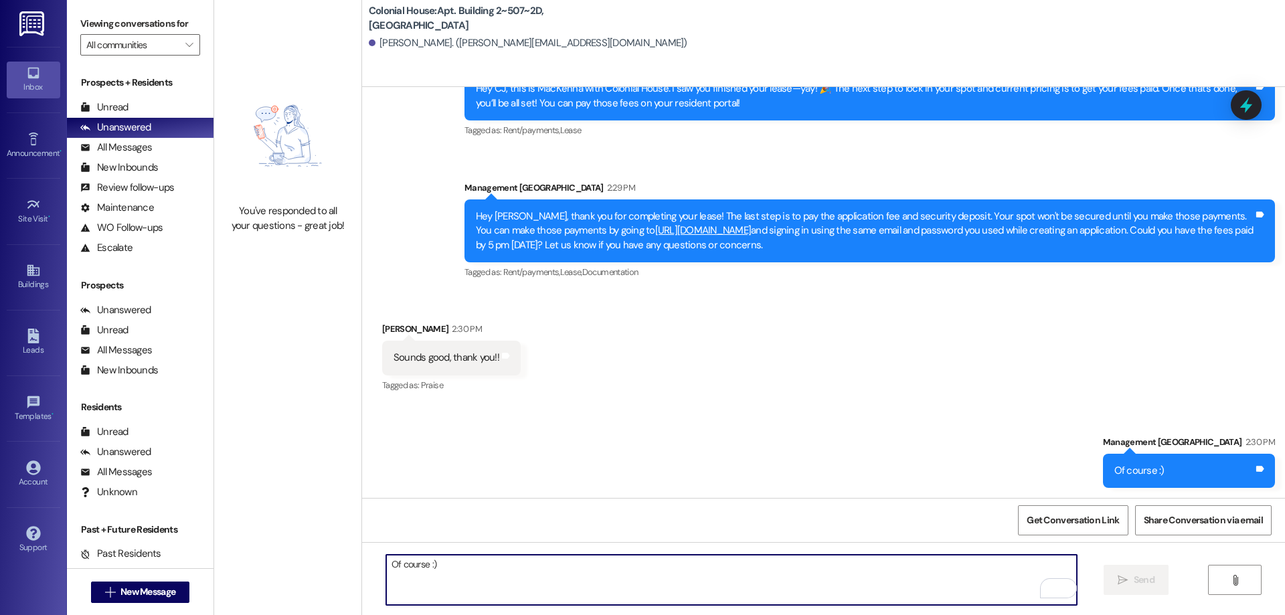
scroll to position [15446, 0]
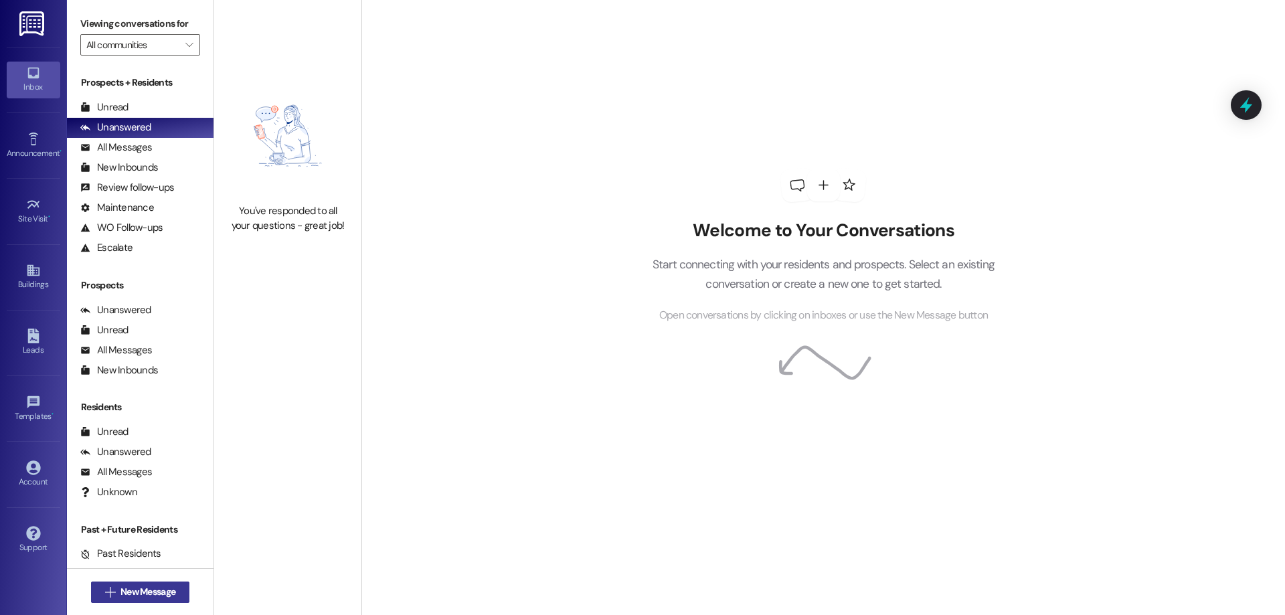
click at [137, 593] on span "New Message" at bounding box center [147, 592] width 55 height 14
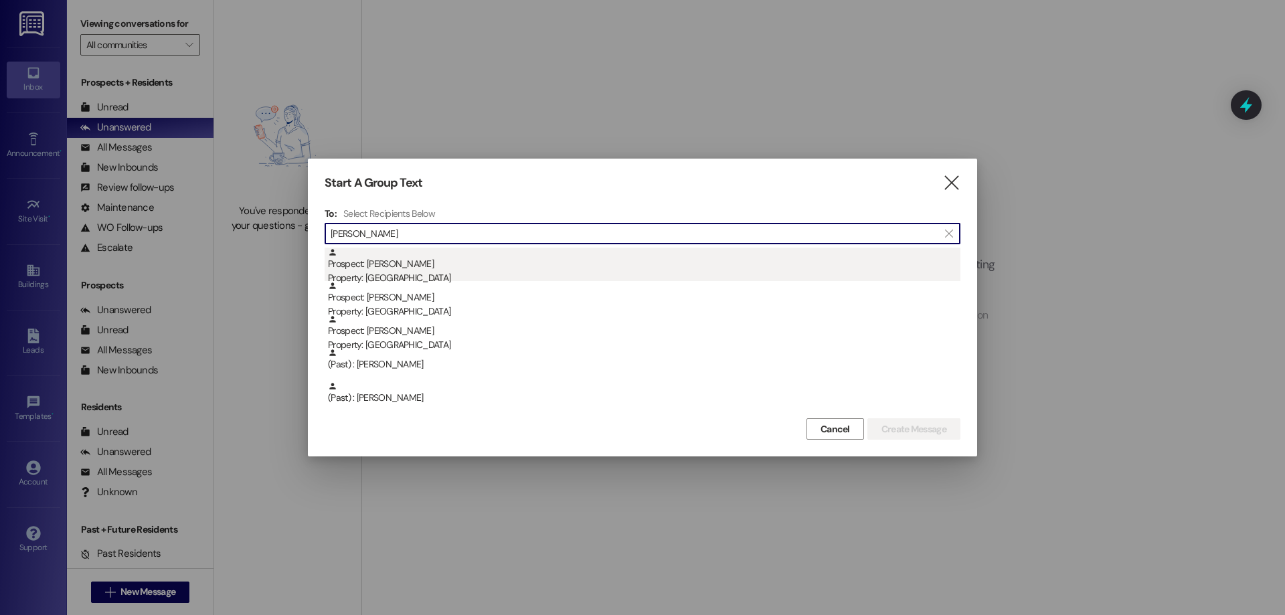
type input "samantha"
click at [415, 270] on div "Prospect: Samantha Jenne Property: Colonial House" at bounding box center [644, 267] width 633 height 38
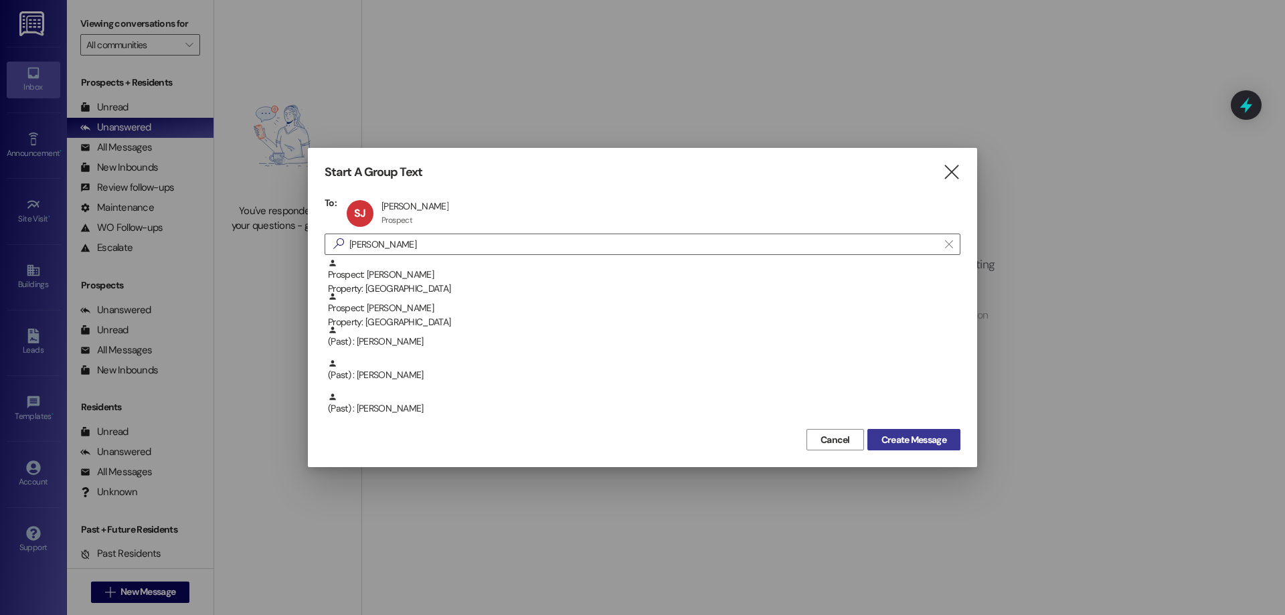
click at [897, 439] on span "Create Message" at bounding box center [914, 440] width 65 height 14
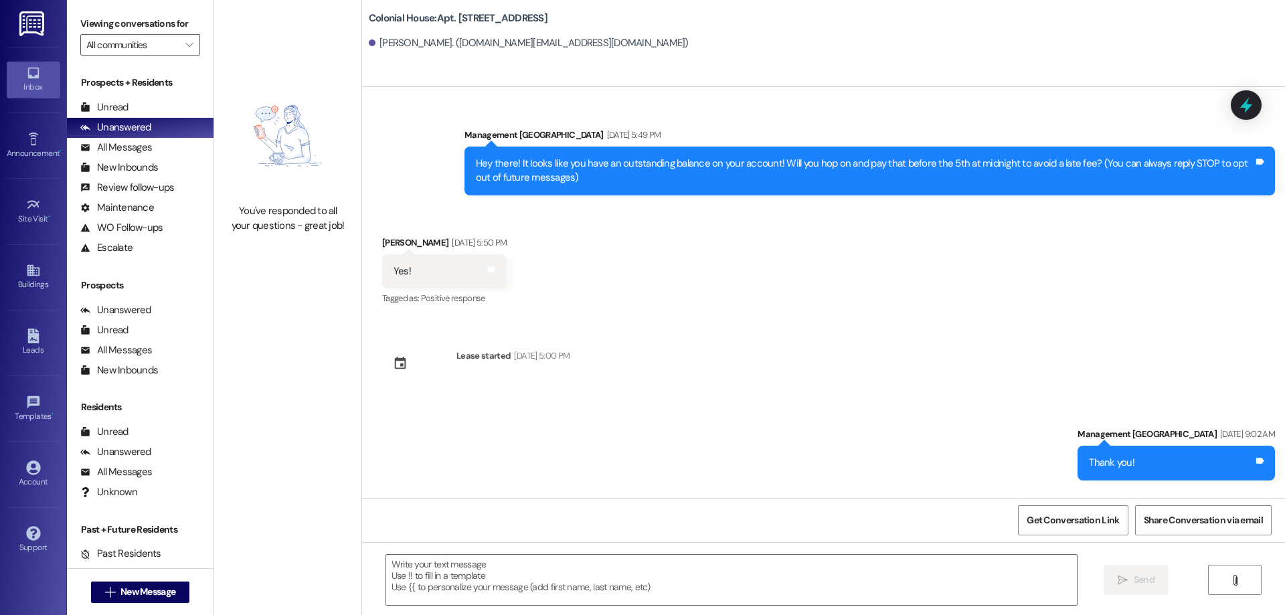
scroll to position [18110, 0]
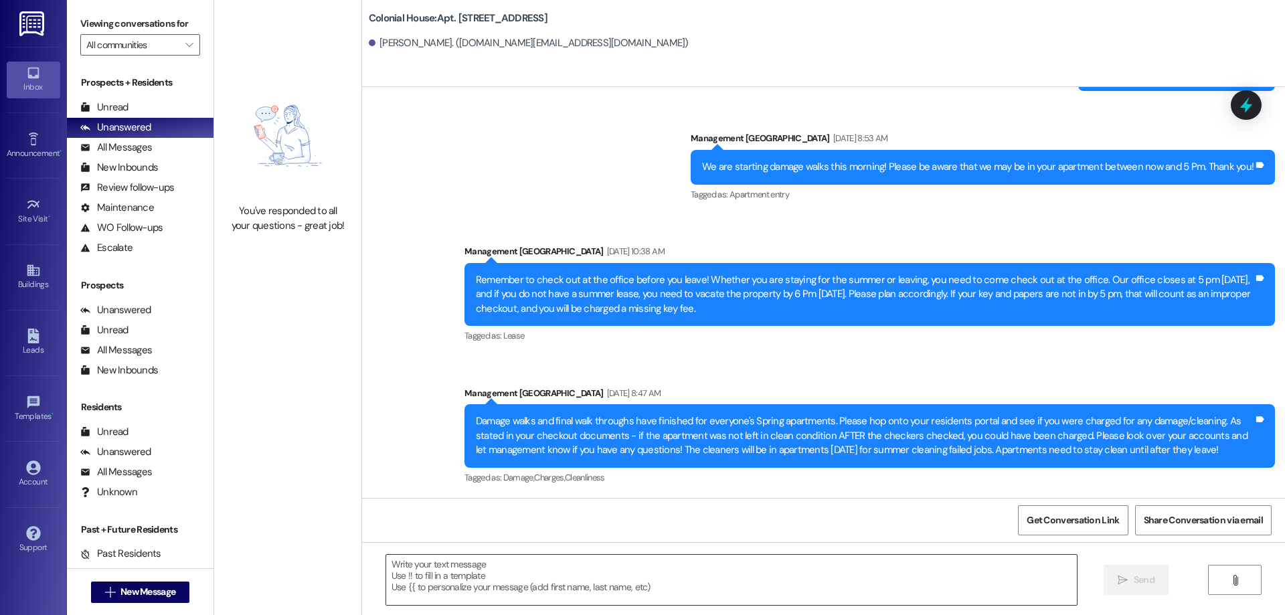
click at [499, 570] on textarea at bounding box center [731, 580] width 691 height 50
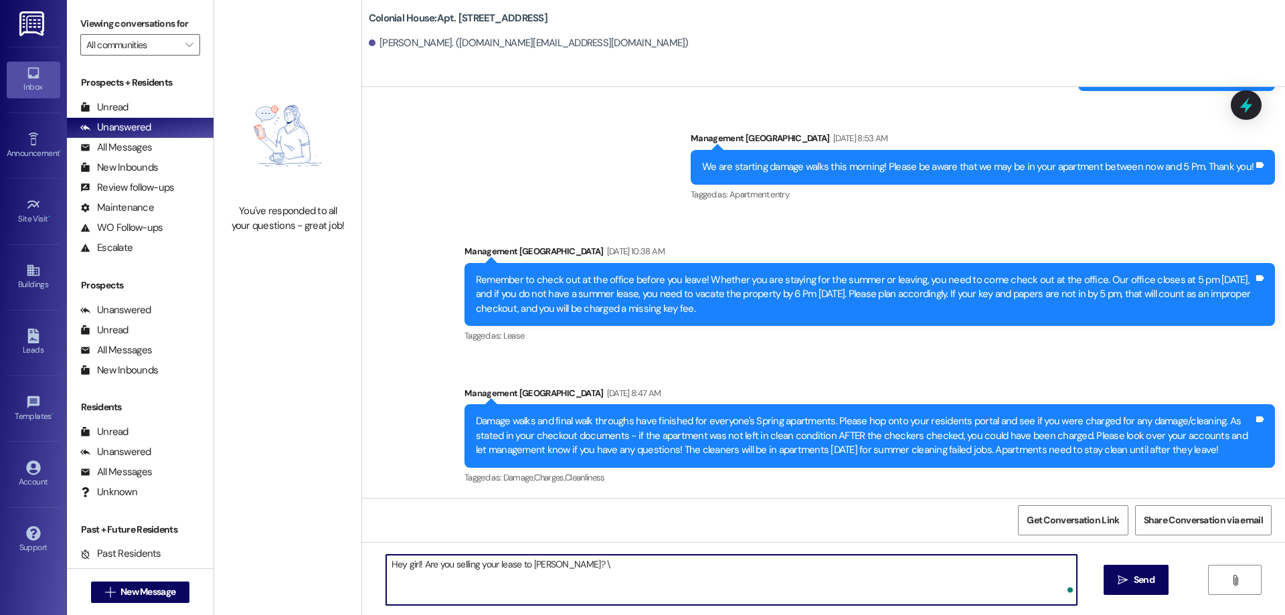
type textarea "Hey girl! Are you selling your lease to Emma?"
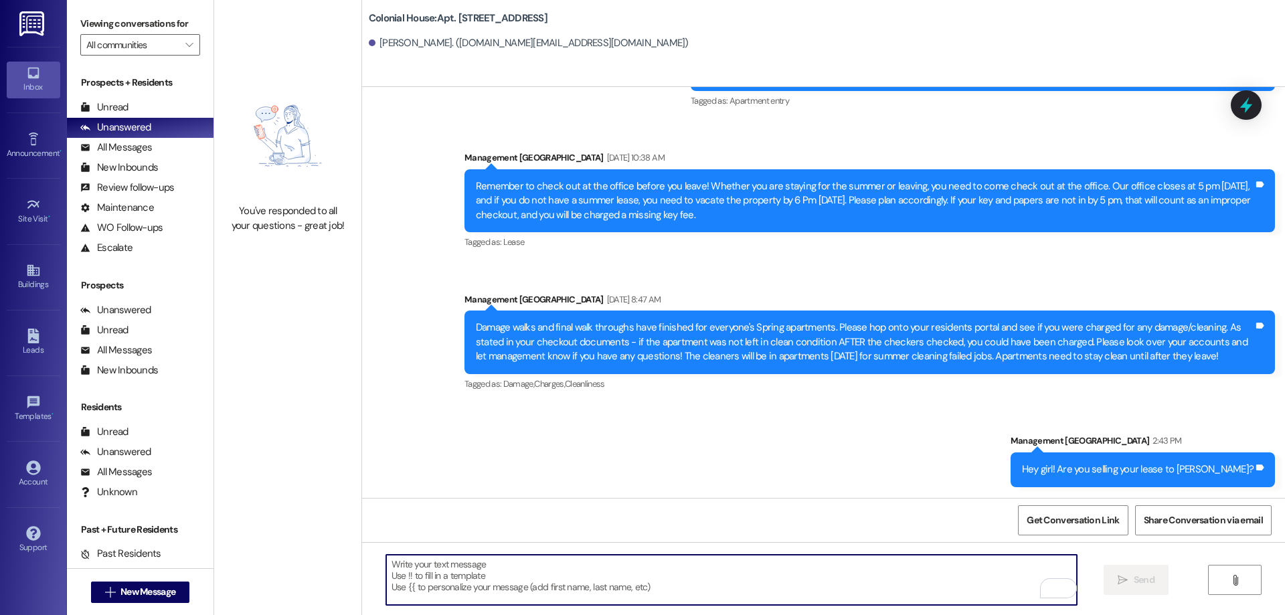
scroll to position [18203, 0]
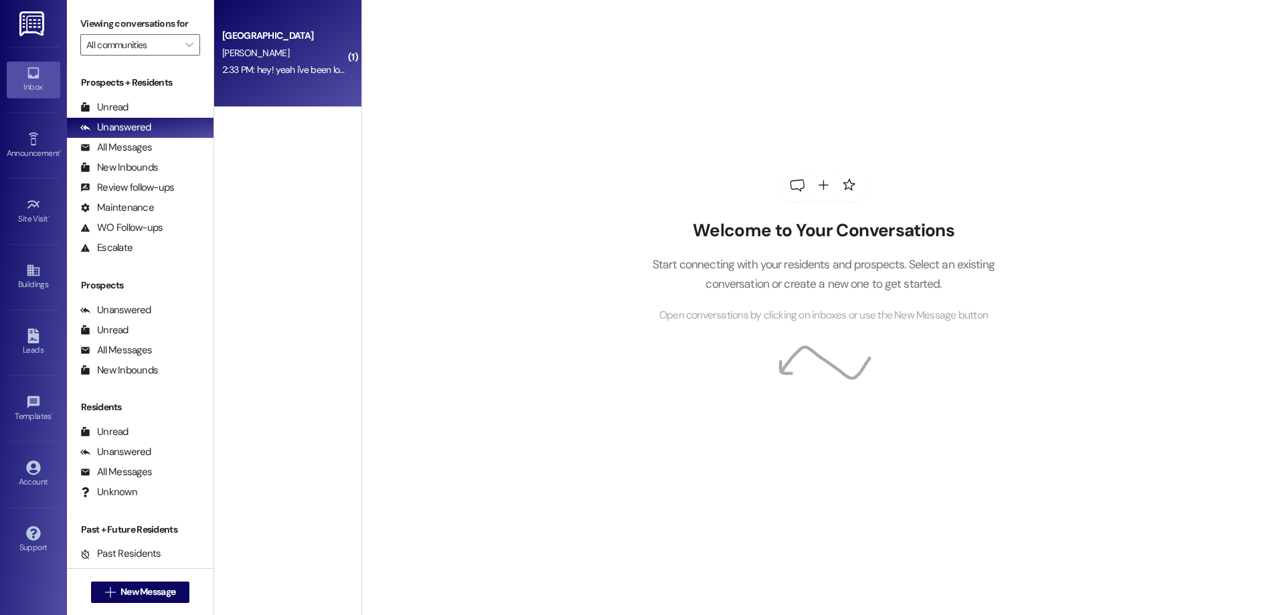
click at [309, 31] on div "[GEOGRAPHIC_DATA]" at bounding box center [284, 36] width 124 height 14
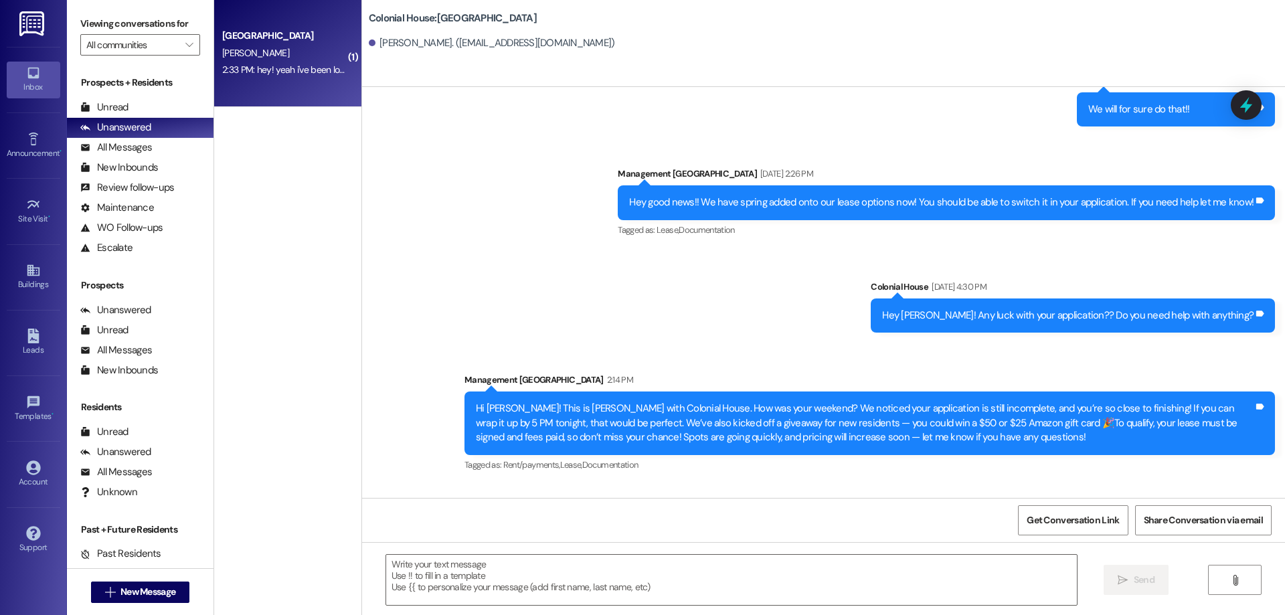
scroll to position [613, 0]
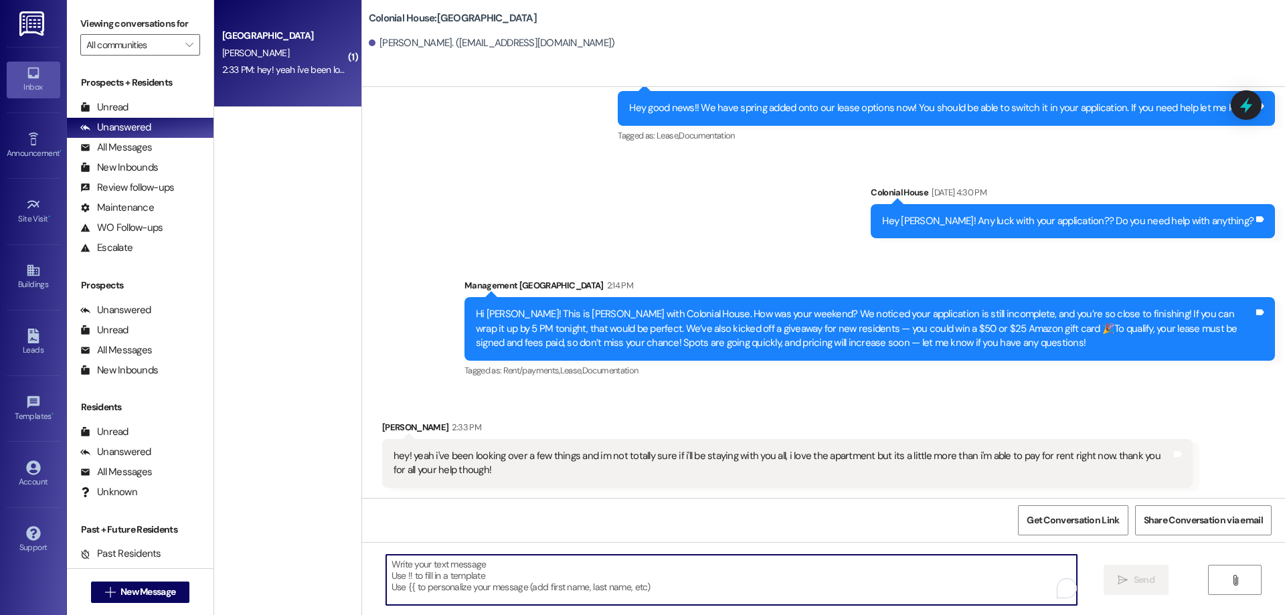
click at [722, 588] on textarea "To enrich screen reader interactions, please activate Accessibility in Grammarl…" at bounding box center [731, 580] width 691 height 50
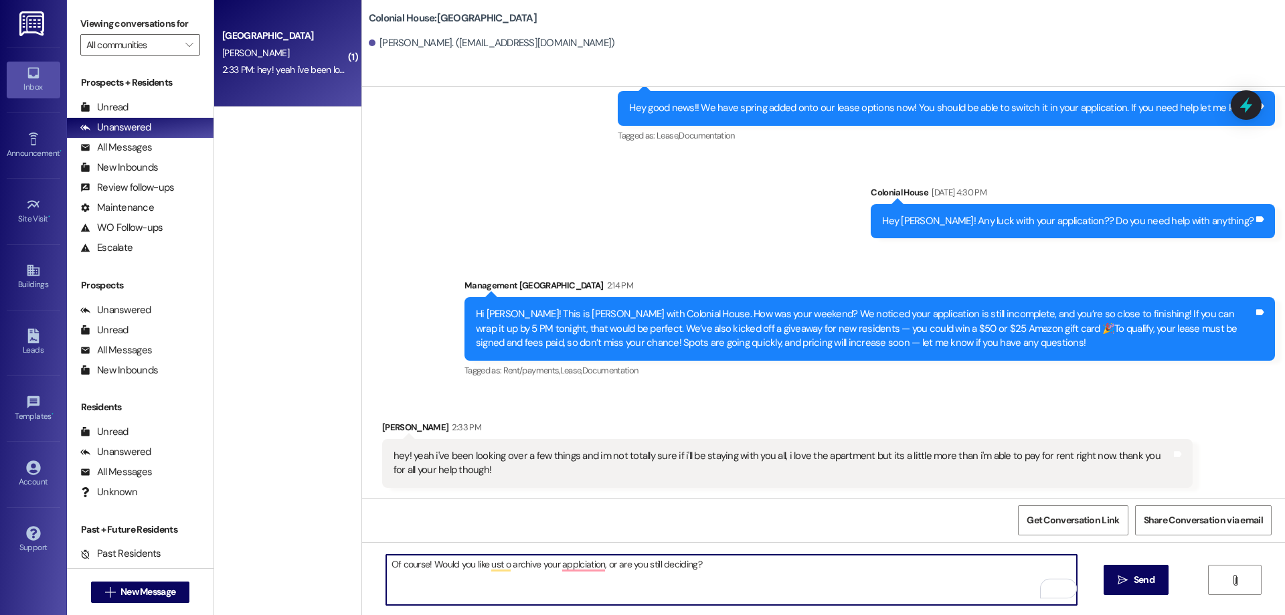
click at [567, 574] on textarea "Of course! Would you like ust o archive your applciation, or are you still deci…" at bounding box center [731, 580] width 691 height 50
click at [569, 567] on textarea "Of course! Would you like ust o archive your applciation, or are you still deci…" at bounding box center [731, 580] width 691 height 50
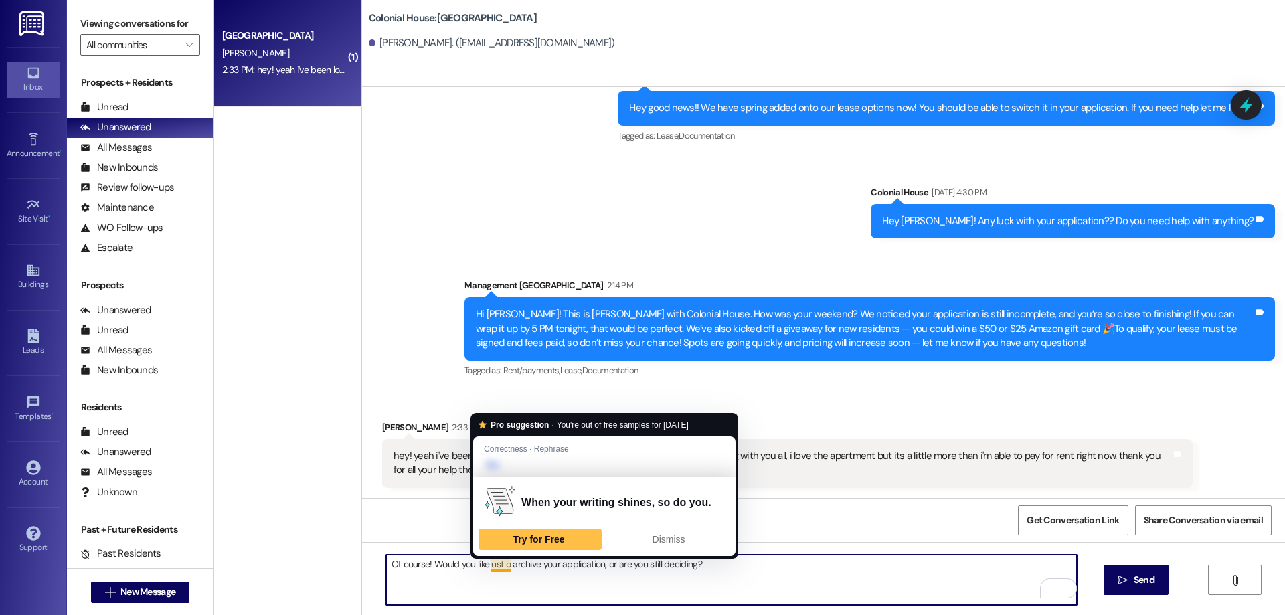
click at [497, 566] on textarea "Of course! Would you like ust o archive your application, or are you still deci…" at bounding box center [731, 580] width 691 height 50
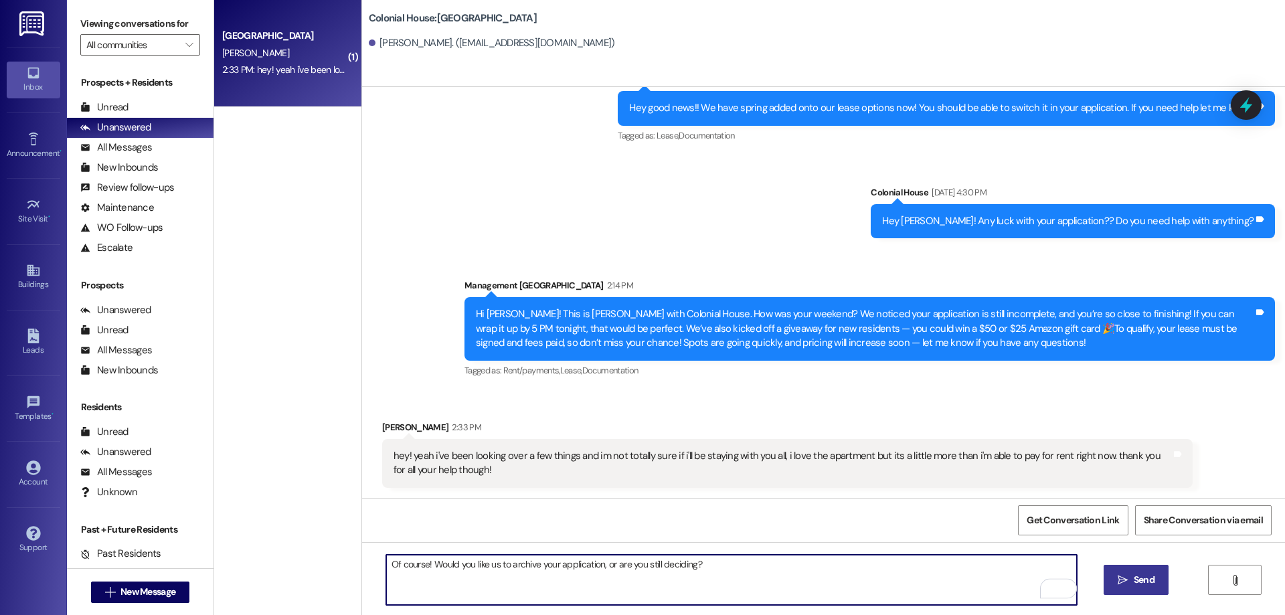
type textarea "Of course! Would you like us to archive your application, or are you still deci…"
click at [1157, 586] on button " Send" at bounding box center [1136, 580] width 65 height 30
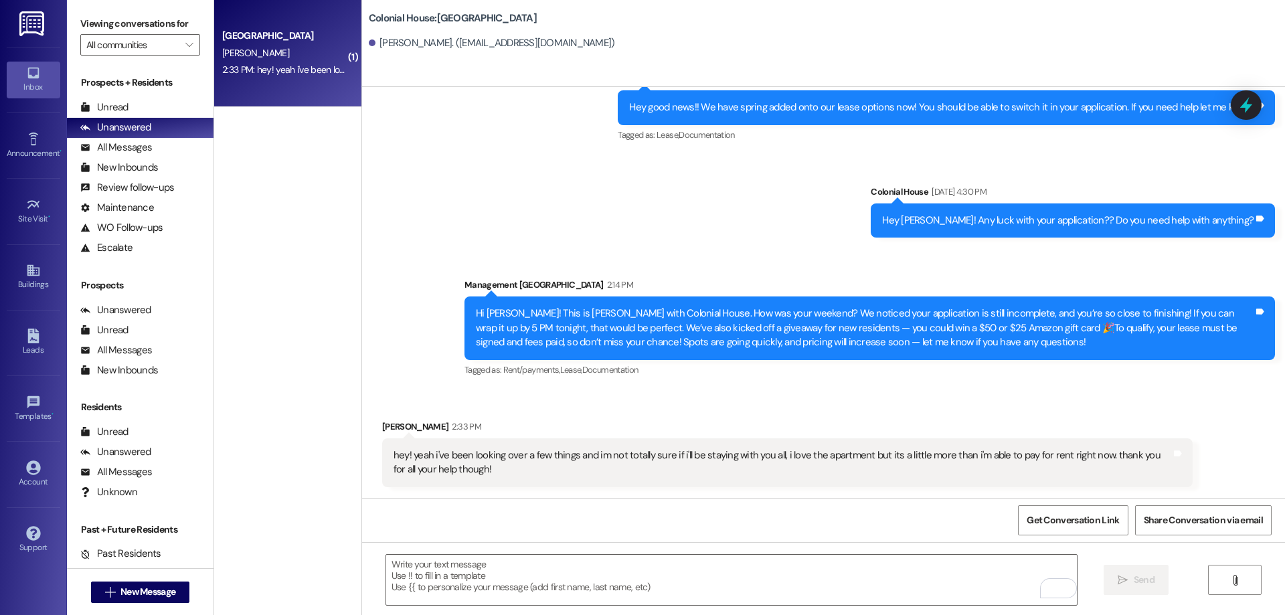
scroll to position [707, 0]
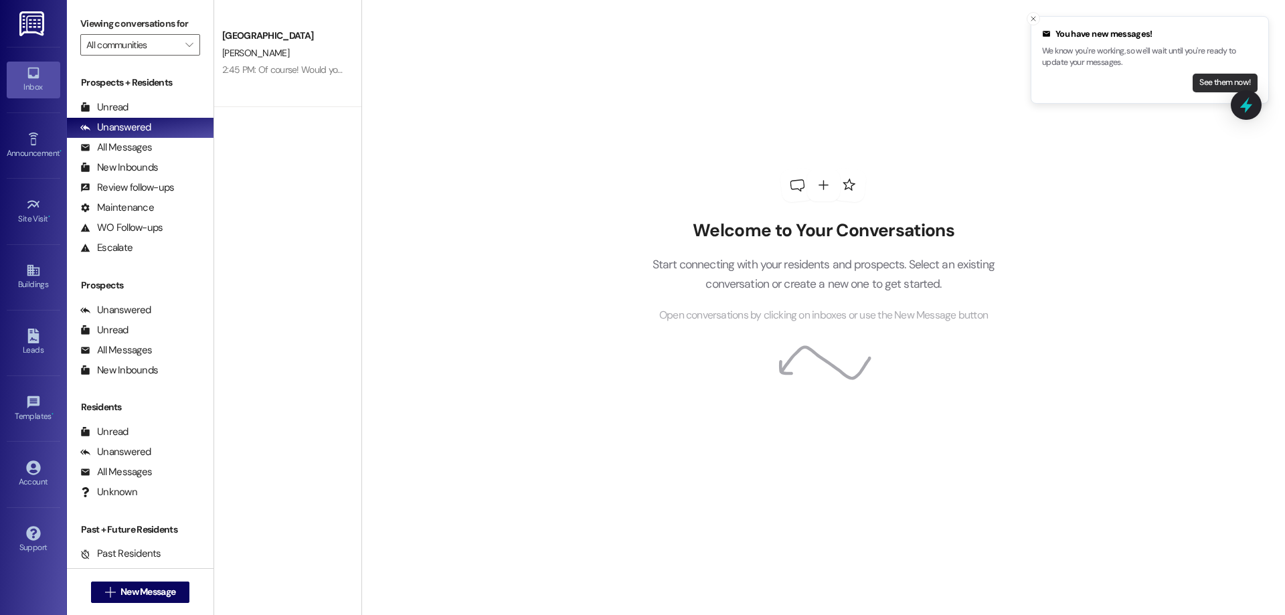
click at [1244, 81] on button "See them now!" at bounding box center [1225, 83] width 65 height 19
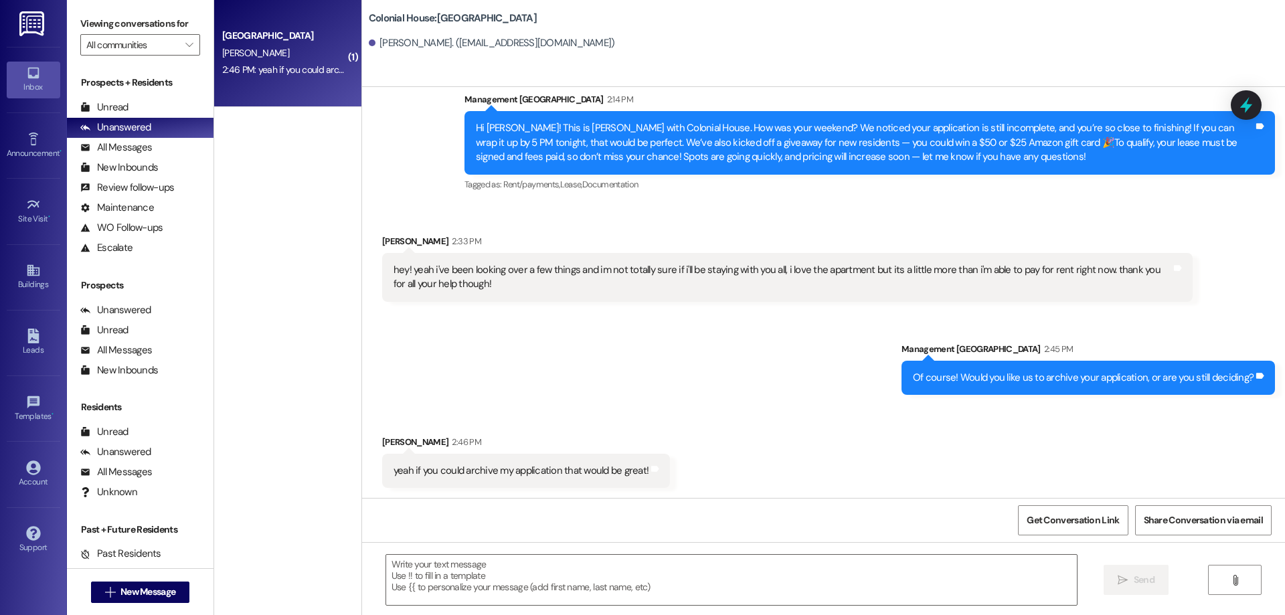
scroll to position [800, 0]
click at [725, 570] on textarea at bounding box center [731, 580] width 691 height 50
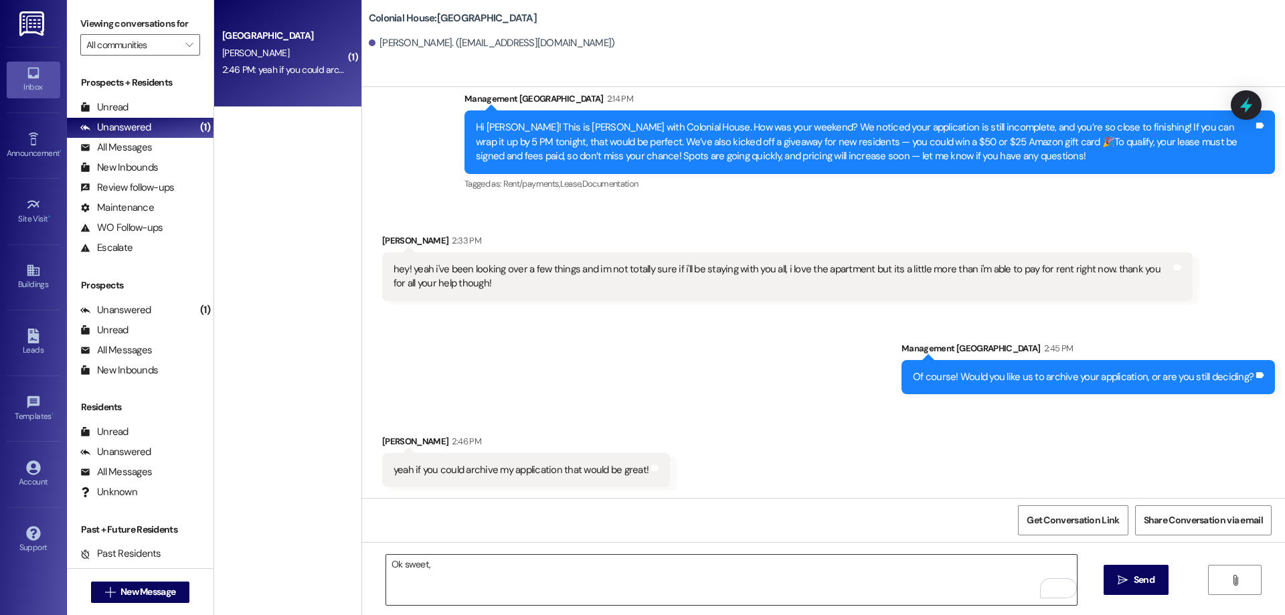
click at [538, 580] on textarea "Ok sweet," at bounding box center [731, 580] width 691 height 50
click at [669, 562] on textarea "Ok sweet," at bounding box center [731, 580] width 691 height 50
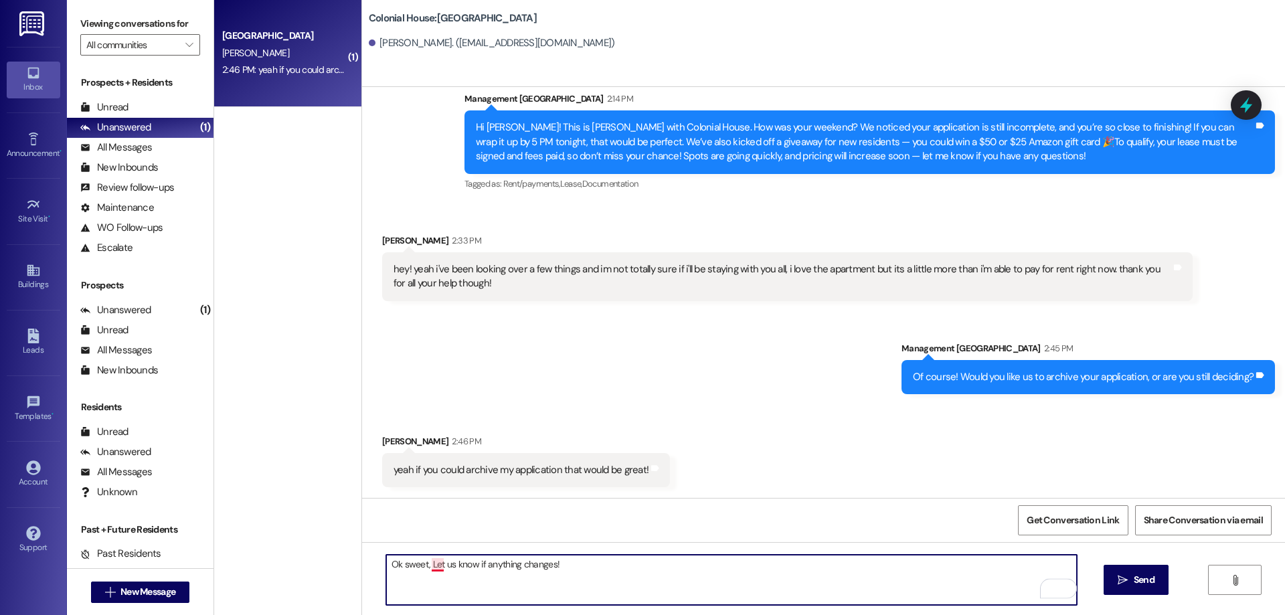
click at [428, 566] on textarea "Ok sweet, Let us know if anything changes!" at bounding box center [731, 580] width 691 height 50
type textarea "Ok sweet, let us know if anything changes!"
click at [1159, 581] on button " Send" at bounding box center [1136, 580] width 65 height 30
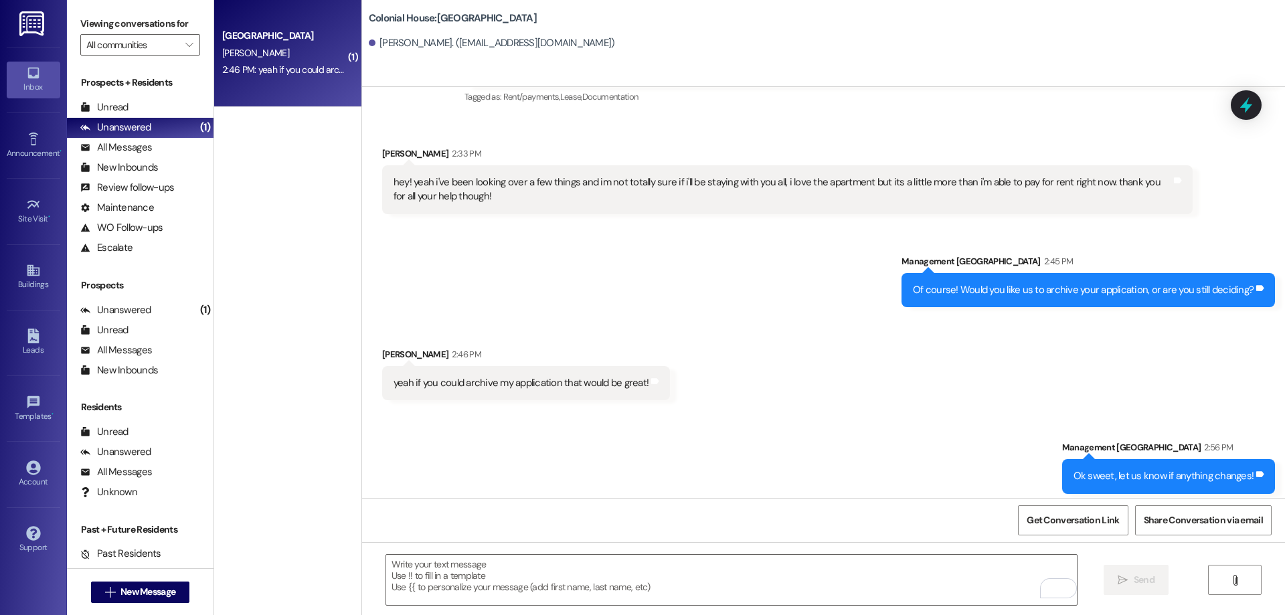
scroll to position [894, 0]
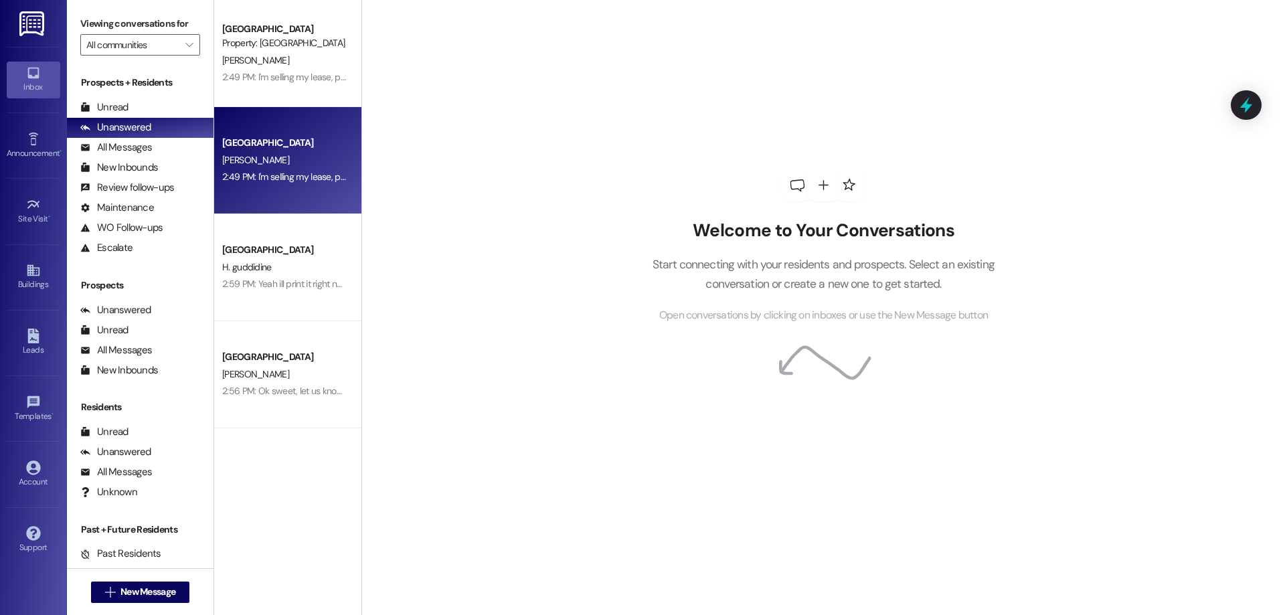
click at [305, 152] on div "[PERSON_NAME]" at bounding box center [284, 160] width 127 height 17
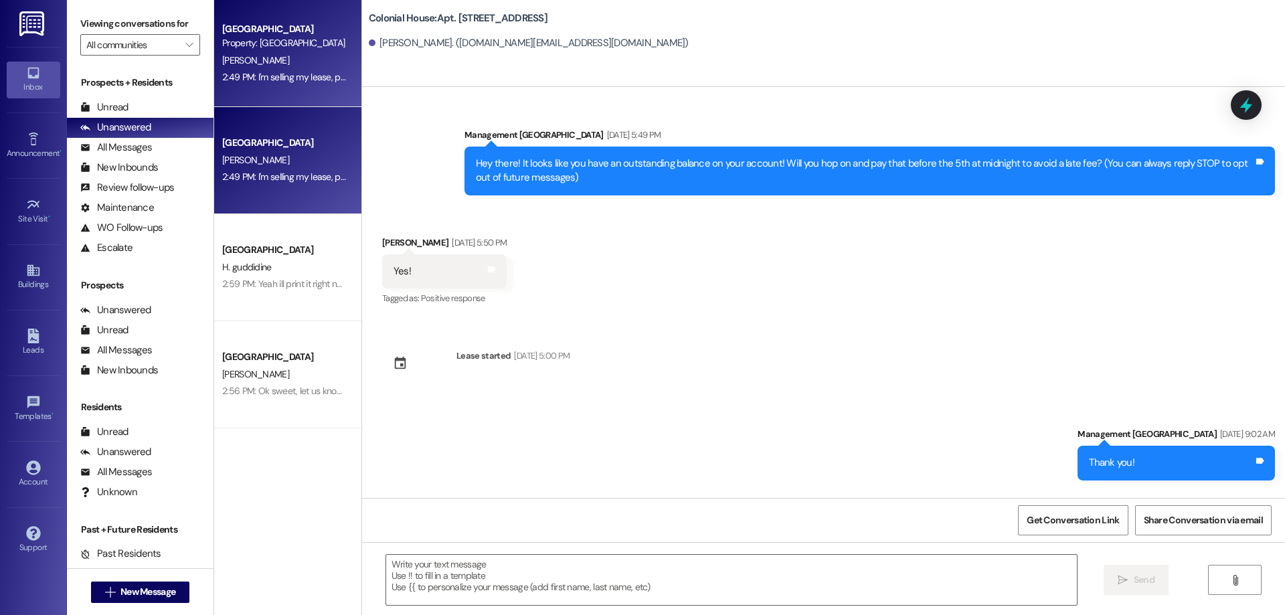
scroll to position [18524, 0]
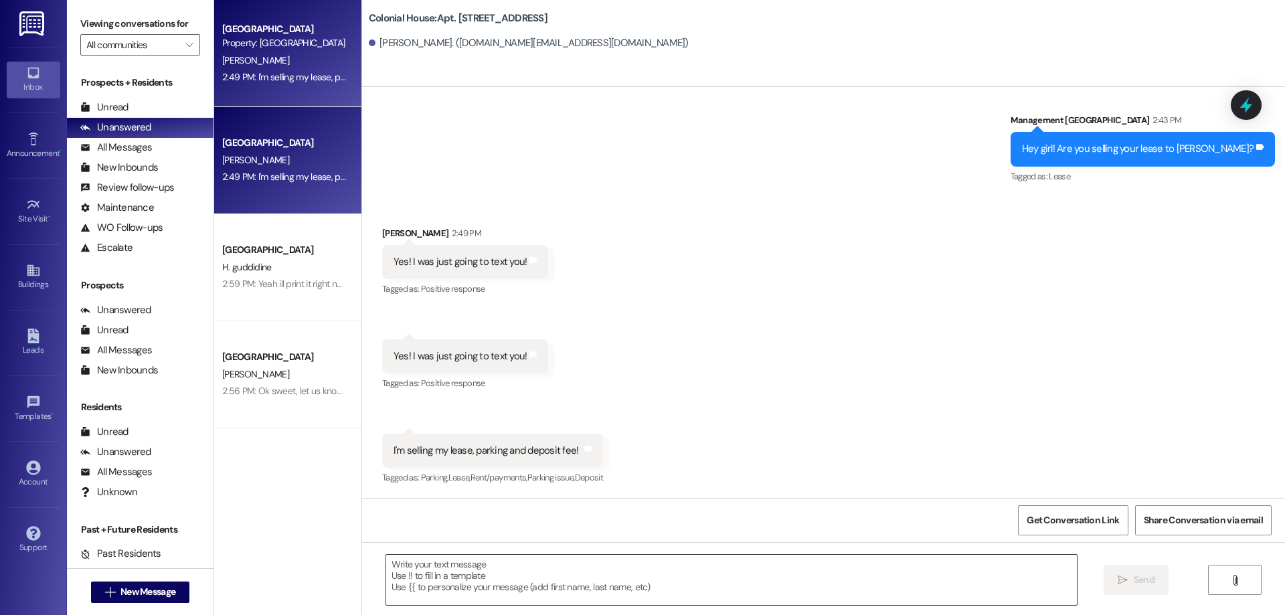
click at [686, 595] on textarea at bounding box center [731, 580] width 691 height 50
click at [665, 584] on textarea at bounding box center [731, 580] width 691 height 50
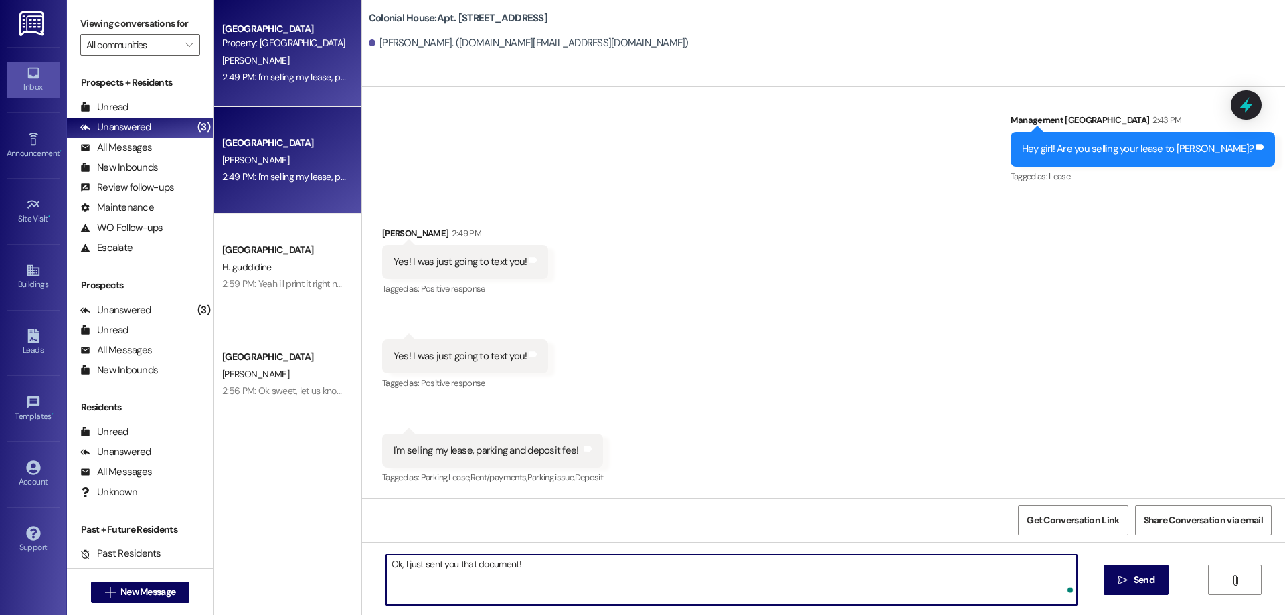
type textarea "Ok, I just sent you that document!"
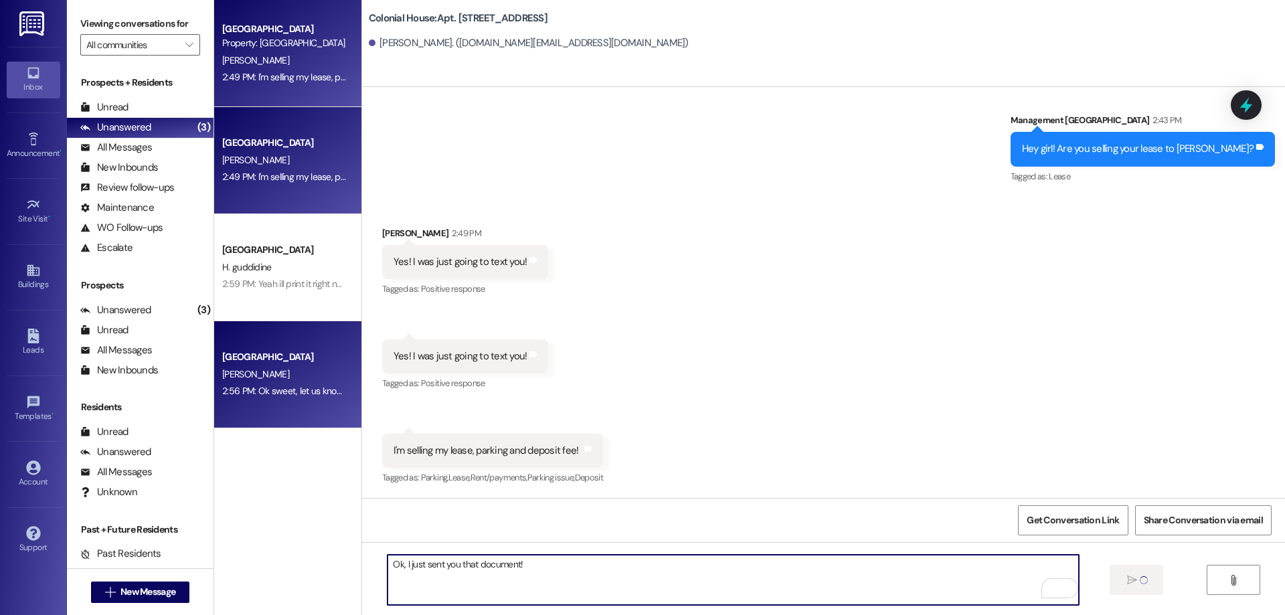
click at [307, 368] on div "M. wicks" at bounding box center [284, 374] width 127 height 17
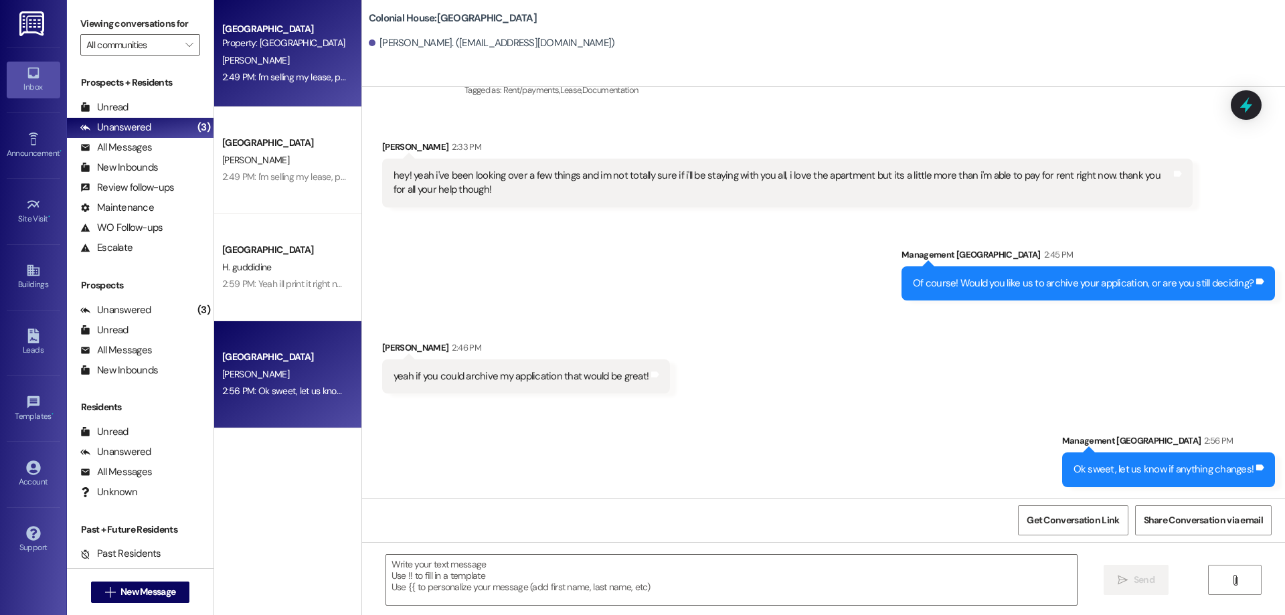
scroll to position [894, 0]
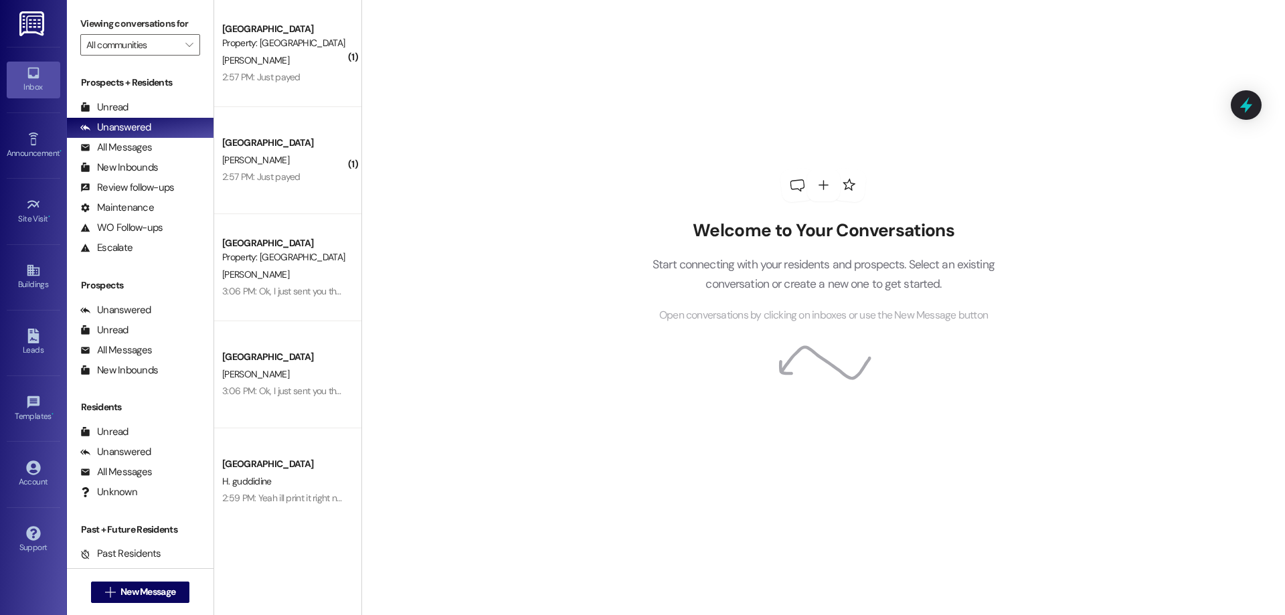
click at [244, 161] on span "[PERSON_NAME]" at bounding box center [255, 160] width 67 height 12
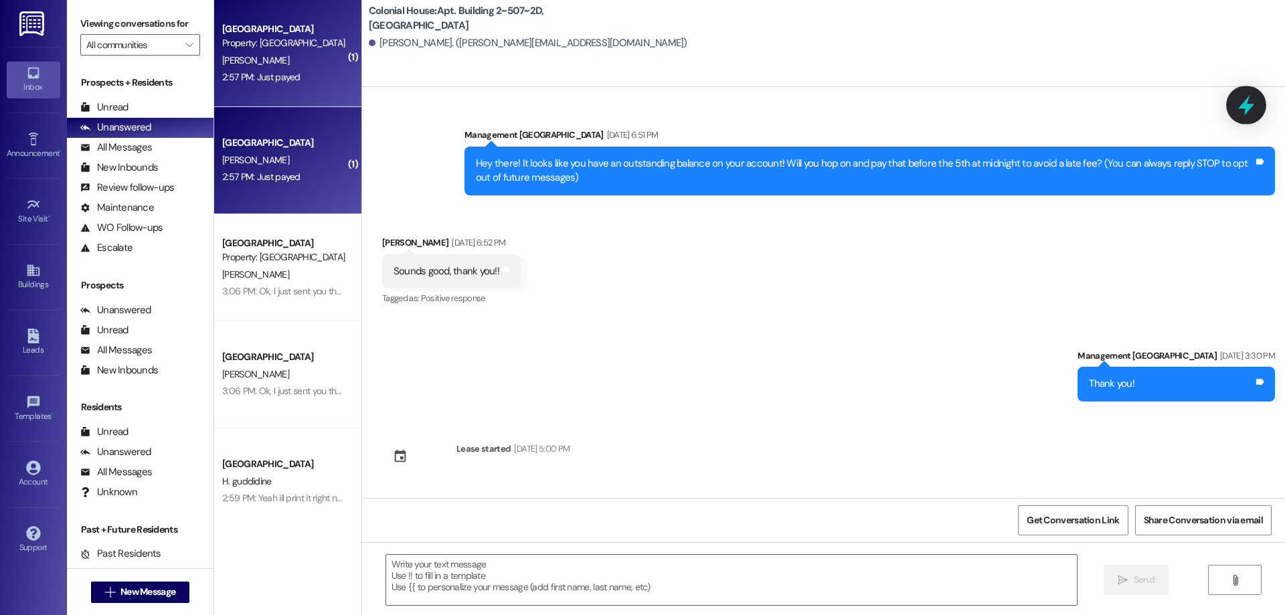
scroll to position [15573, 0]
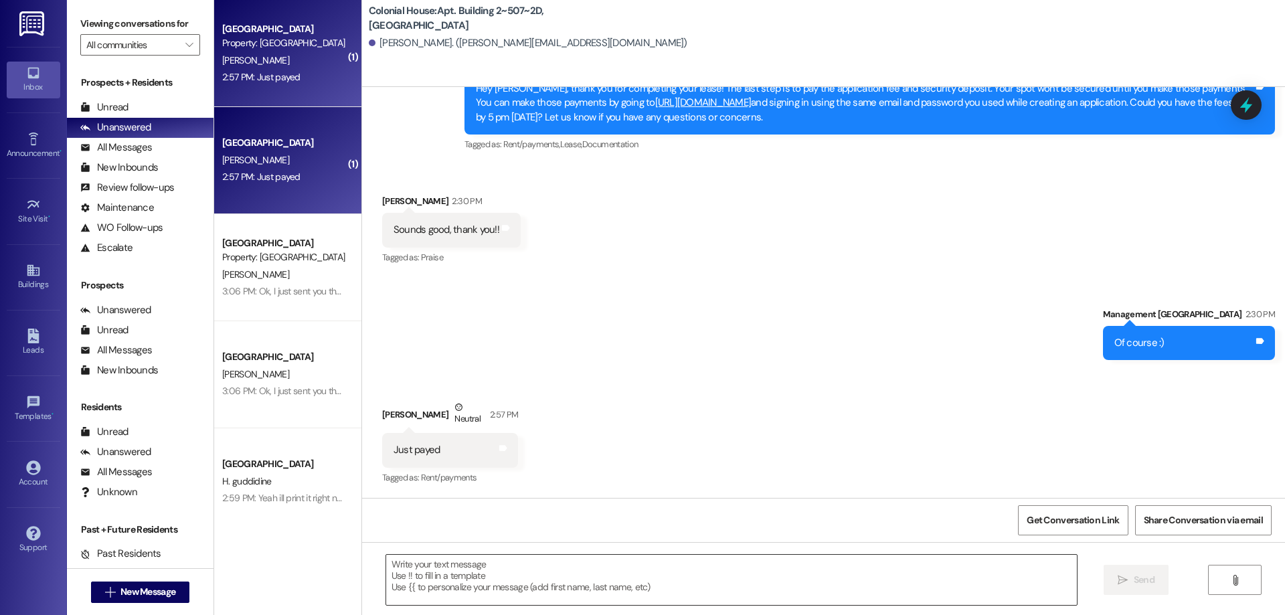
click at [550, 570] on textarea at bounding box center [731, 580] width 691 height 50
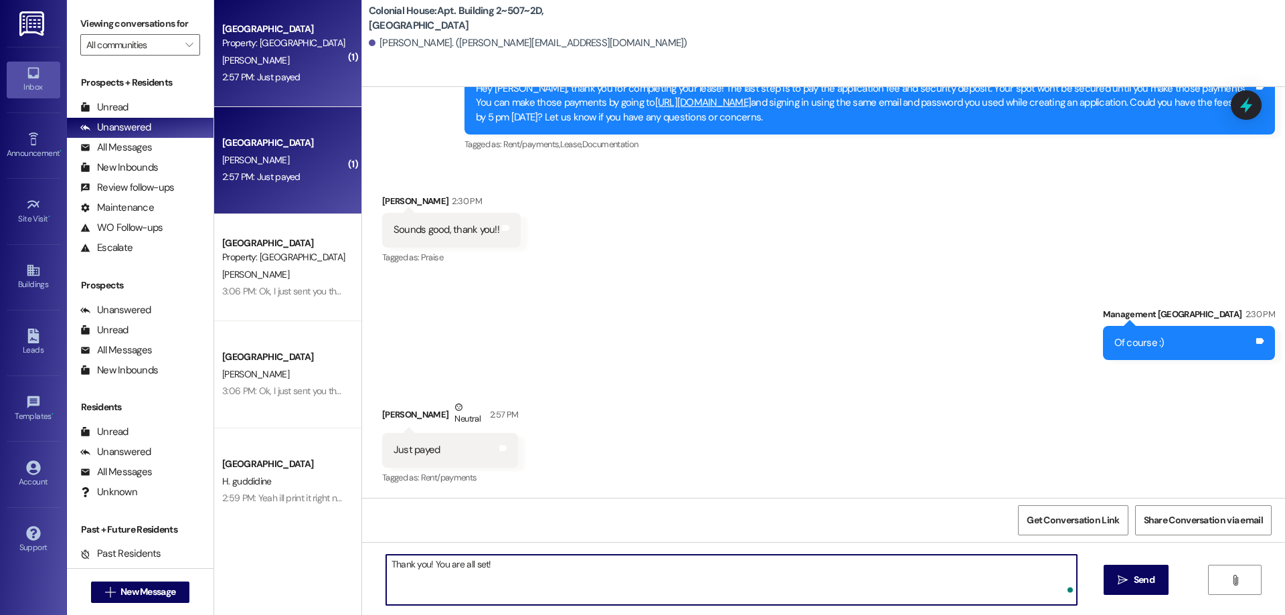
type textarea "Thank you! You are all set!"
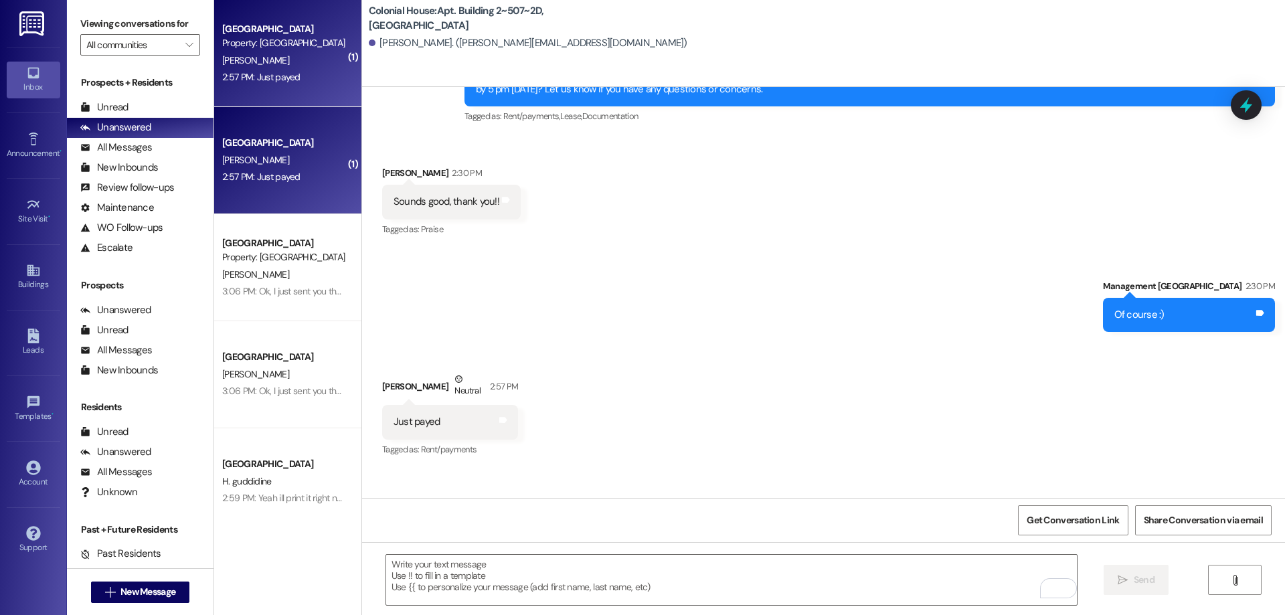
scroll to position [15666, 0]
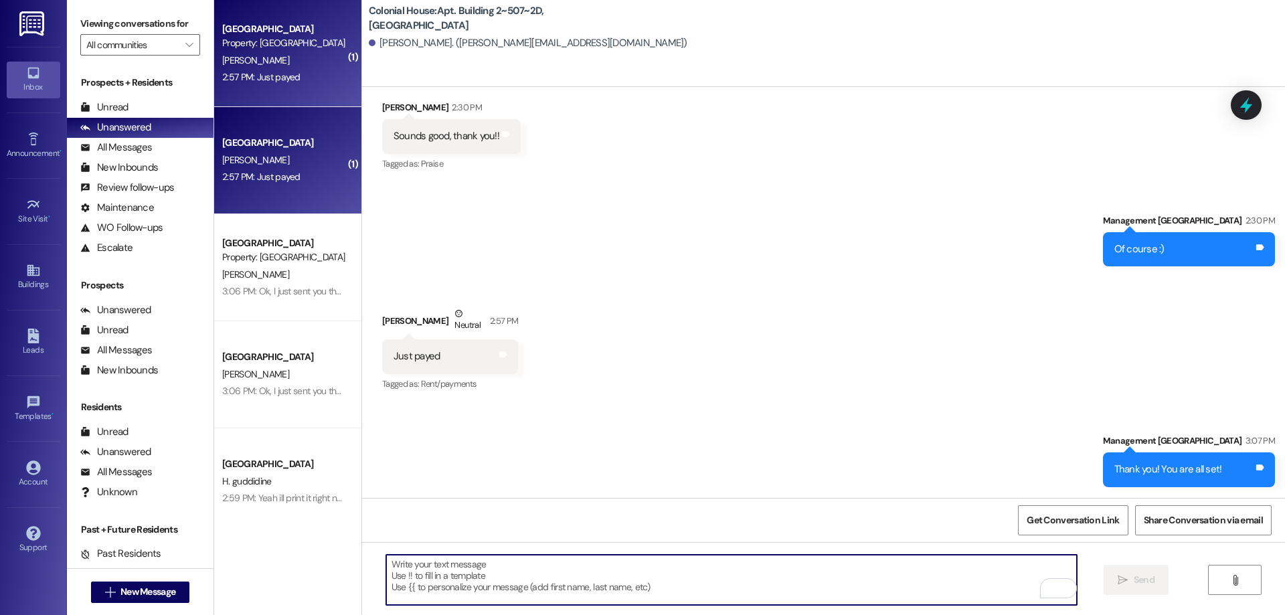
click at [646, 582] on textarea "To enrich screen reader interactions, please activate Accessibility in Grammarl…" at bounding box center [731, 580] width 691 height 50
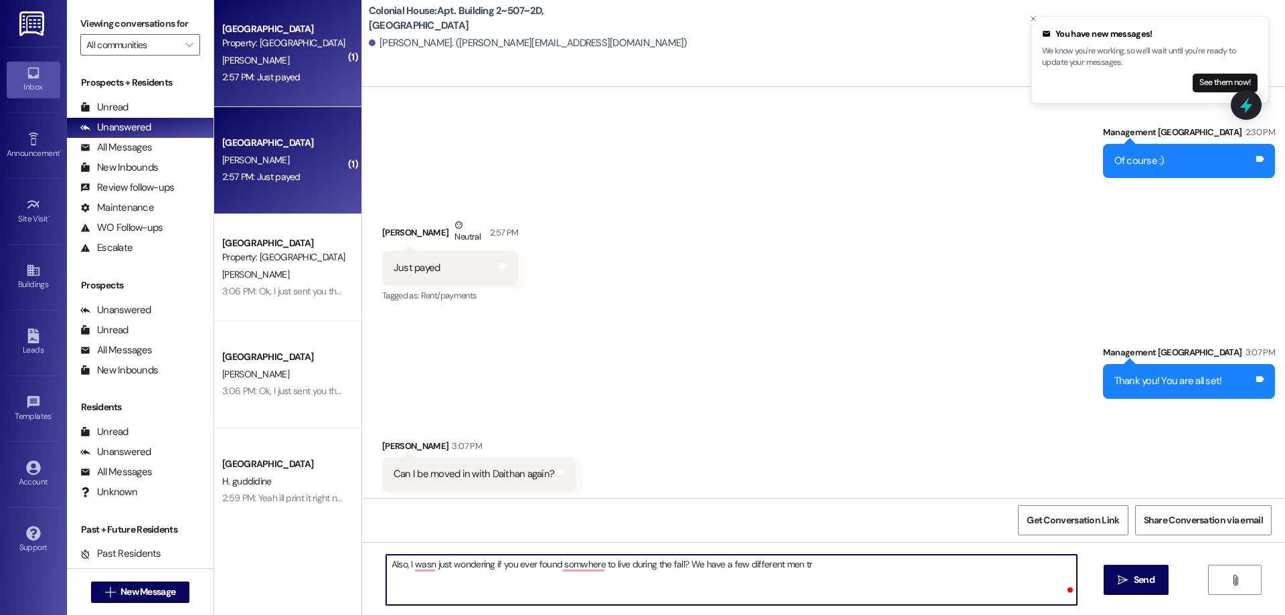
scroll to position [15759, 0]
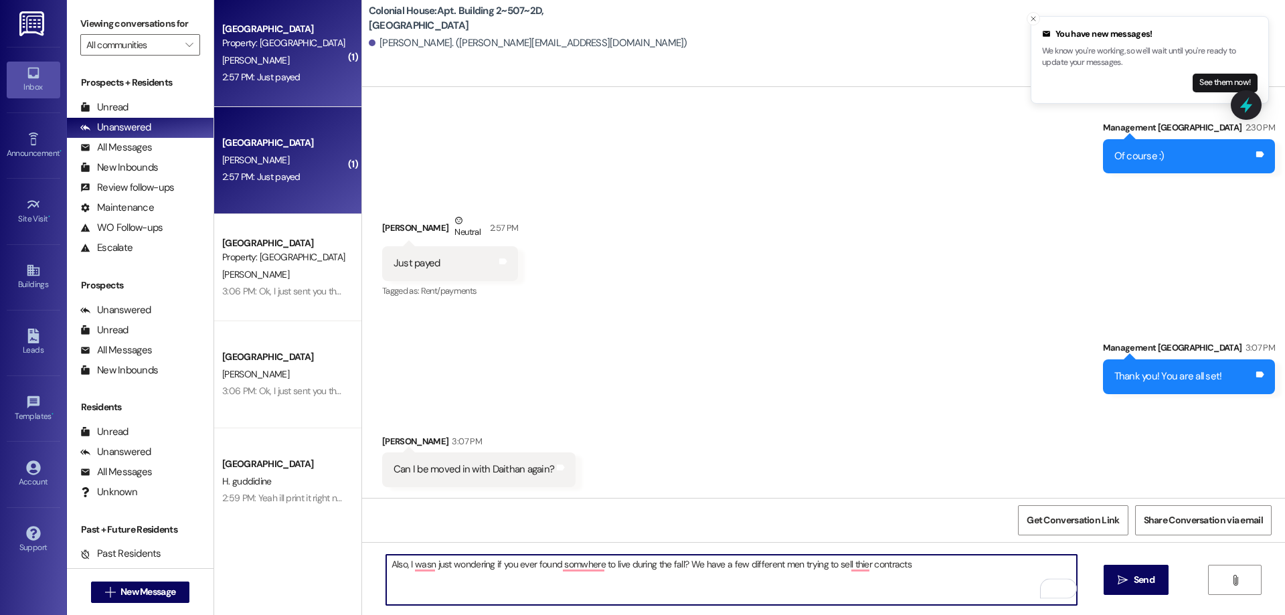
click at [584, 564] on textarea "Also, I wasn just wondering if you ever found somwhere to live during the fall?…" at bounding box center [731, 580] width 691 height 50
click at [420, 566] on textarea "Also, I wasn just wondering if you ever found somewhere to live during the fall…" at bounding box center [731, 580] width 691 height 50
click at [846, 568] on textarea "Also, I was just wondering if you ever found somewhere to live during the fall?…" at bounding box center [731, 580] width 691 height 50
click at [950, 571] on textarea "Also, I was just wondering if you ever found somewhere to live during the fall?…" at bounding box center [731, 580] width 691 height 50
click at [918, 567] on textarea "Also, I was just wondering if you ever found somewhere to live during the fall?…" at bounding box center [731, 580] width 691 height 50
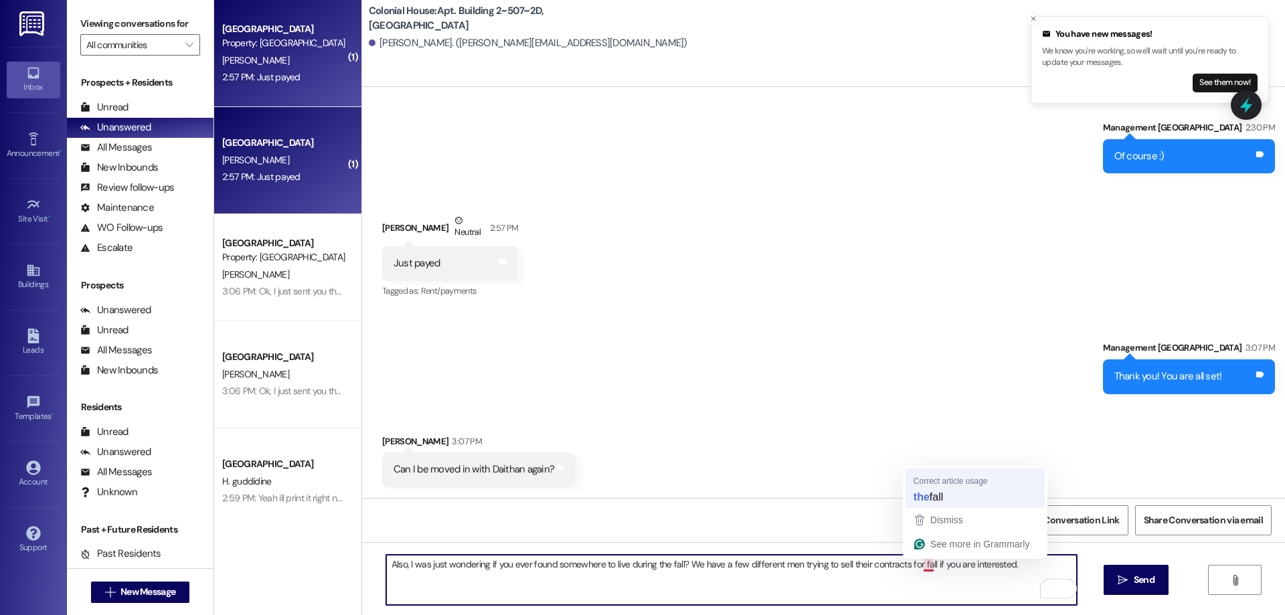
type textarea "Also, I was just wondering if you ever found somewhere to live during the fall?…"
drag, startPoint x: 1027, startPoint y: 568, endPoint x: 335, endPoint y: 610, distance: 694.0
click at [335, 610] on div "( 1 ) Colonial House Prospect Property: Colonial House C. Landrith 2:57 PM: Jus…" at bounding box center [749, 307] width 1071 height 615
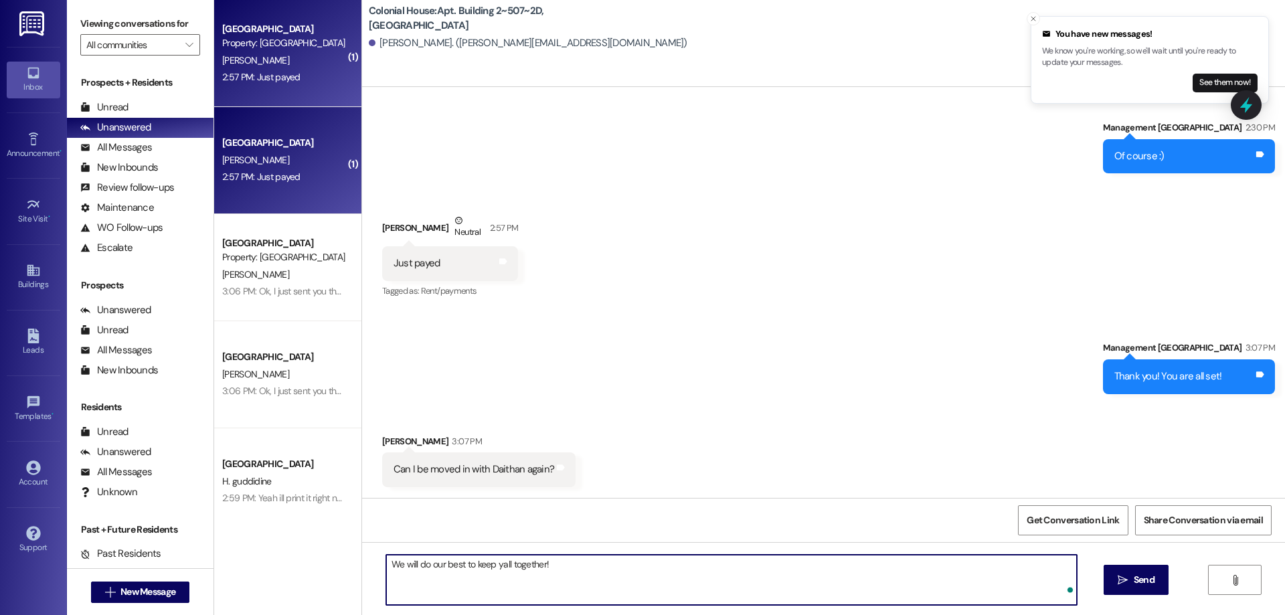
type textarea "We will do our best to keep yall together!"
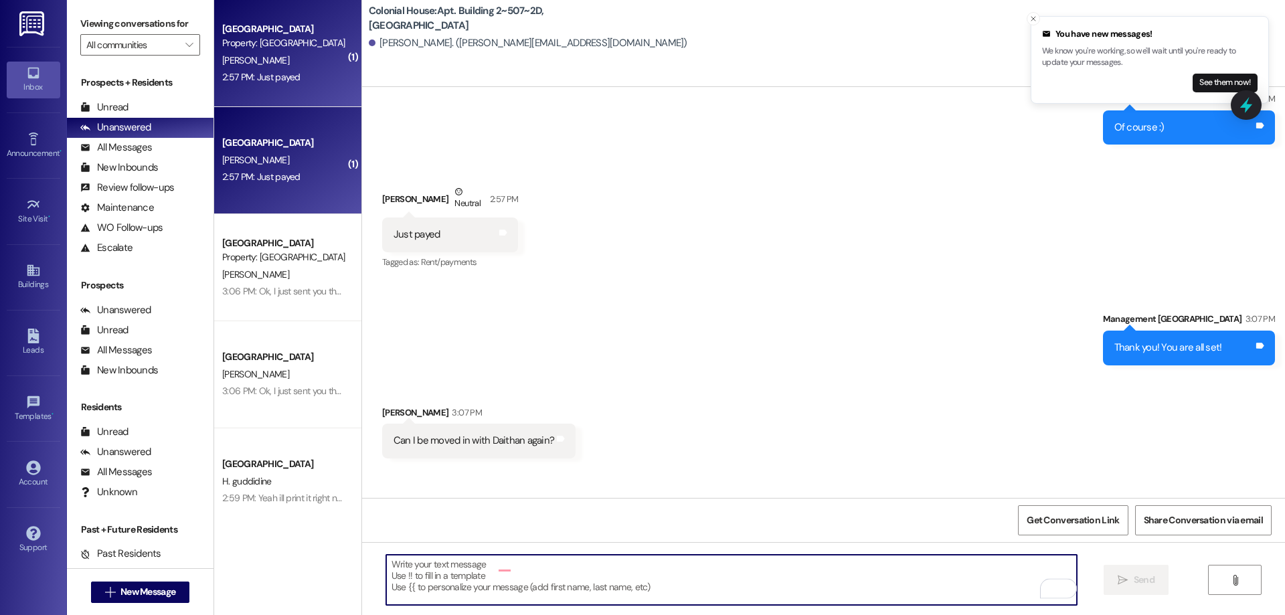
scroll to position [15852, 0]
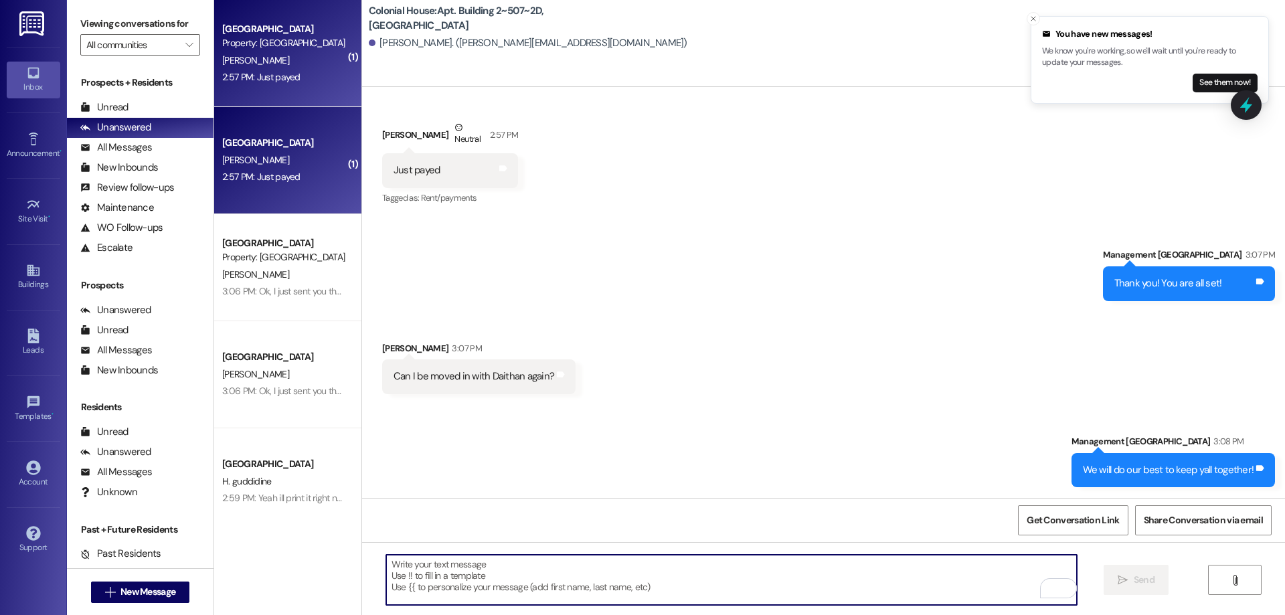
paste textarea "Also, I was just wondering if you ever found somewhere to live during the fall?…"
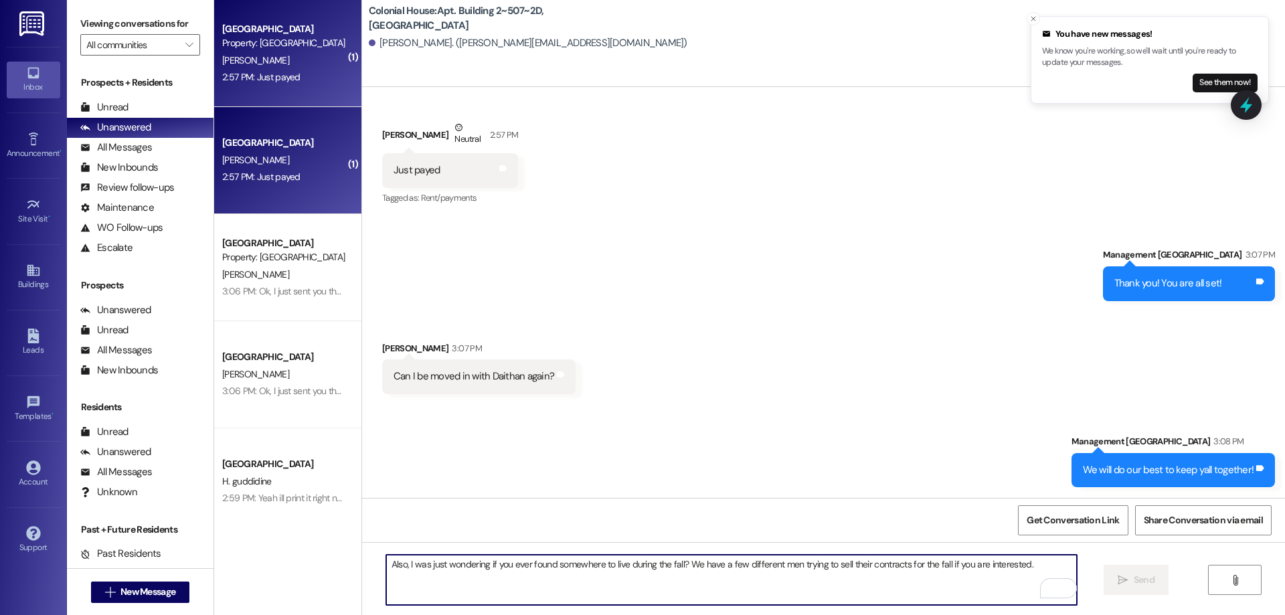
paste textarea "Also, I was just wondering if you ever found somewhere to live during the fall?…"
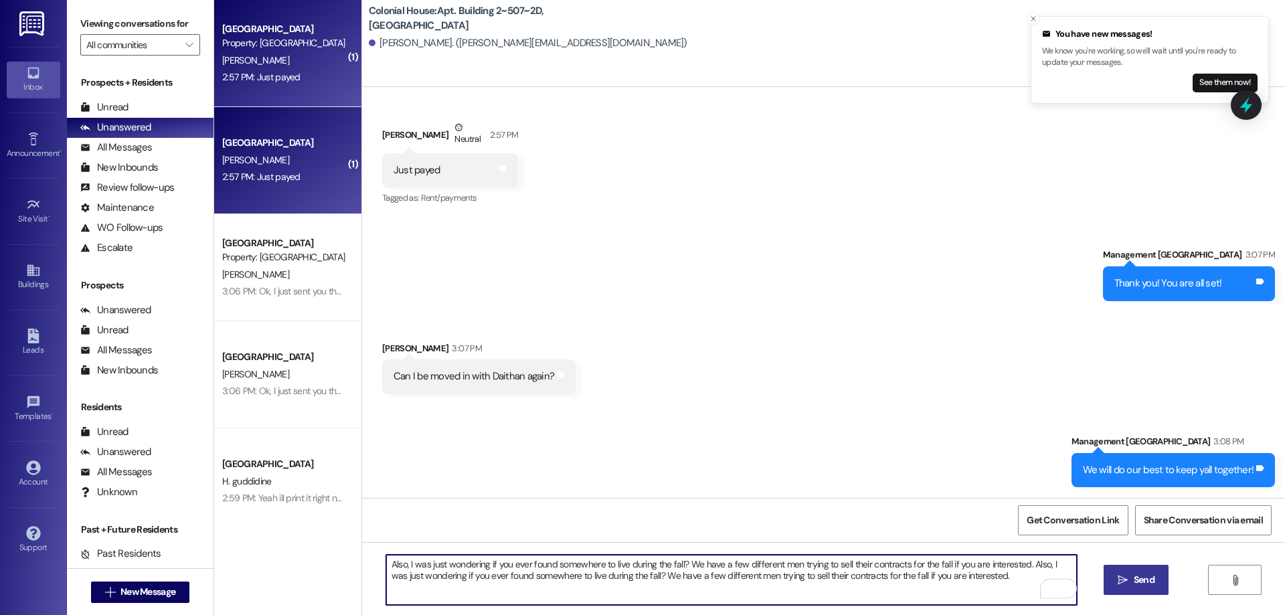
type textarea "Also, I was just wondering if you ever found somewhere to live during the fall?…"
click at [1115, 582] on span " Send" at bounding box center [1136, 580] width 42 height 14
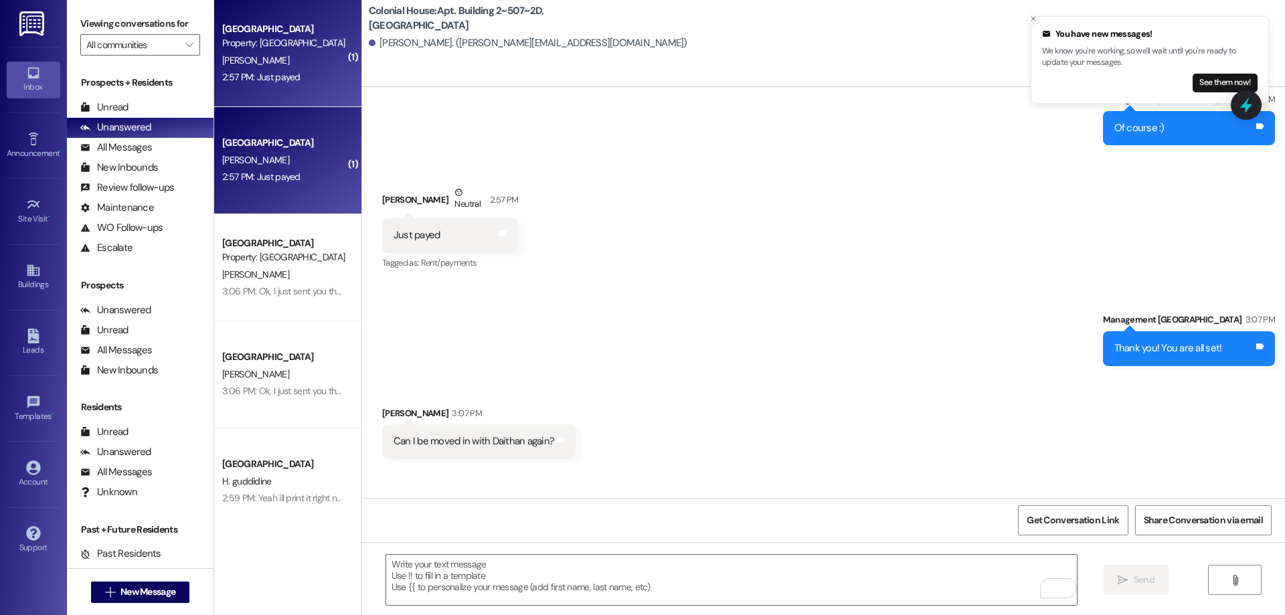
scroll to position [15960, 0]
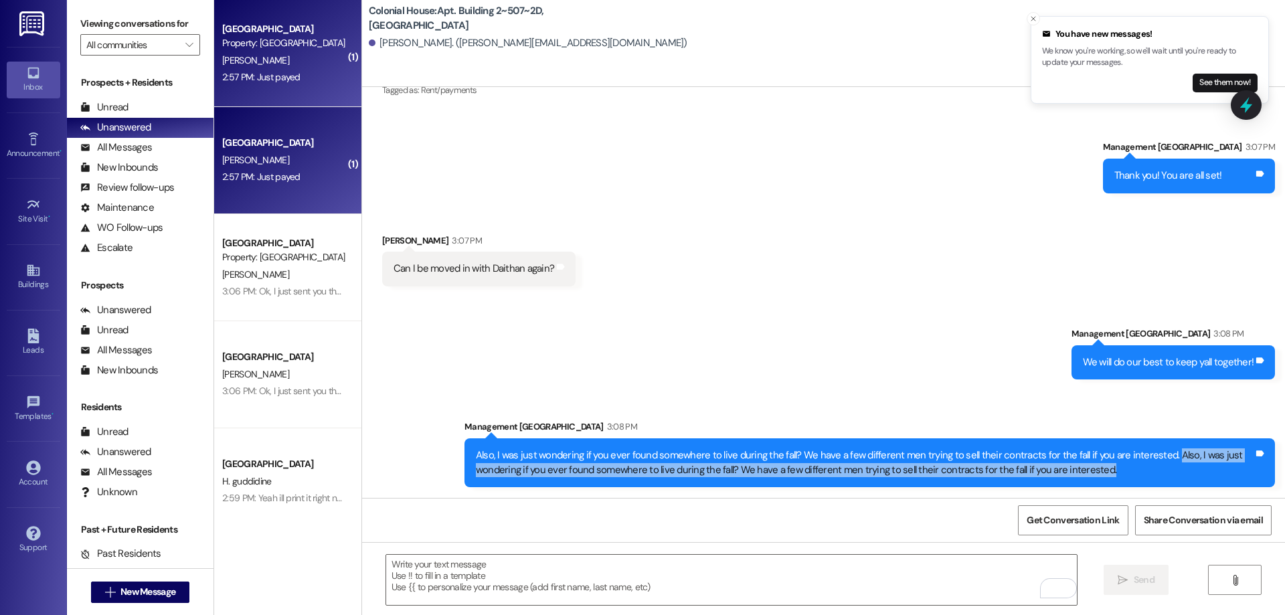
drag, startPoint x: 1152, startPoint y: 452, endPoint x: 1176, endPoint y: 472, distance: 30.9
click at [1176, 472] on div "Also, I was just wondering if you ever found somewhere to live during the fall?…" at bounding box center [865, 462] width 778 height 29
click at [1201, 82] on button "See them now!" at bounding box center [1225, 83] width 65 height 19
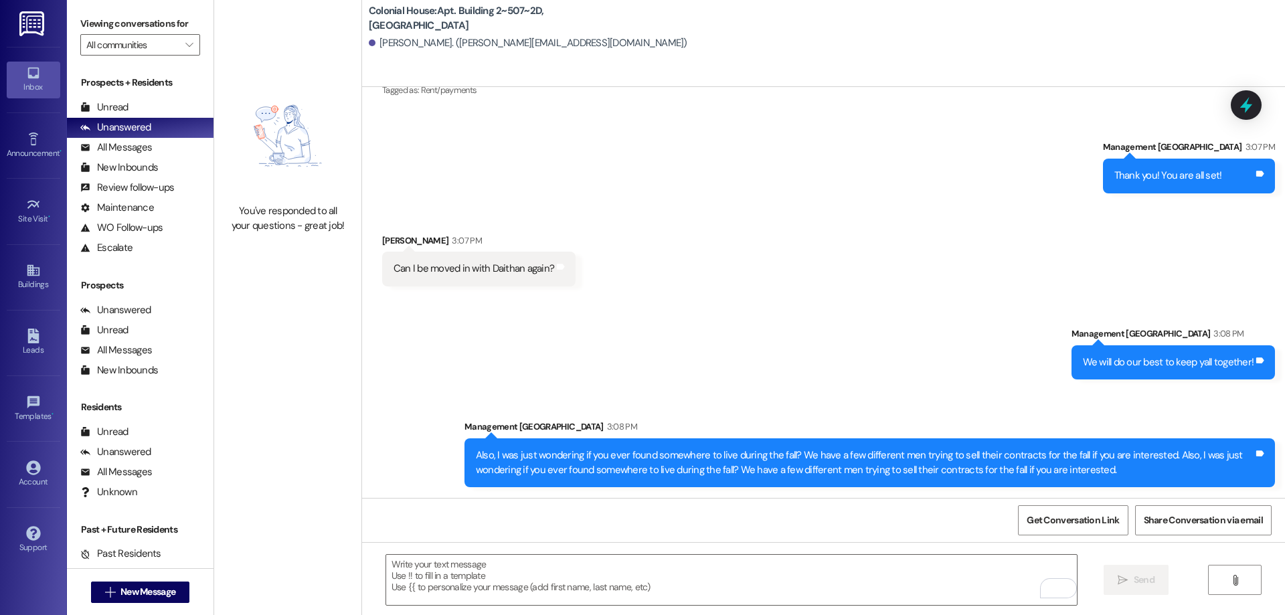
click at [1051, 339] on div "Sent via SMS Management Colonial House 3:08 PM We will do our best to keep yall…" at bounding box center [823, 397] width 923 height 201
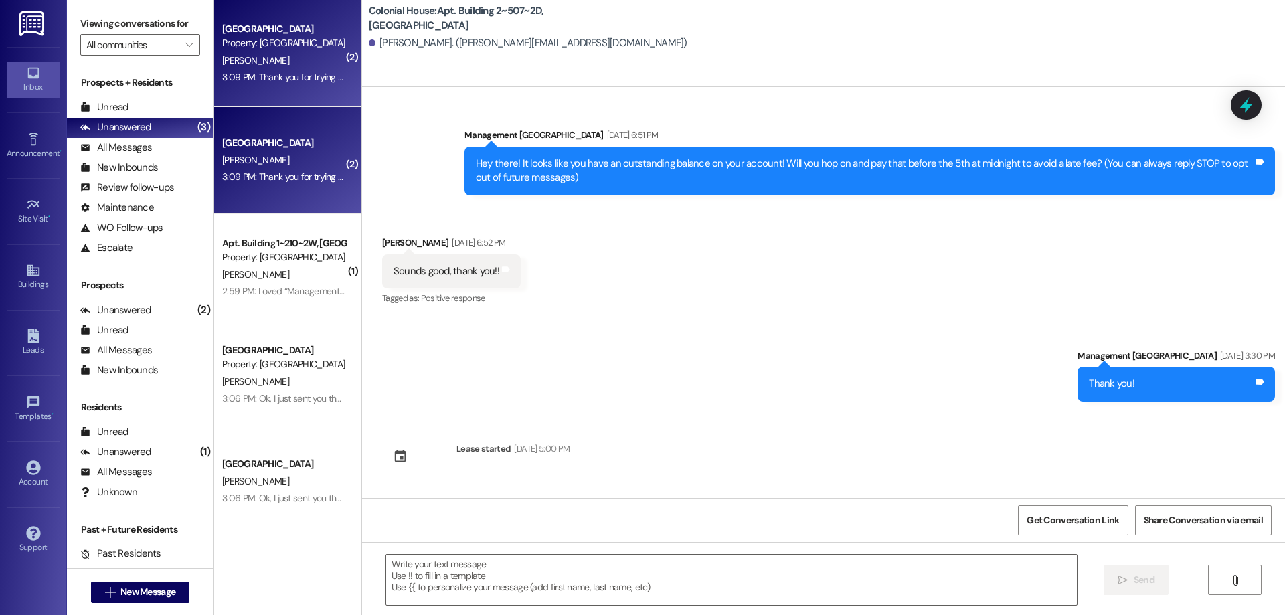
scroll to position [16076, 0]
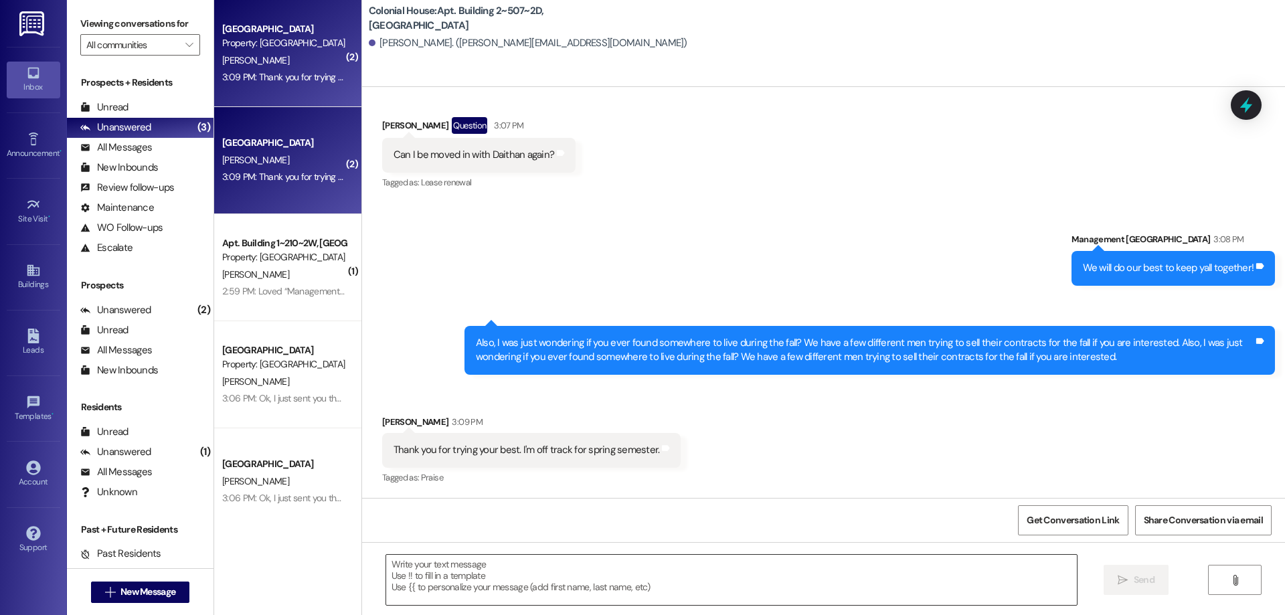
click at [712, 582] on textarea at bounding box center [731, 580] width 691 height 50
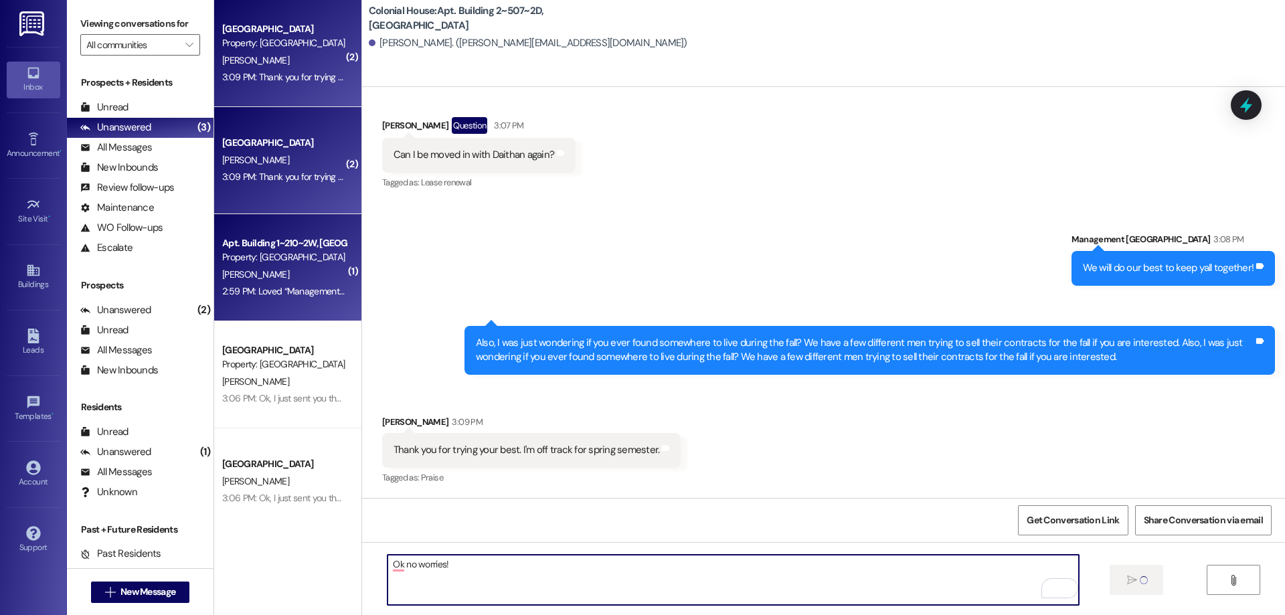
type textarea "Ok no worries!"
click at [301, 278] on div "H. Lovell" at bounding box center [284, 274] width 127 height 17
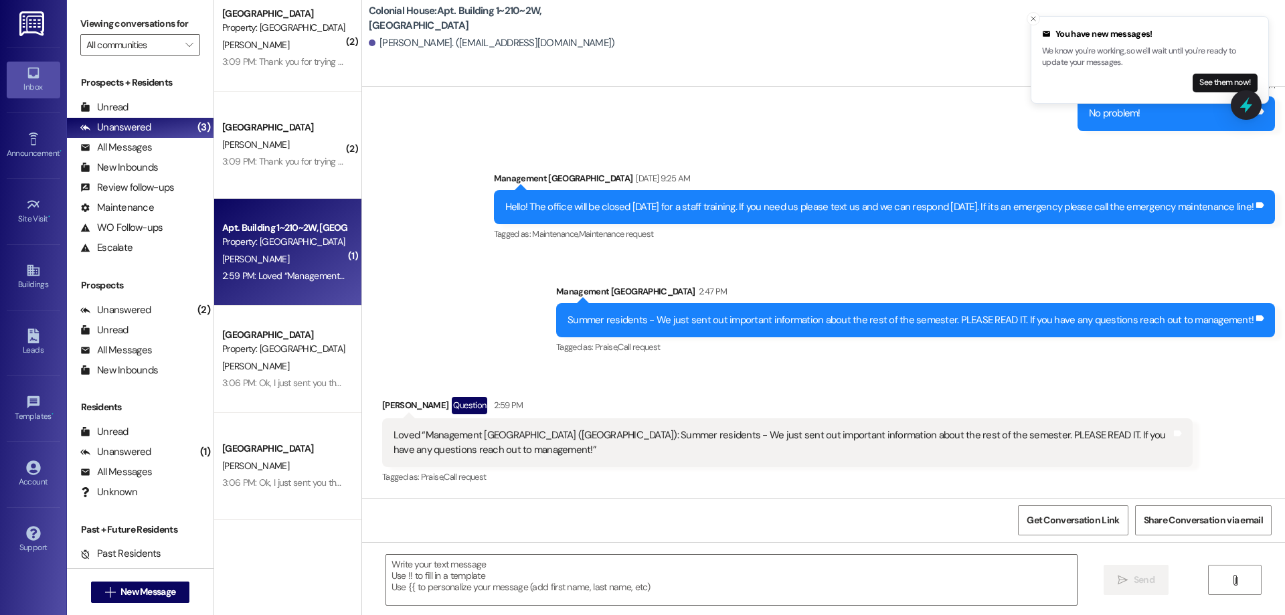
scroll to position [48684, 0]
click at [904, 586] on textarea at bounding box center [731, 580] width 691 height 50
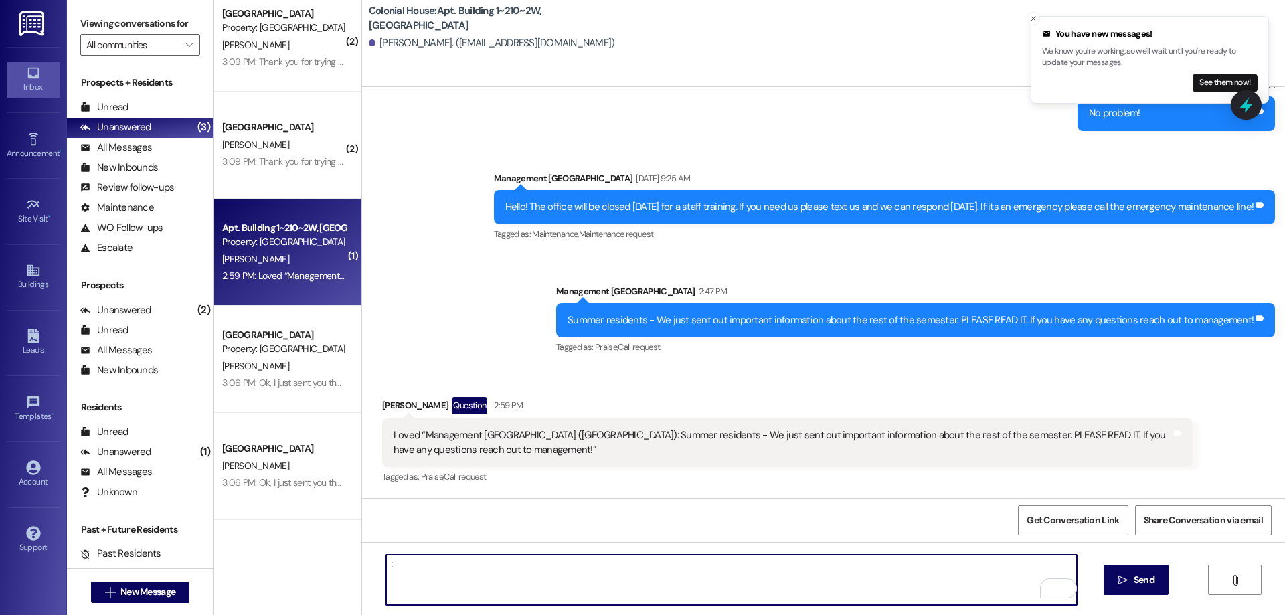
type textarea ":)"
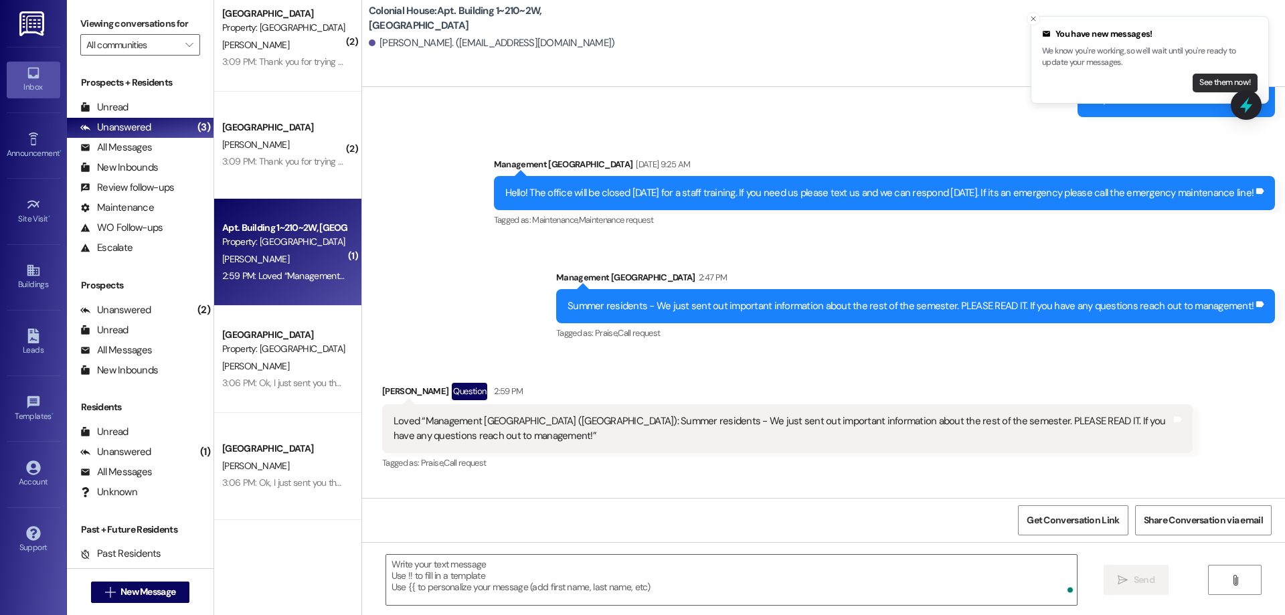
click at [1242, 74] on button "See them now!" at bounding box center [1225, 83] width 65 height 19
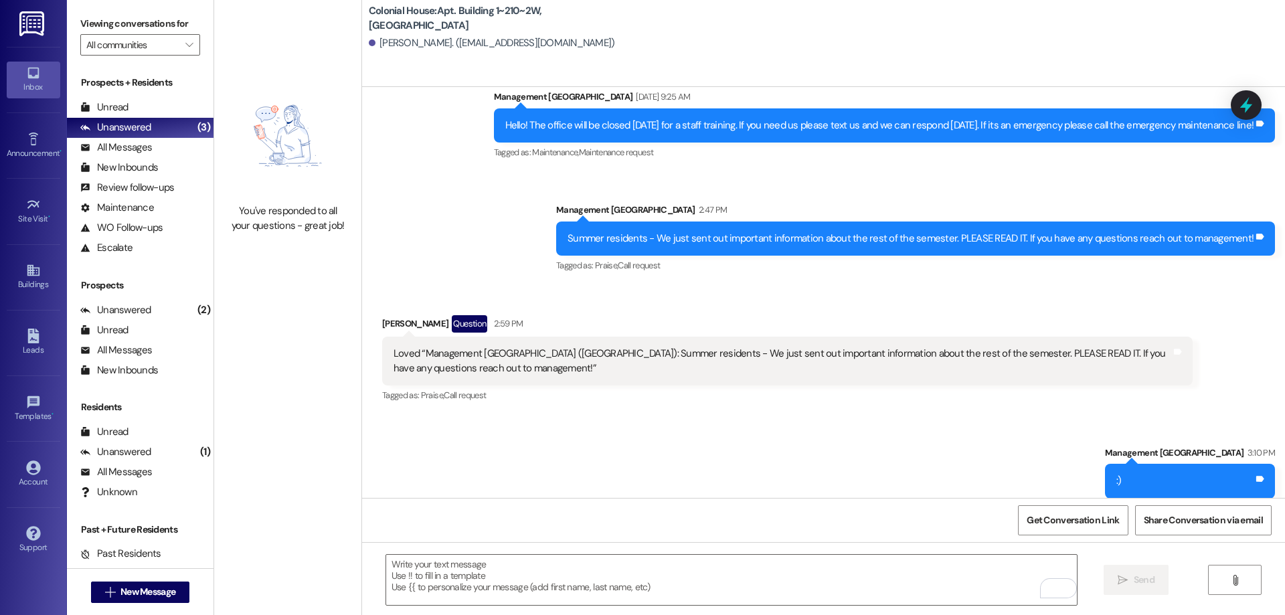
scroll to position [48777, 0]
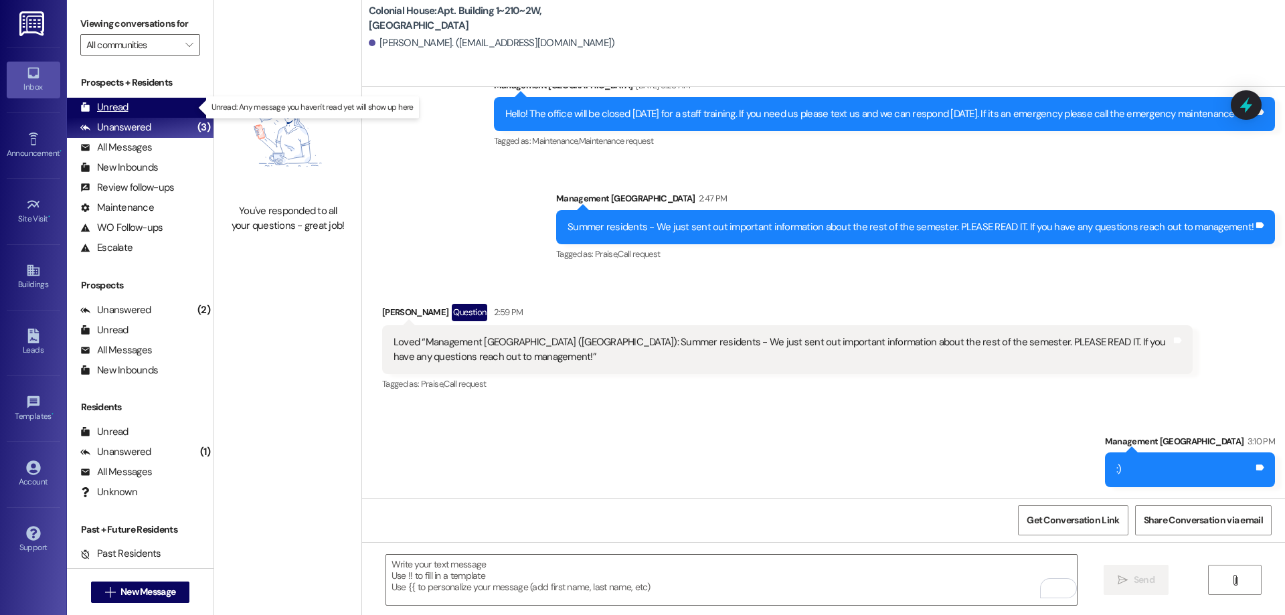
click at [127, 106] on div "Unread" at bounding box center [104, 107] width 48 height 14
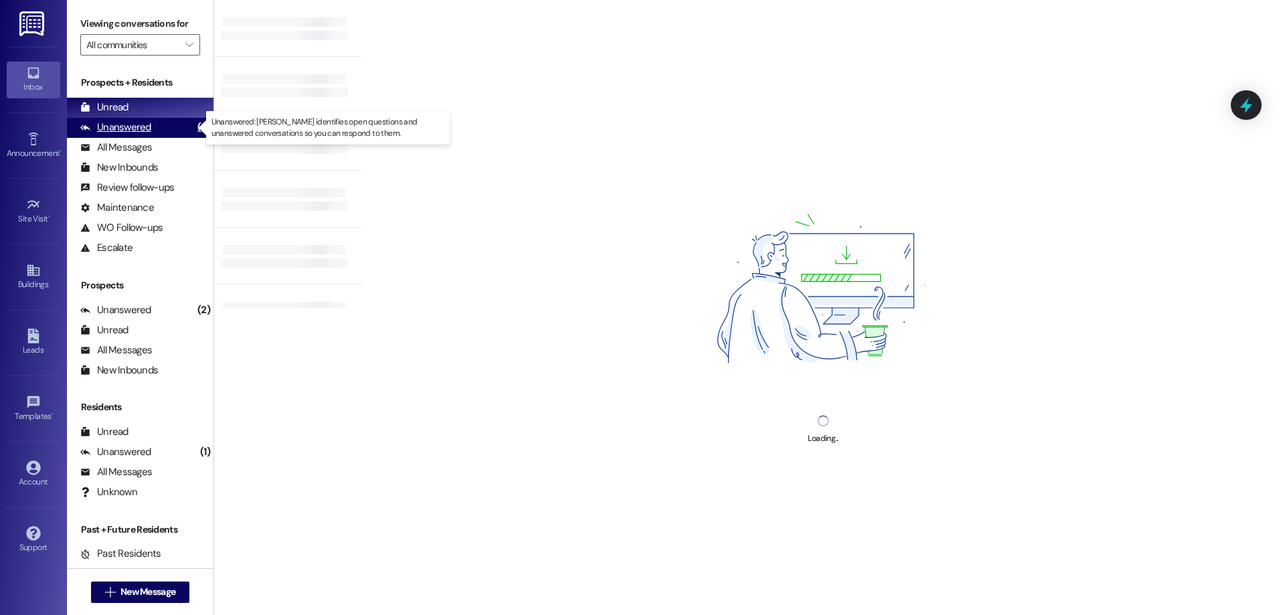
click at [132, 123] on div "Unanswered" at bounding box center [115, 127] width 71 height 14
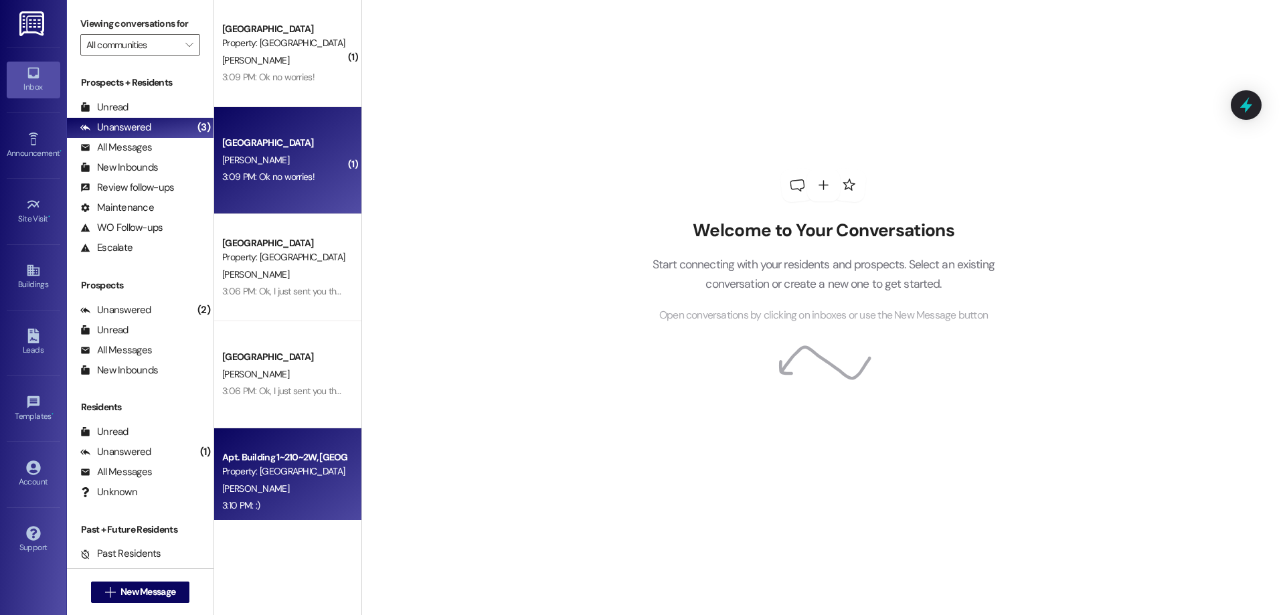
click at [323, 185] on div "3:09 PM: Ok no worries! 3:09 PM: Ok no worries!" at bounding box center [284, 177] width 127 height 17
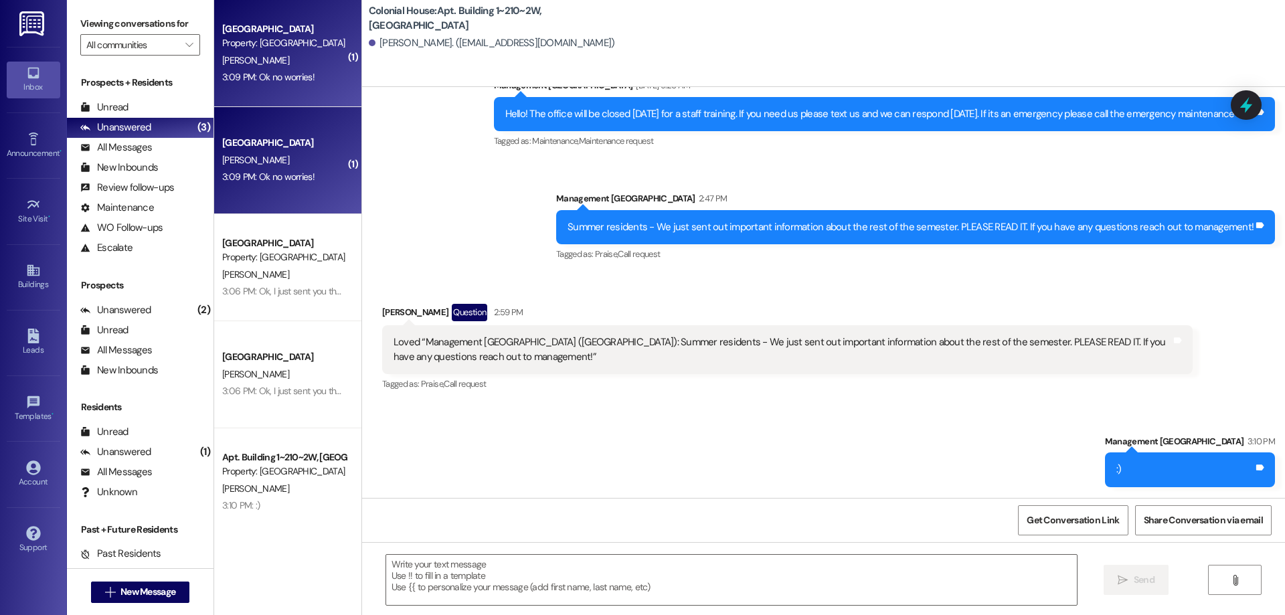
click at [316, 182] on div "3:09 PM: Ok no worries! 3:09 PM: Ok no worries!" at bounding box center [284, 177] width 127 height 17
click at [275, 170] on div "3:09 PM: Ok no worries! 3:09 PM: Ok no worries!" at bounding box center [284, 177] width 127 height 17
click at [260, 76] on div "3:09 PM: Ok no worries! 3:09 PM: Ok no worries!" at bounding box center [268, 77] width 92 height 12
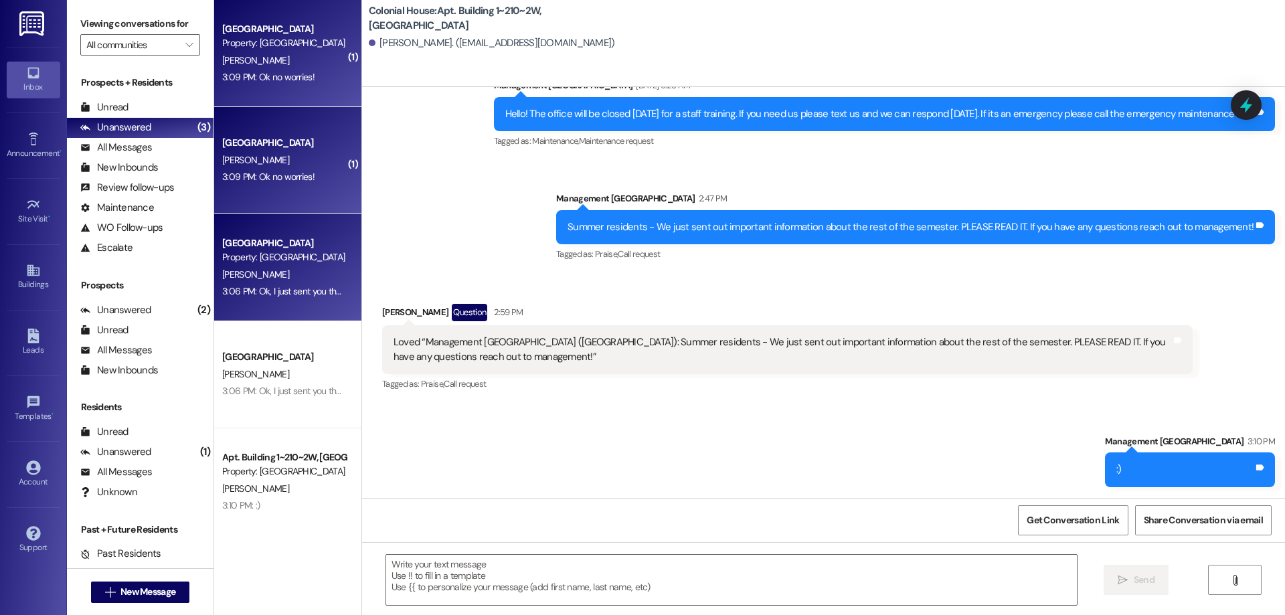
click at [284, 269] on div "S. Jenne" at bounding box center [284, 274] width 127 height 17
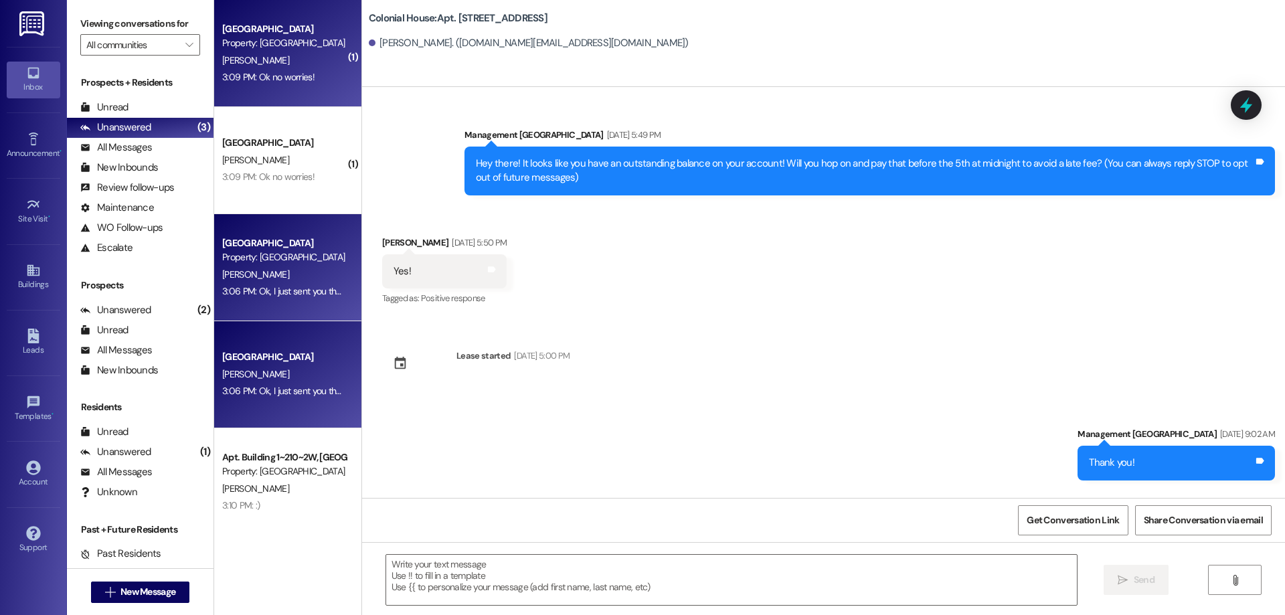
click at [262, 90] on div "Colonial House Prospect Property: Colonial House C. Landrith 3:09 PM: Ok no wor…" at bounding box center [287, 53] width 147 height 107
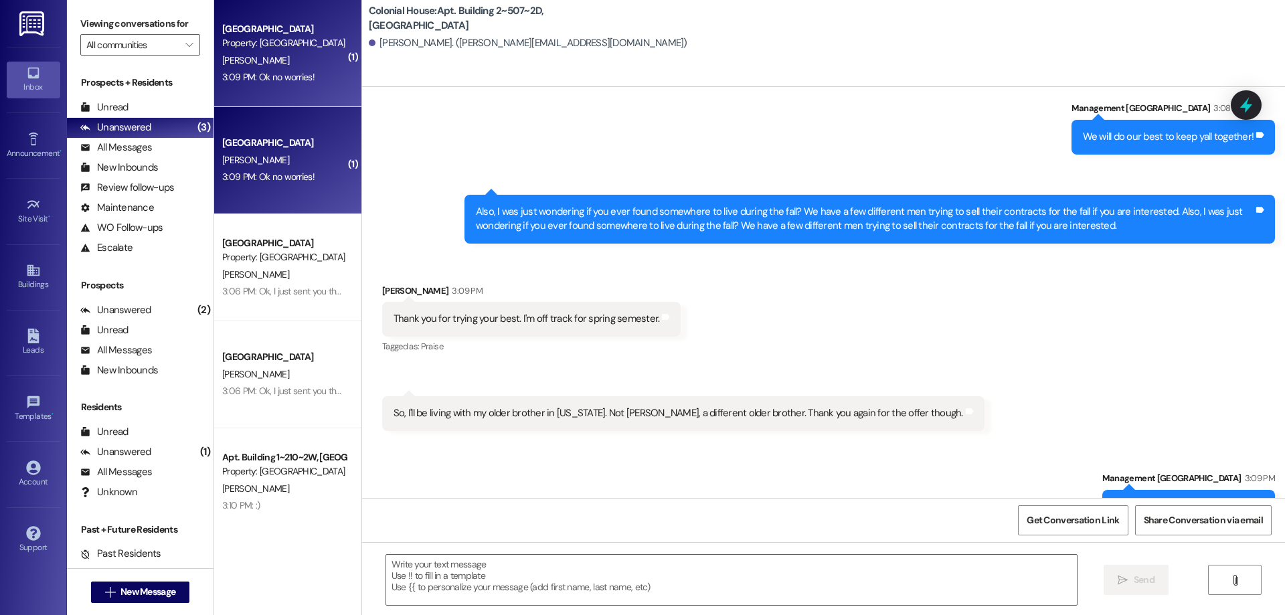
scroll to position [16245, 0]
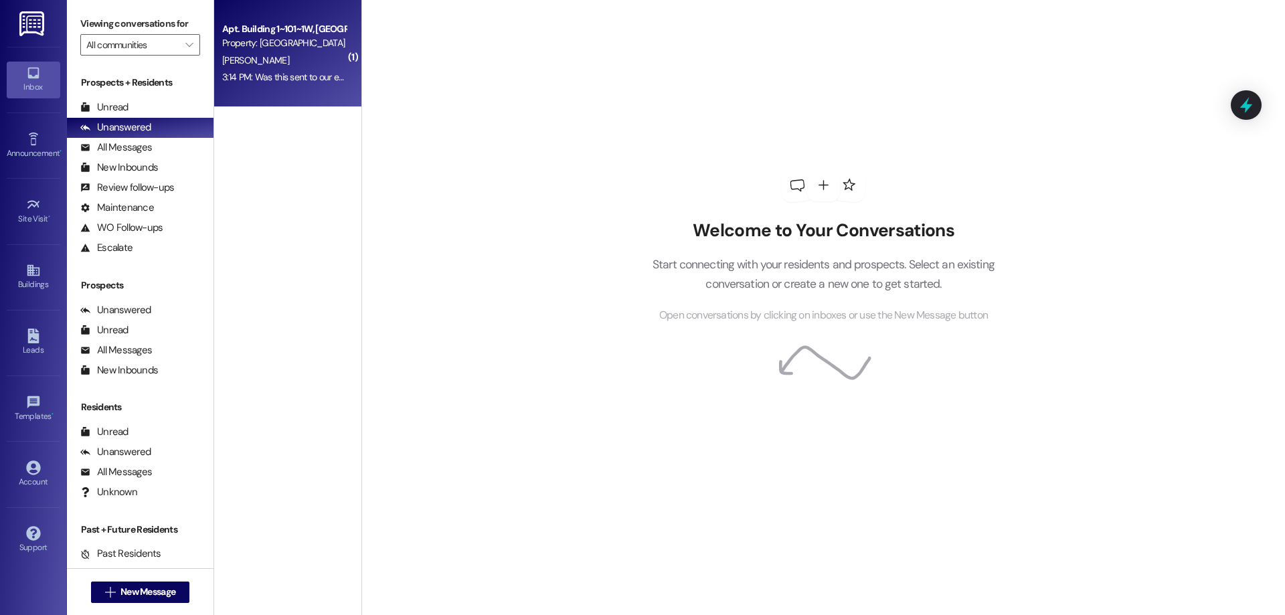
click at [276, 86] on div "3:14 PM: Was this sent to our emails? 3:14 PM: Was this sent to our emails?" at bounding box center [284, 77] width 127 height 17
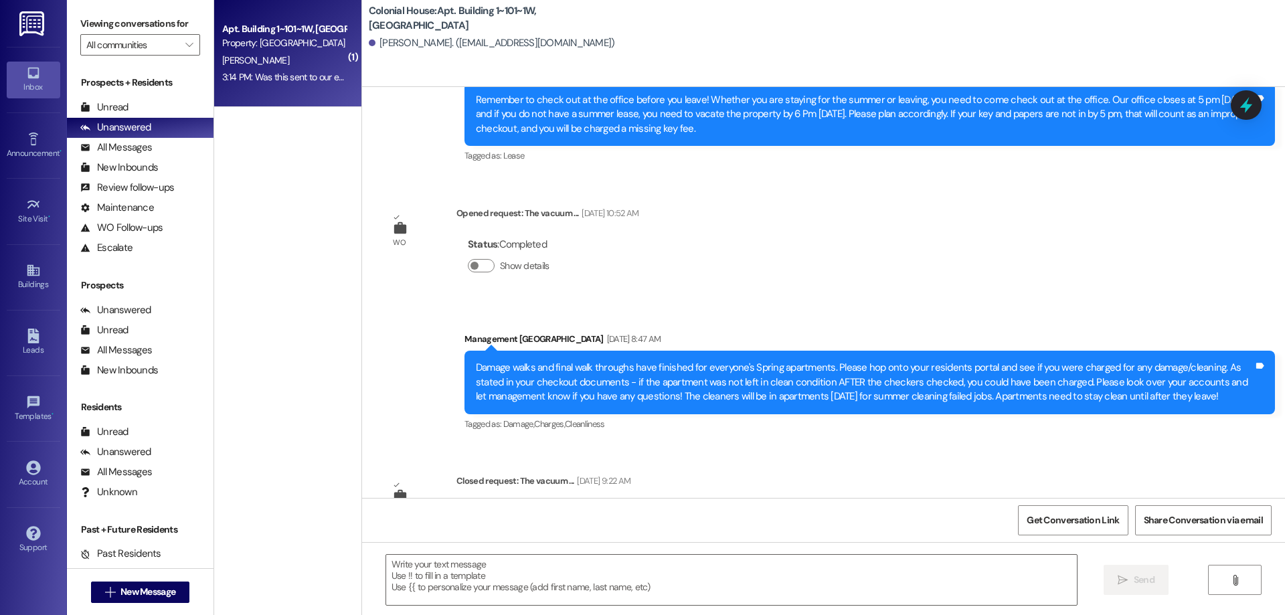
scroll to position [64385, 0]
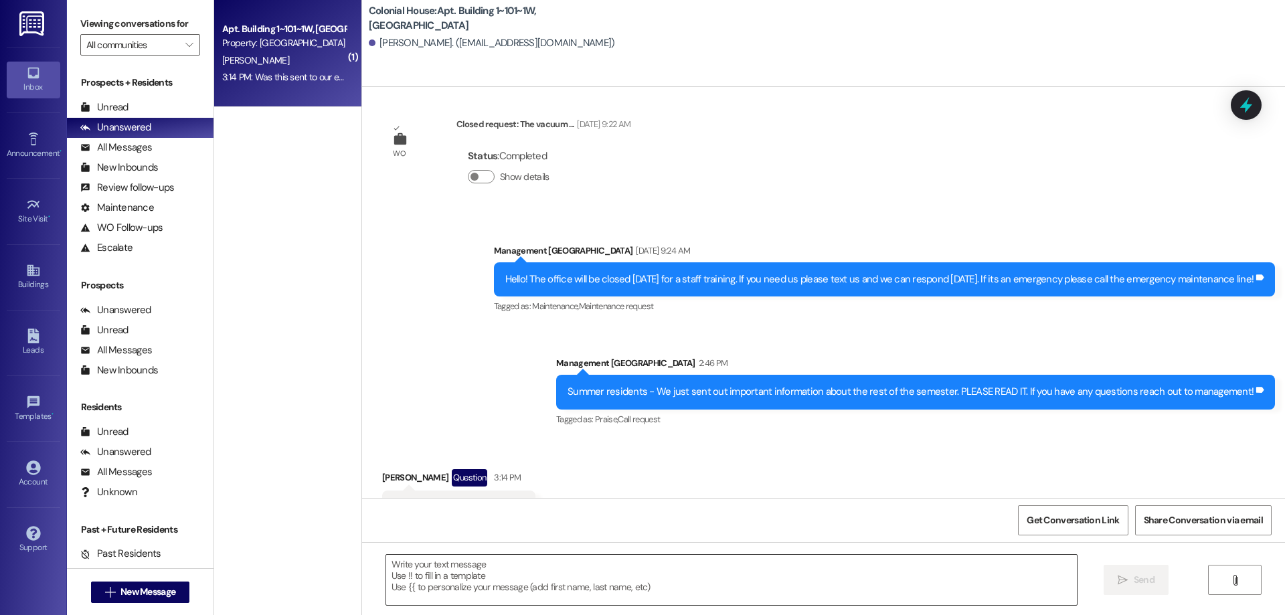
click at [630, 582] on textarea at bounding box center [731, 580] width 691 height 50
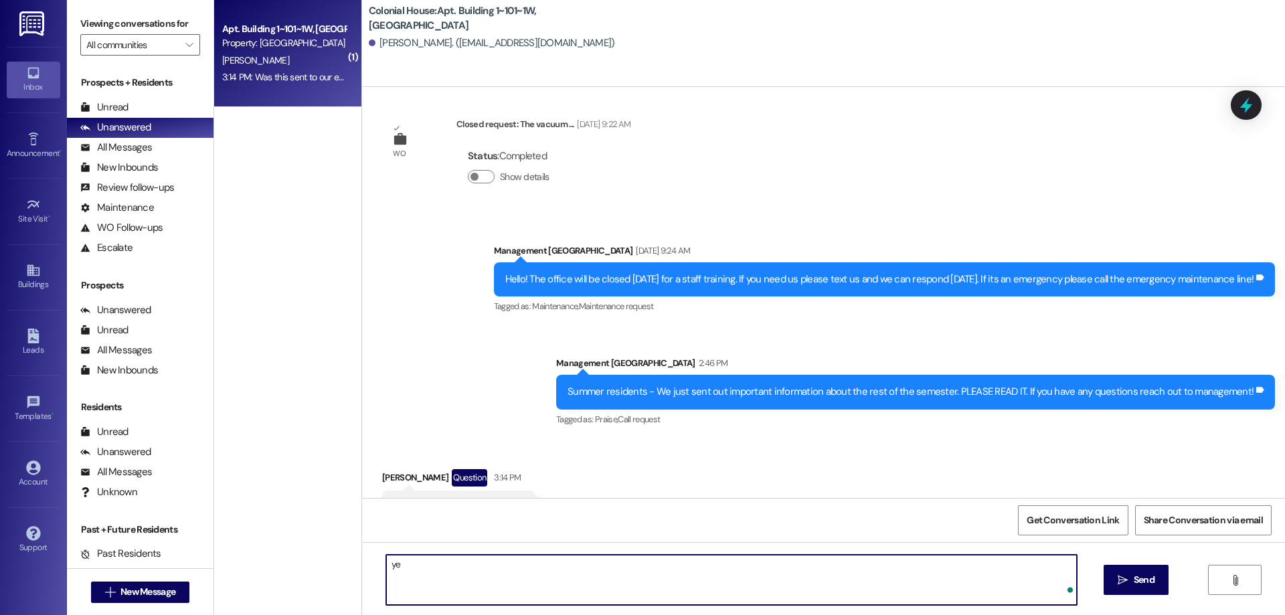
type textarea "y"
type textarea "Yes, whatever email we have on file for you :)"
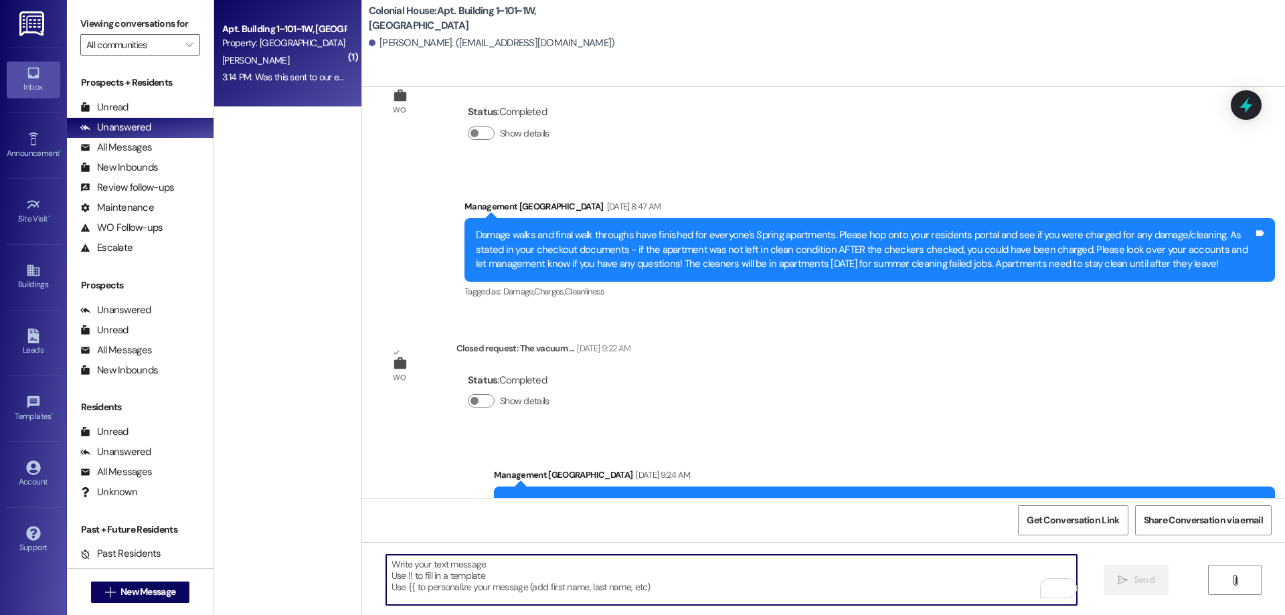
scroll to position [64479, 0]
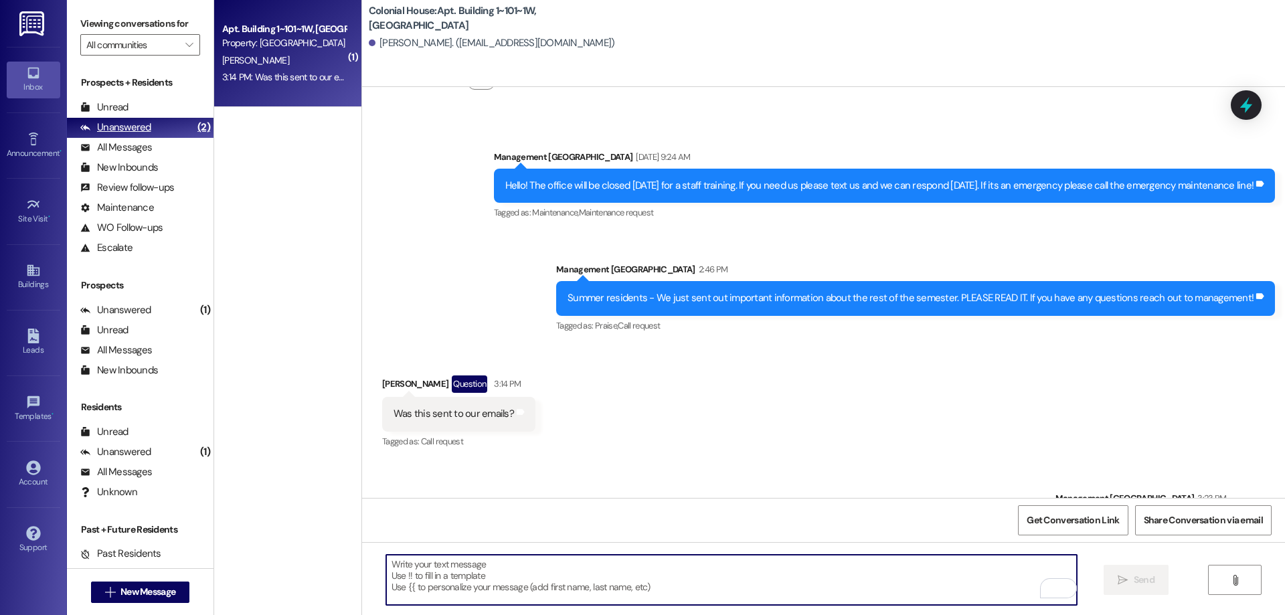
click at [138, 127] on div "Unanswered" at bounding box center [115, 127] width 71 height 14
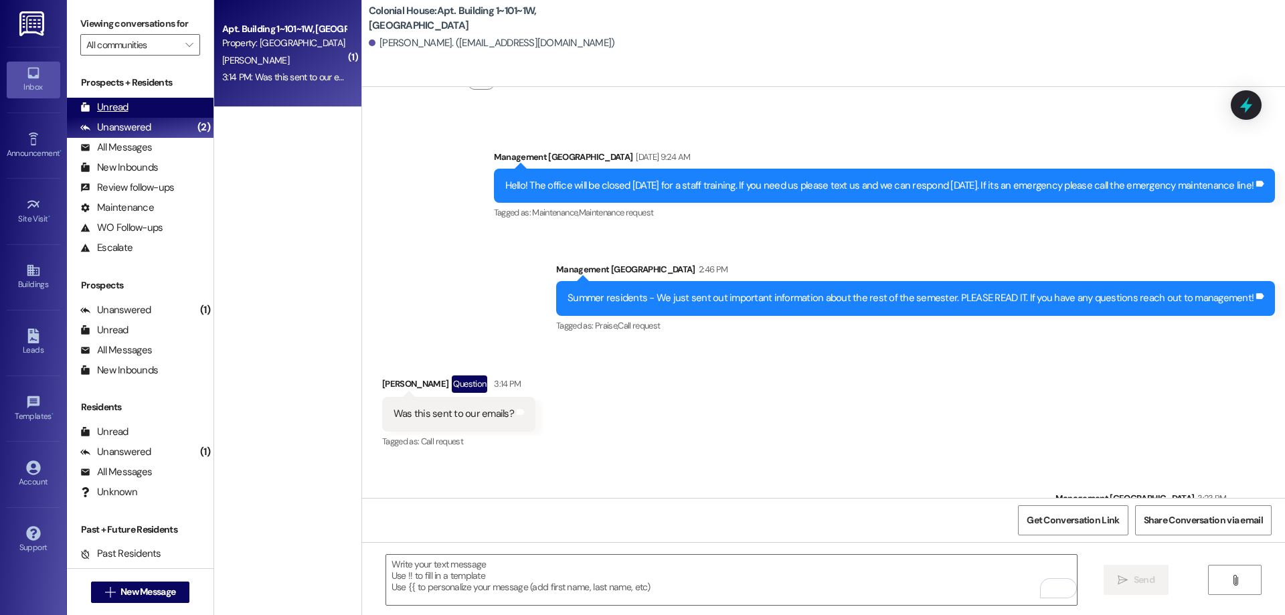
click at [126, 107] on div "Unread" at bounding box center [104, 107] width 48 height 14
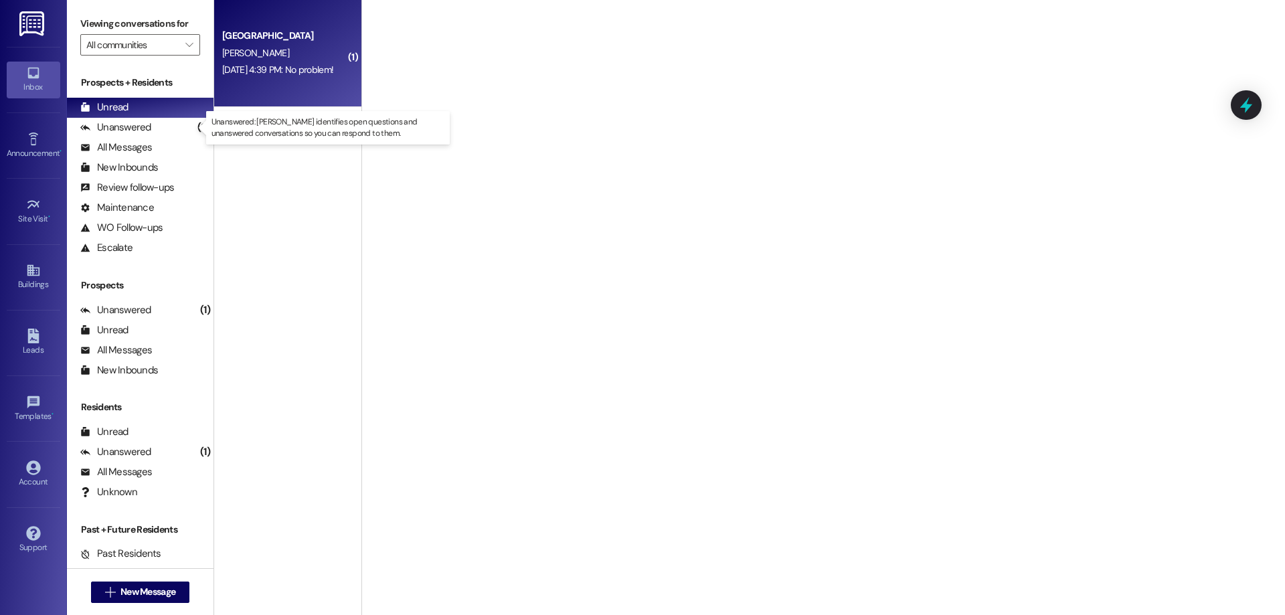
click at [258, 70] on div "[DATE] 4:39 PM: No problem! [DATE] 4:39 PM: No problem!" at bounding box center [277, 70] width 111 height 12
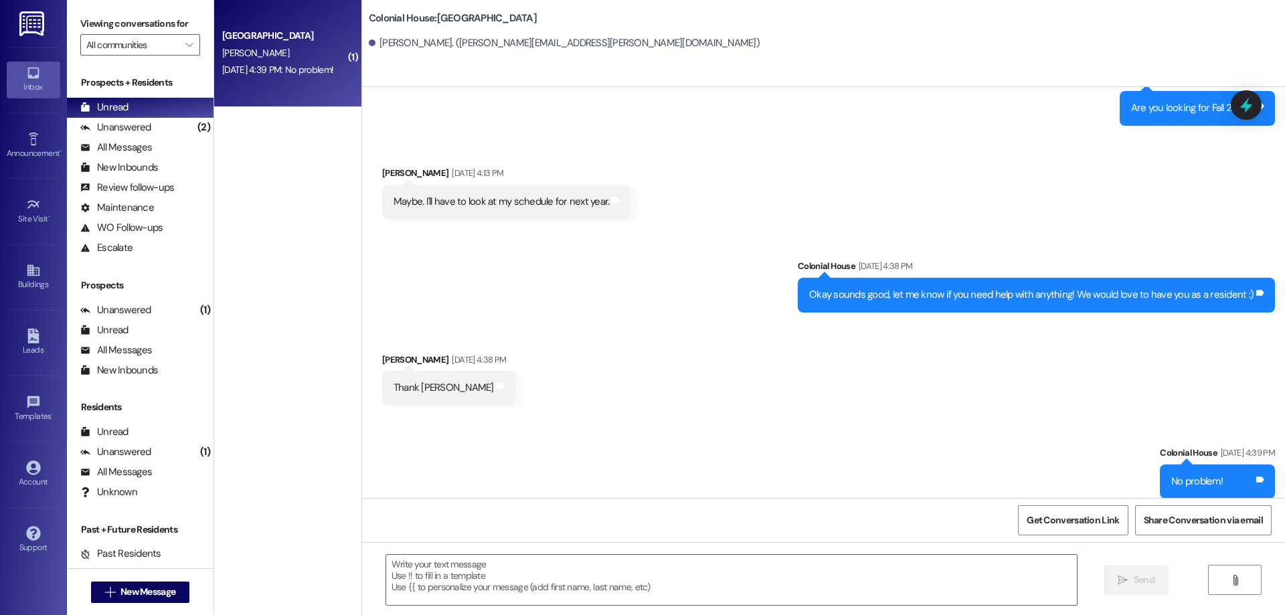
scroll to position [287, 0]
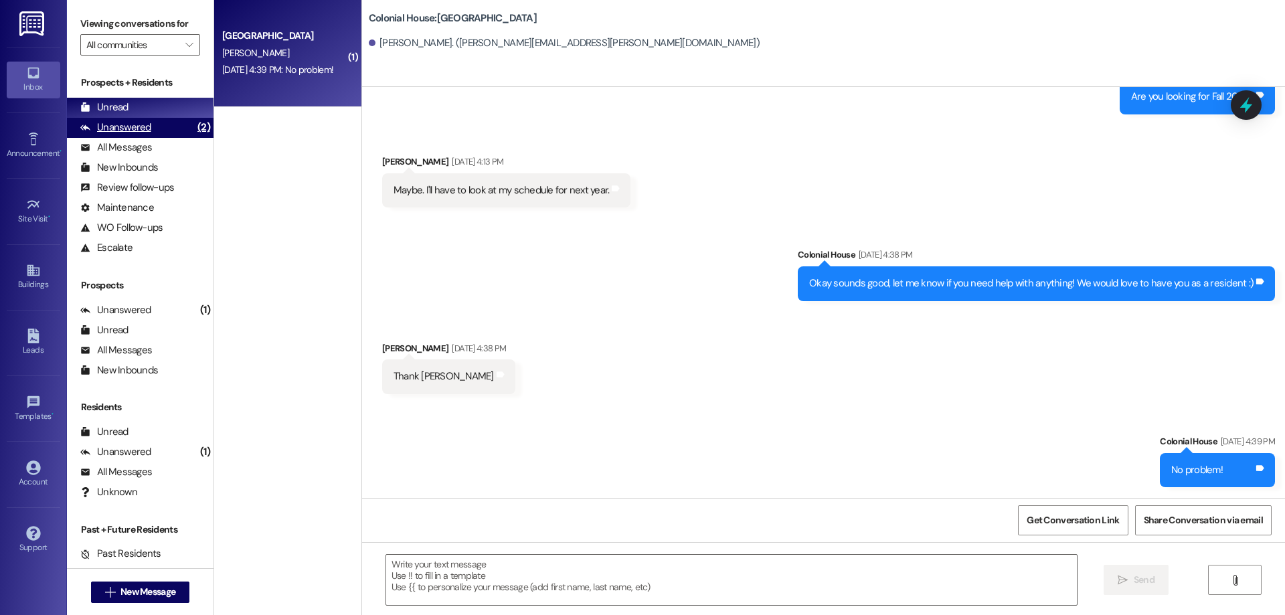
click at [167, 133] on div "Unanswered (2)" at bounding box center [140, 128] width 147 height 20
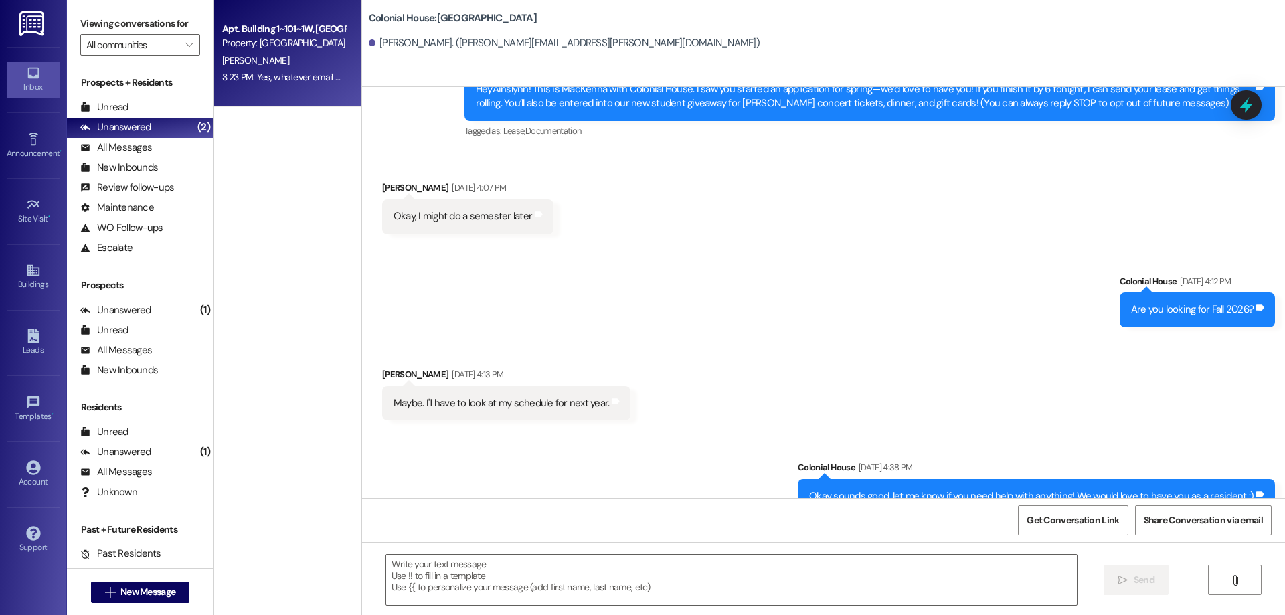
scroll to position [64, 0]
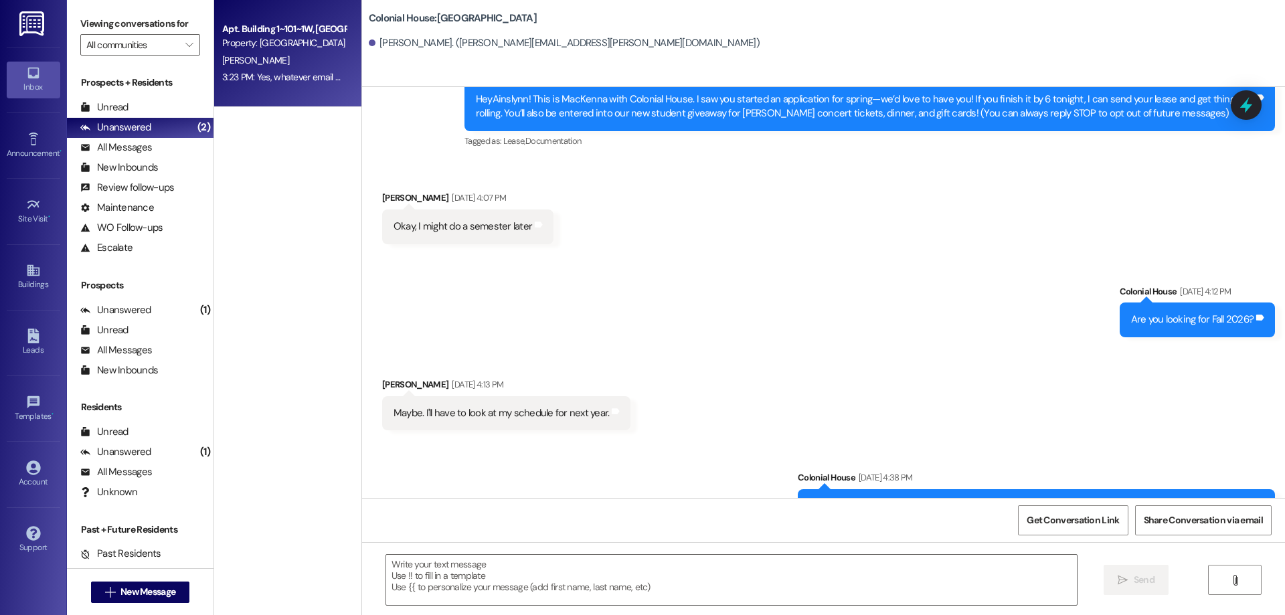
click at [242, 50] on div "Property: [GEOGRAPHIC_DATA]" at bounding box center [284, 43] width 124 height 14
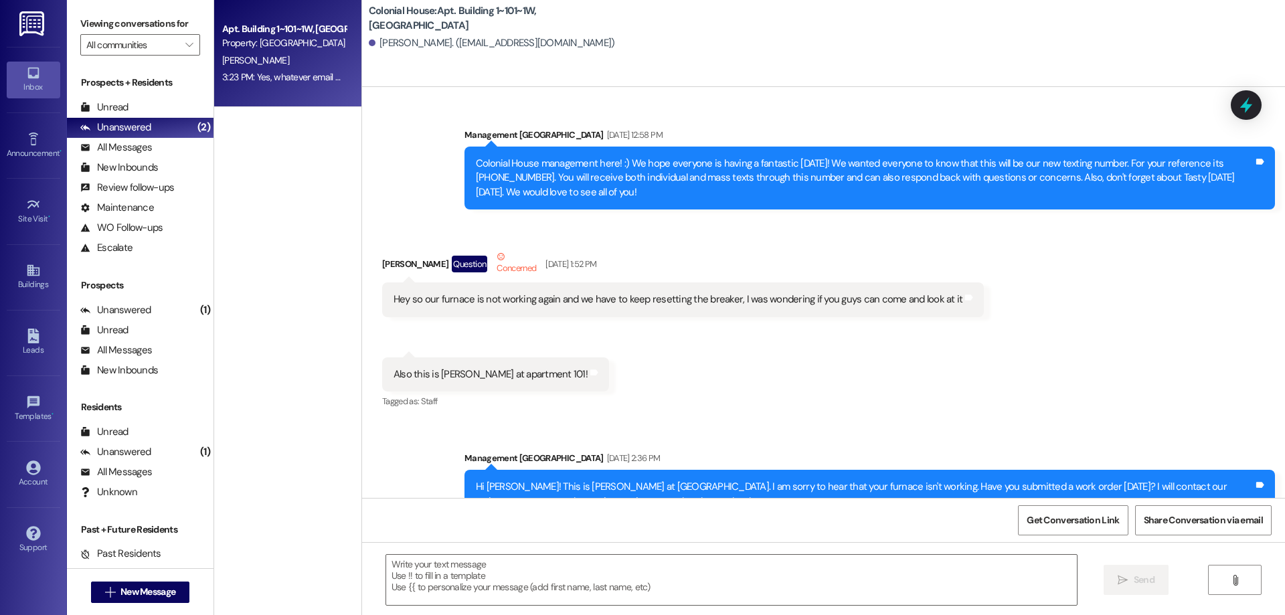
scroll to position [64479, 0]
